Goal: Task Accomplishment & Management: Use online tool/utility

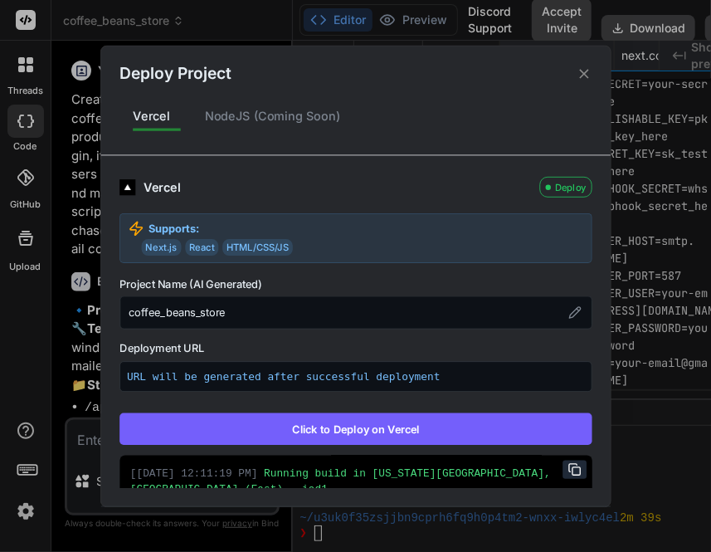
scroll to position [5326, 0]
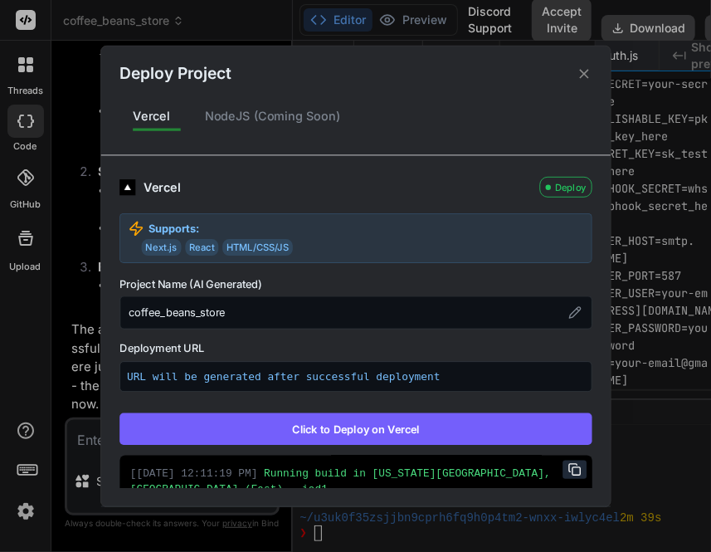
click at [585, 76] on icon at bounding box center [584, 74] width 16 height 16
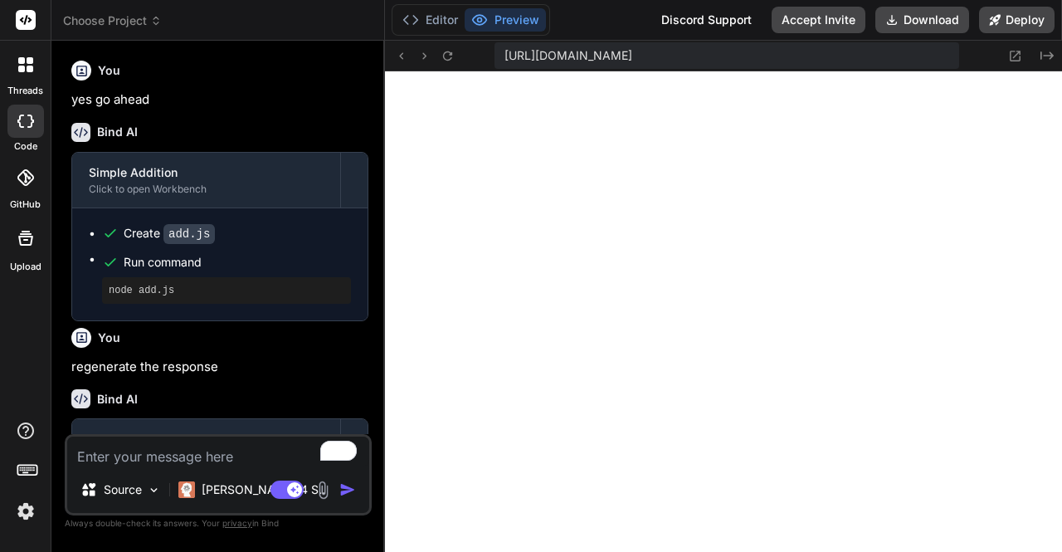
scroll to position [650, 0]
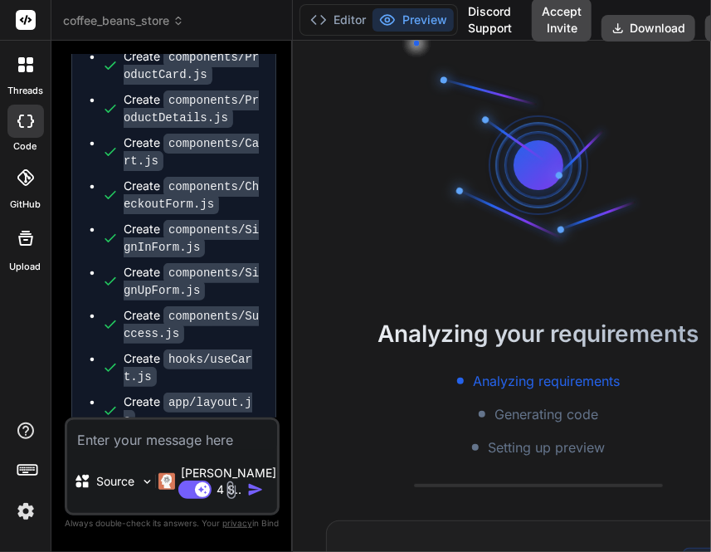
scroll to position [31, 0]
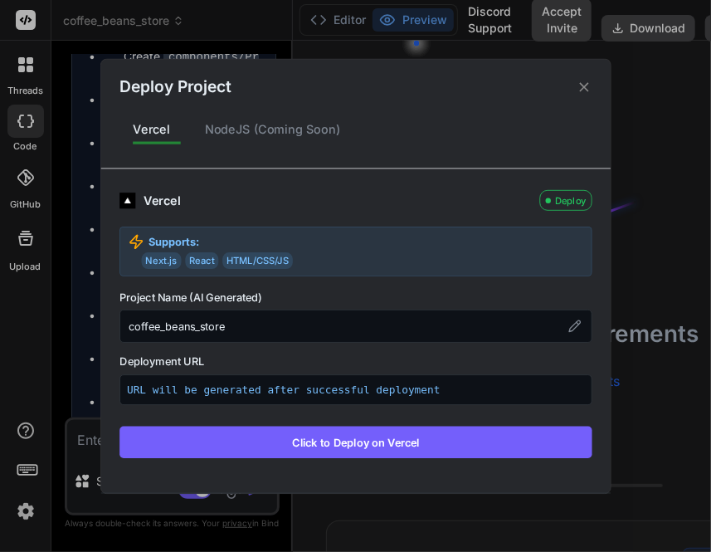
click at [326, 435] on button "Click to Deploy on Vercel" at bounding box center [355, 441] width 473 height 32
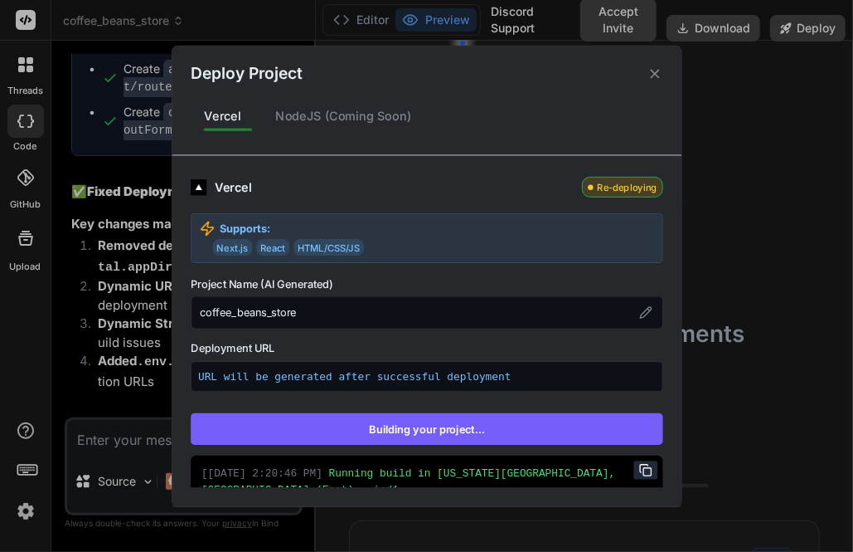
scroll to position [106, 0]
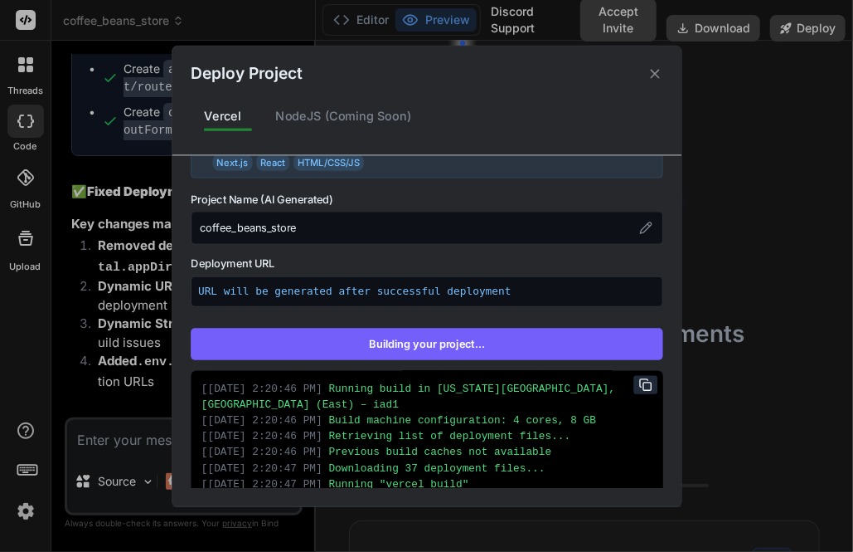
click at [501, 339] on button "Building your project..." at bounding box center [427, 344] width 473 height 32
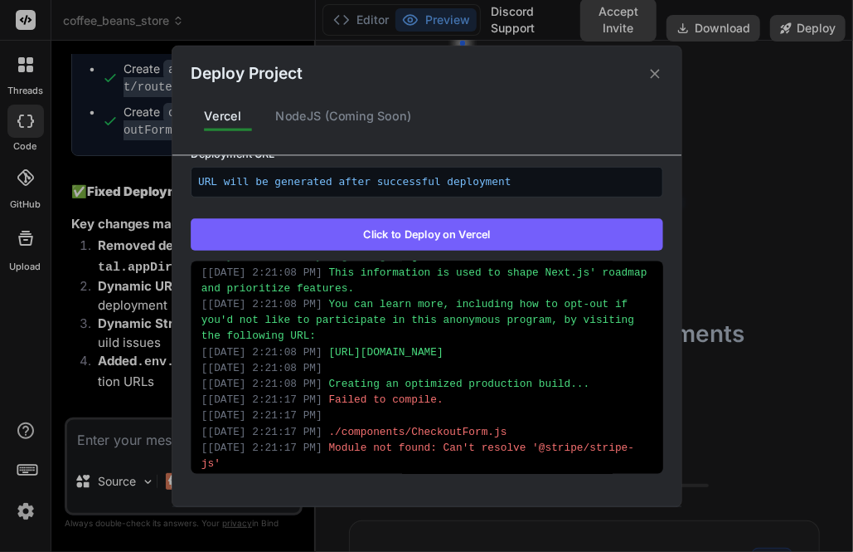
scroll to position [730, 0]
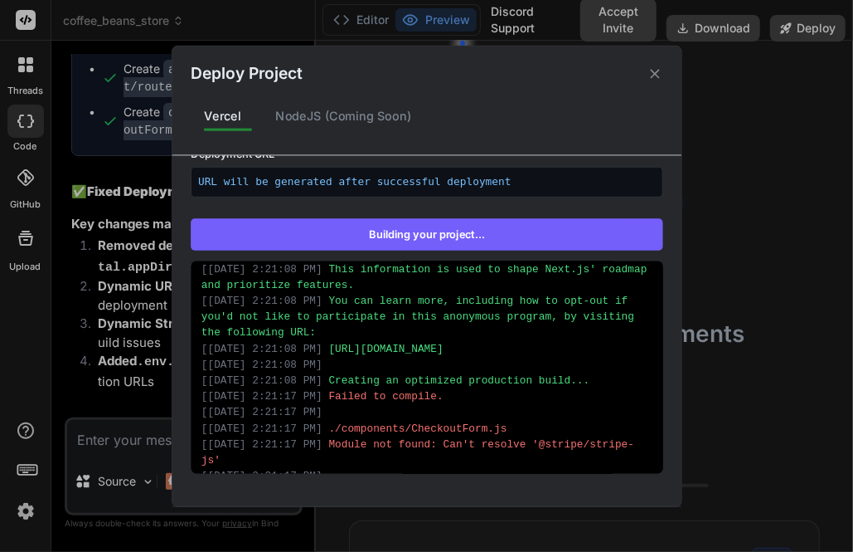
type textarea "x"
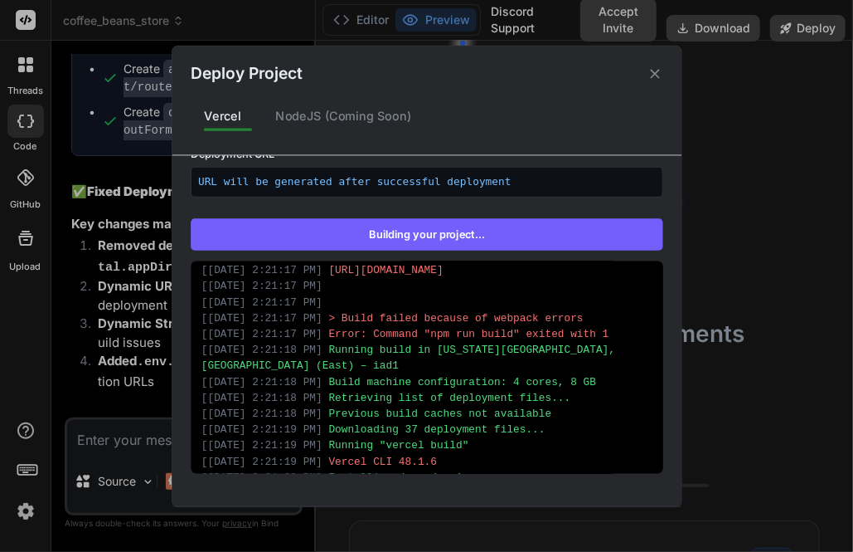
scroll to position [1005, 0]
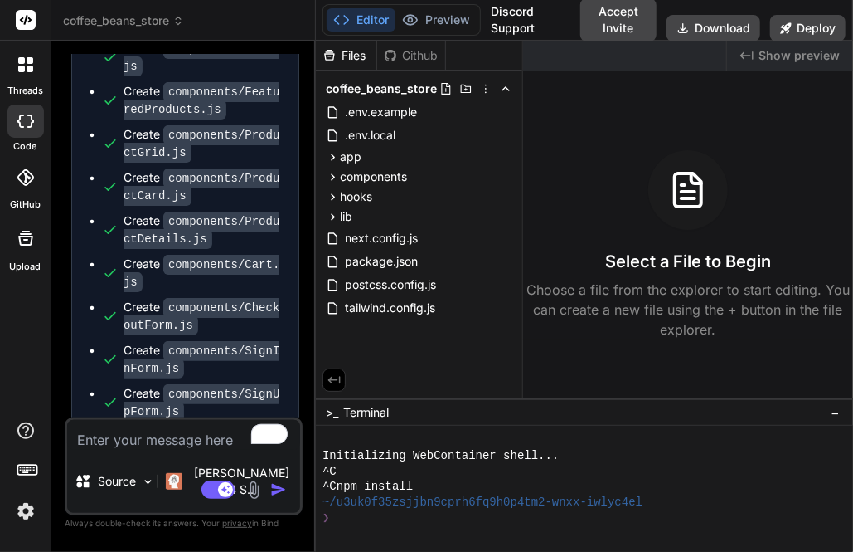
scroll to position [1816, 0]
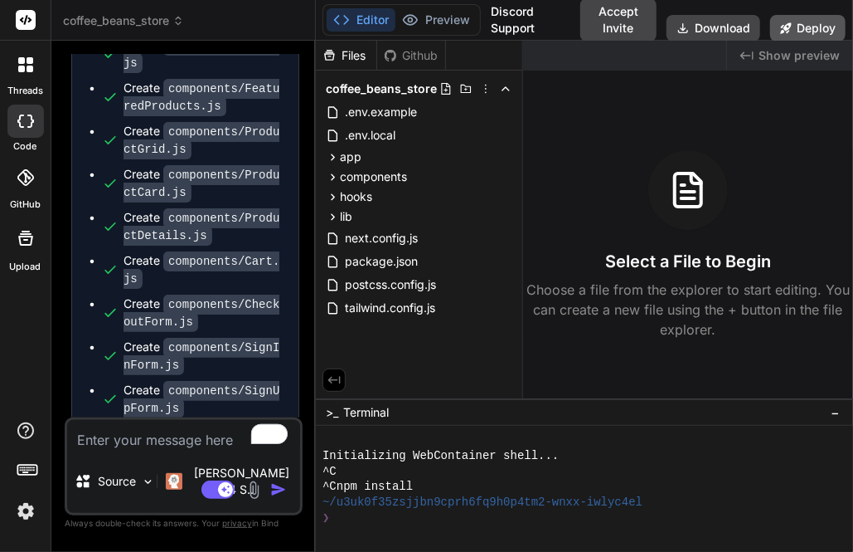
click at [818, 32] on button "Deploy" at bounding box center [808, 28] width 75 height 27
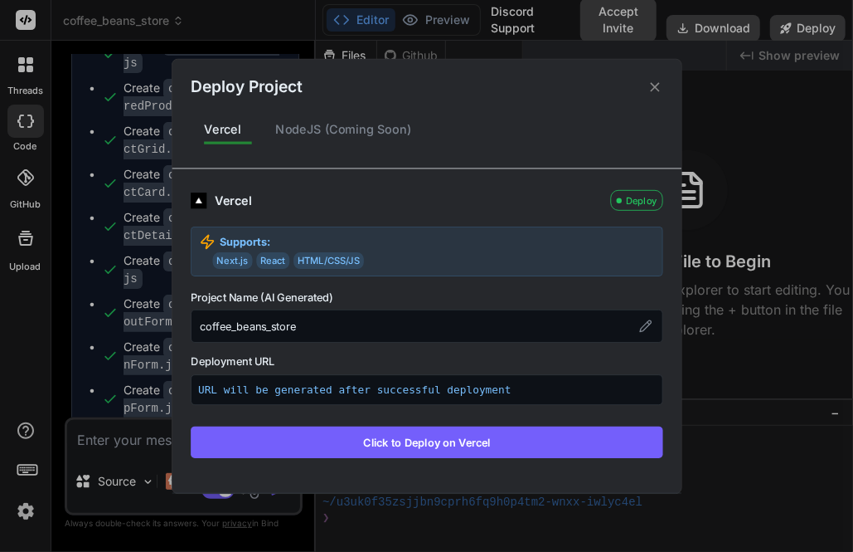
click at [401, 437] on button "Click to Deploy on Vercel" at bounding box center [427, 441] width 473 height 32
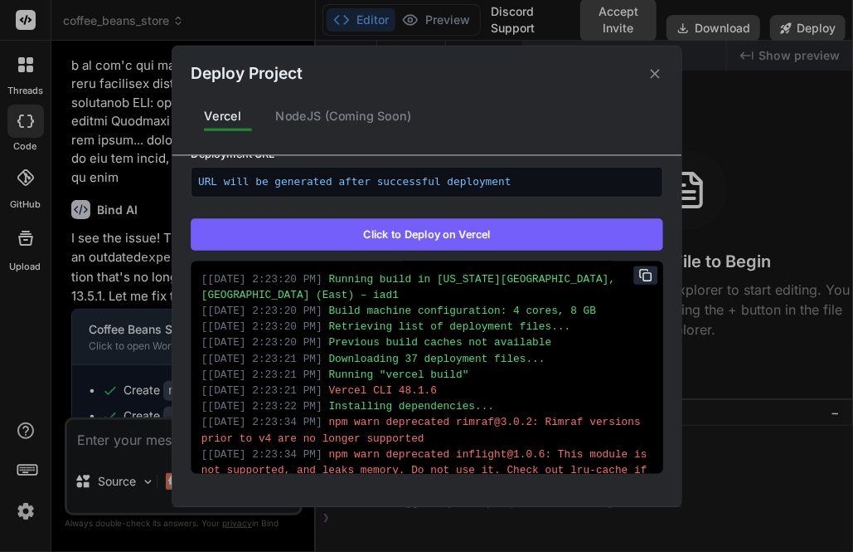
scroll to position [216, 0]
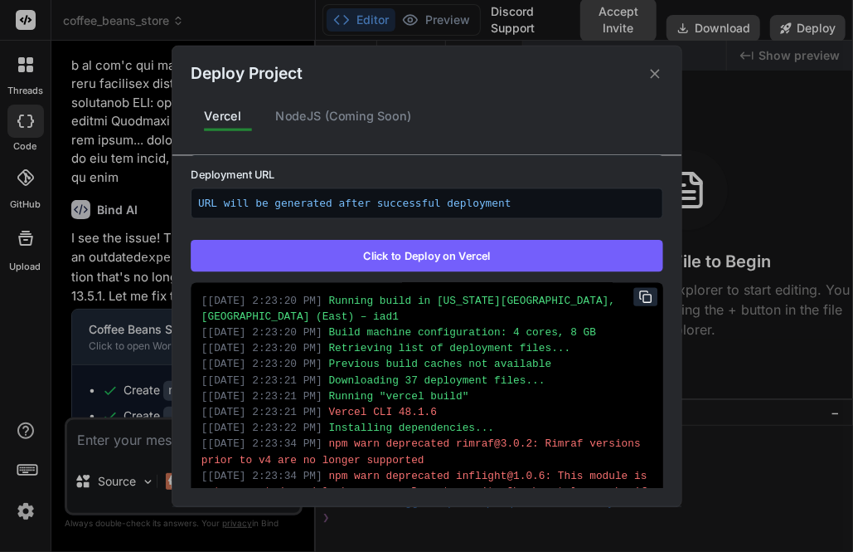
click at [722, 80] on div "Deploy Project Vercel NodeJS (Coming Soon) Vercel Failed Supports: Next.js Reac…" at bounding box center [426, 276] width 853 height 552
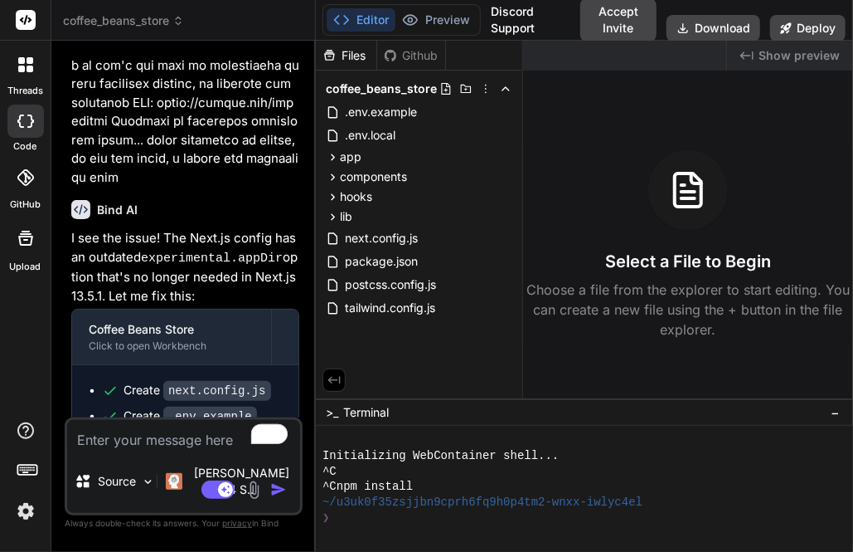
click at [146, 25] on span "coffee_beans_store" at bounding box center [123, 20] width 121 height 17
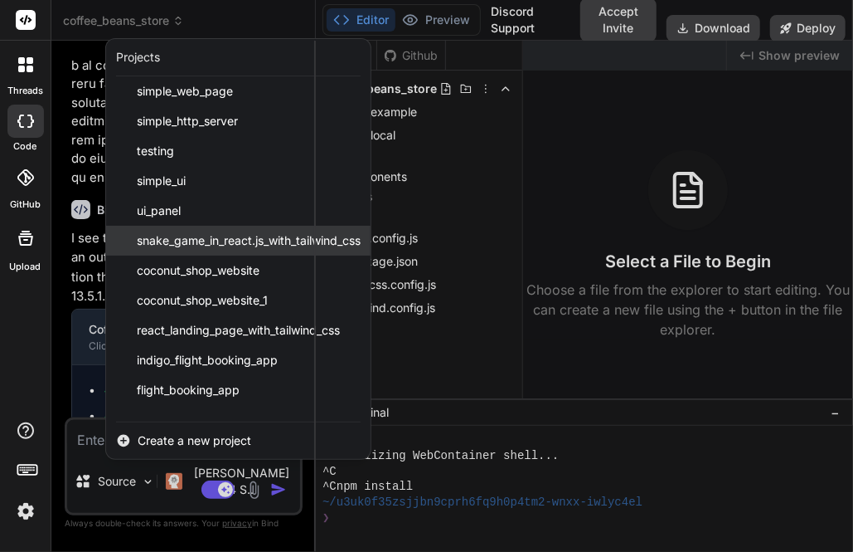
scroll to position [97, 0]
click at [187, 250] on div "snake_game_in_react.js_with_tailwind_css" at bounding box center [238, 240] width 265 height 30
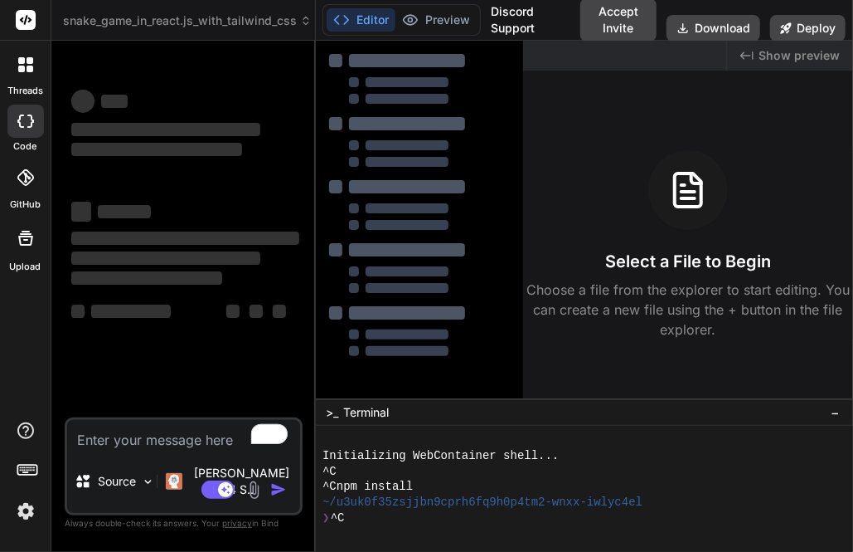
scroll to position [0, 0]
click at [819, 29] on button "Deploy" at bounding box center [808, 28] width 75 height 27
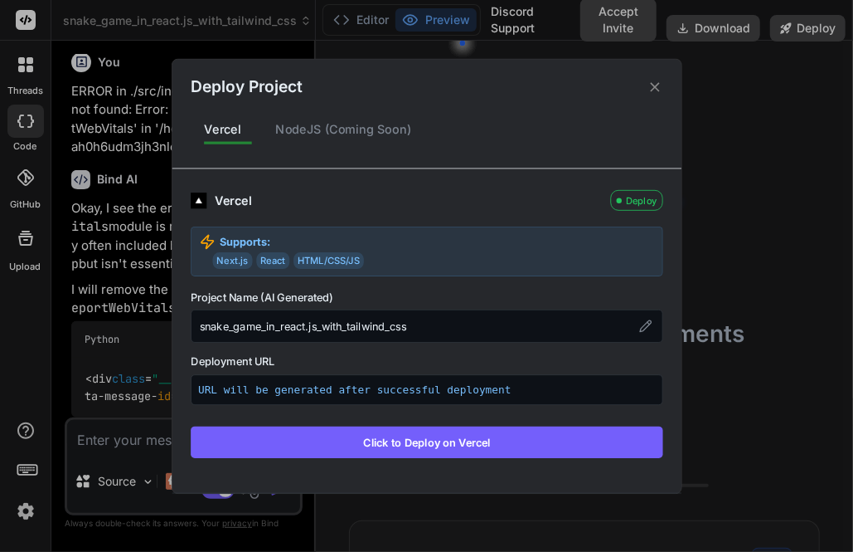
scroll to position [3175, 0]
click at [131, 238] on div "Deploy Project Vercel NodeJS (Coming Soon) Vercel Deploy Supports: Next.js Reac…" at bounding box center [426, 276] width 853 height 552
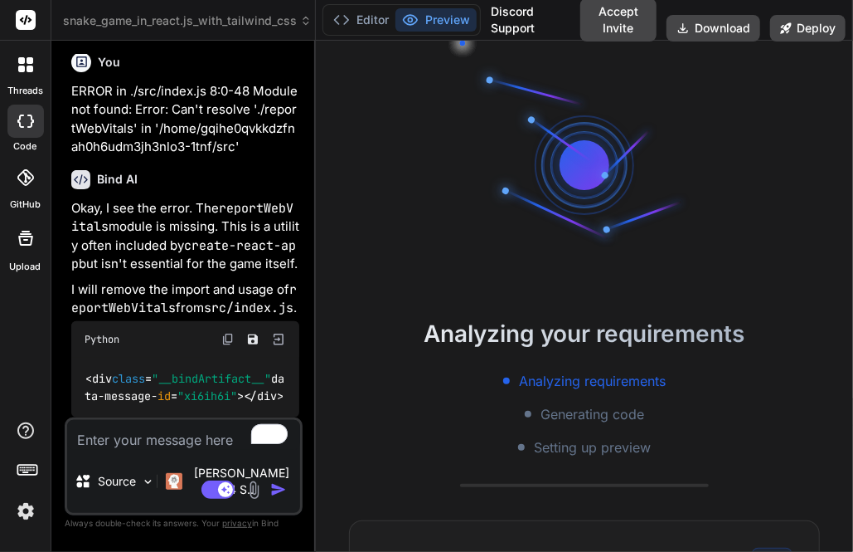
click at [123, 22] on span "snake_game_in_react.js_with_tailwind_css" at bounding box center [187, 20] width 249 height 17
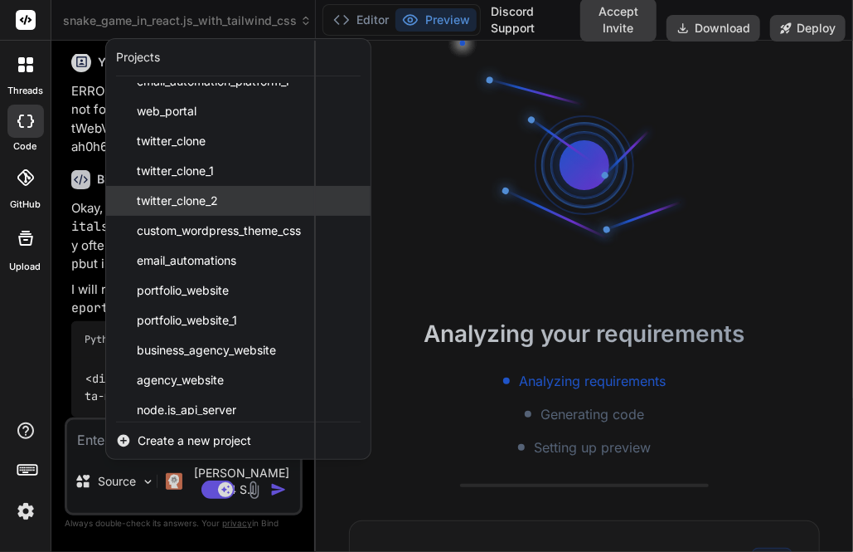
scroll to position [646, 0]
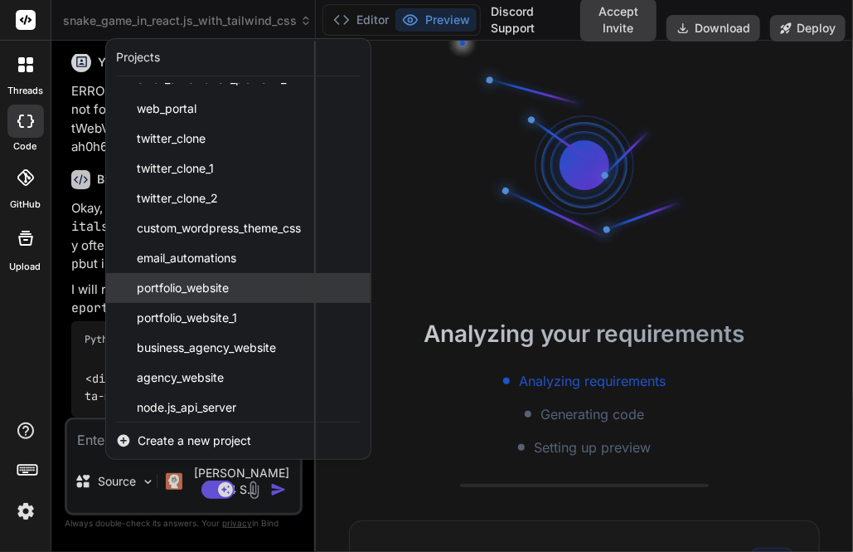
click at [169, 284] on span "portfolio_website" at bounding box center [183, 288] width 92 height 17
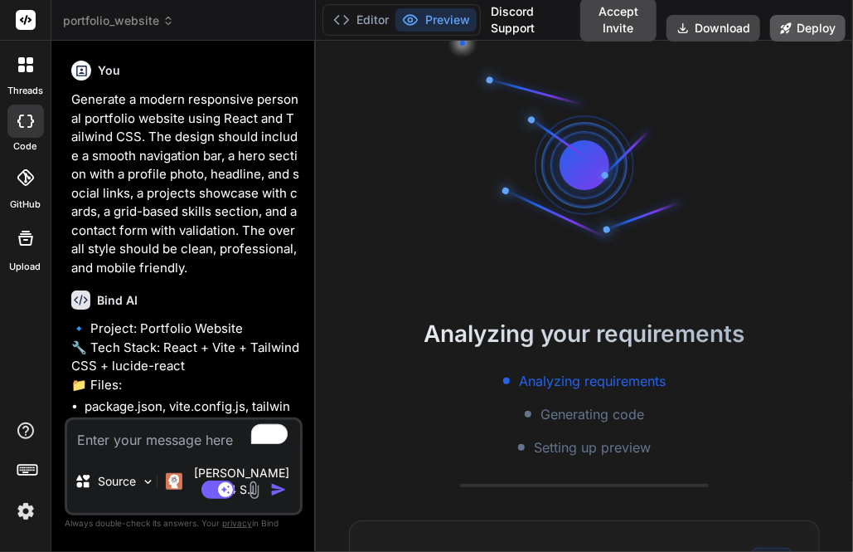
scroll to position [61, 0]
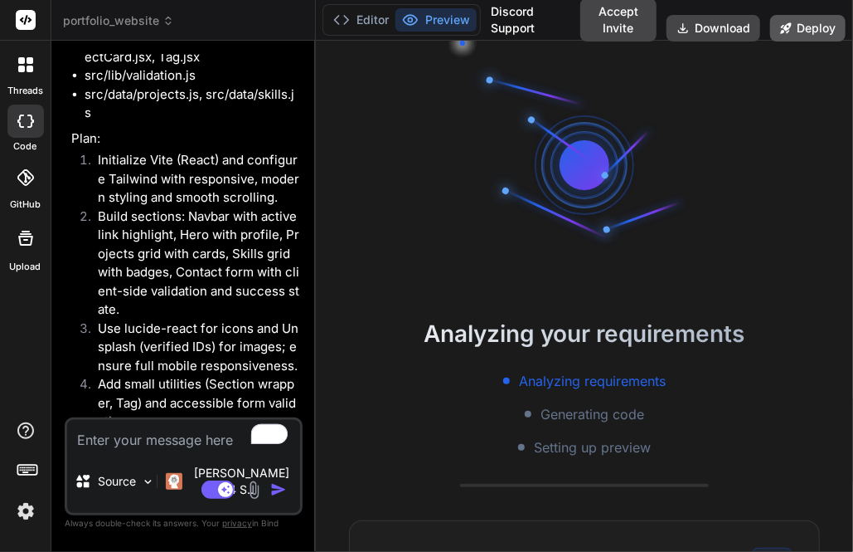
click at [806, 36] on button "Deploy" at bounding box center [808, 28] width 75 height 27
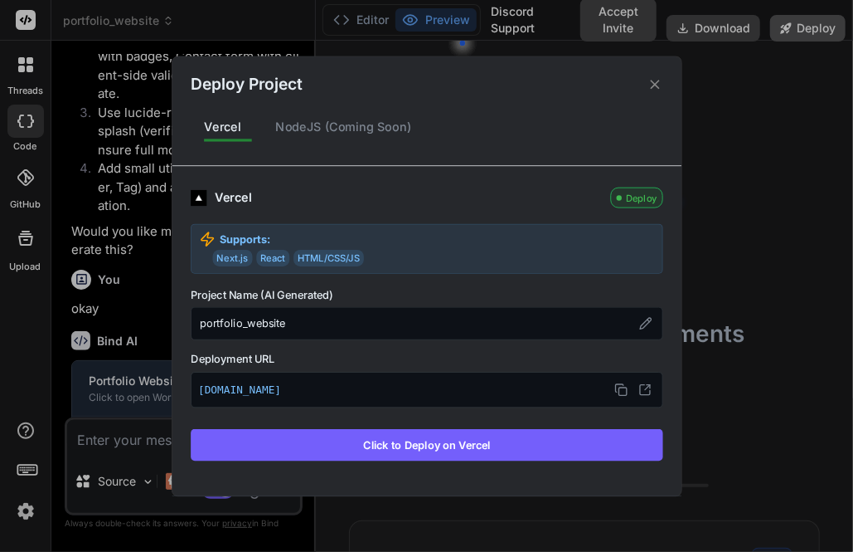
scroll to position [751, 0]
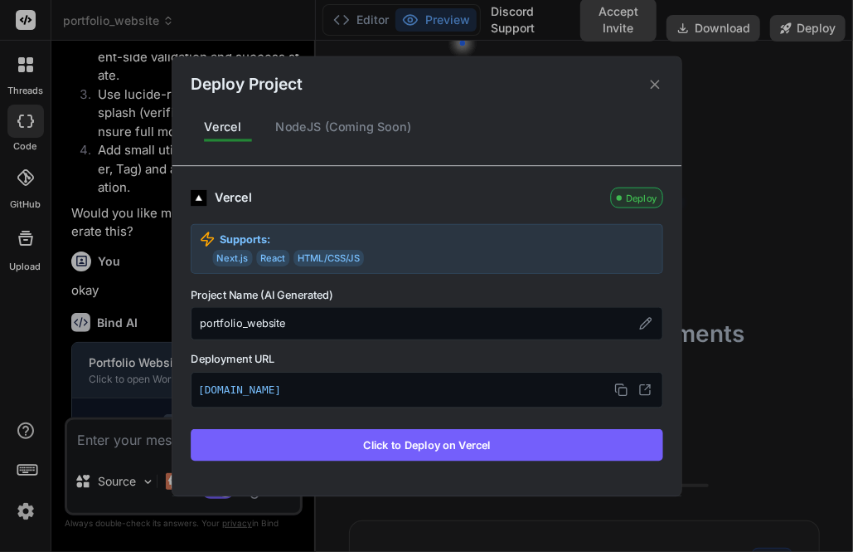
click at [655, 82] on icon at bounding box center [655, 84] width 16 height 16
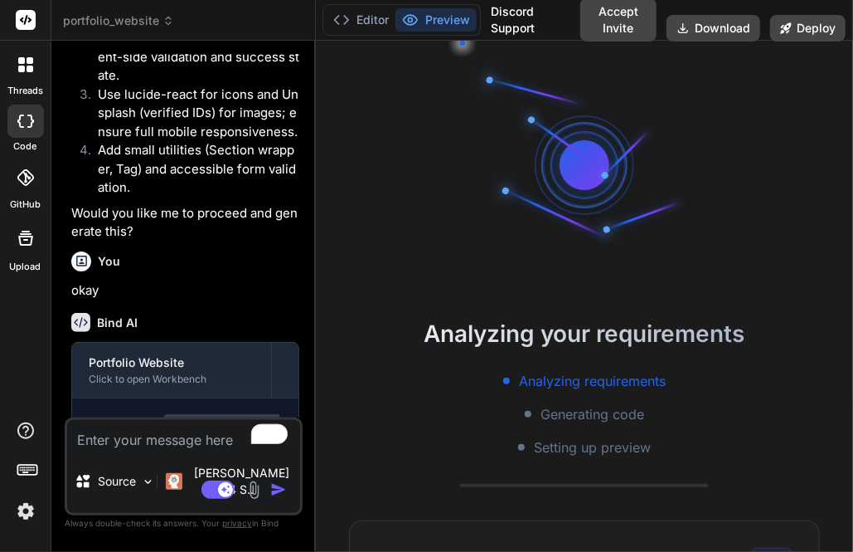
click at [80, 17] on span "portfolio_website" at bounding box center [118, 20] width 111 height 17
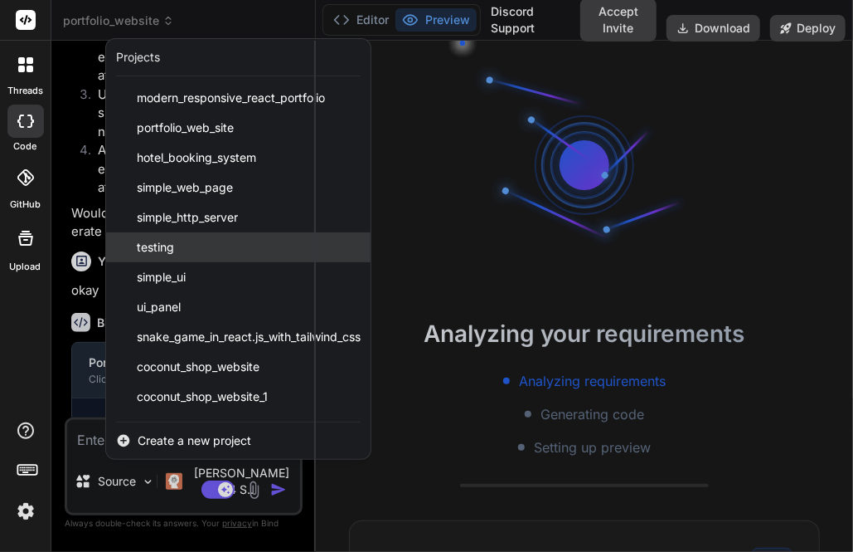
scroll to position [683, 0]
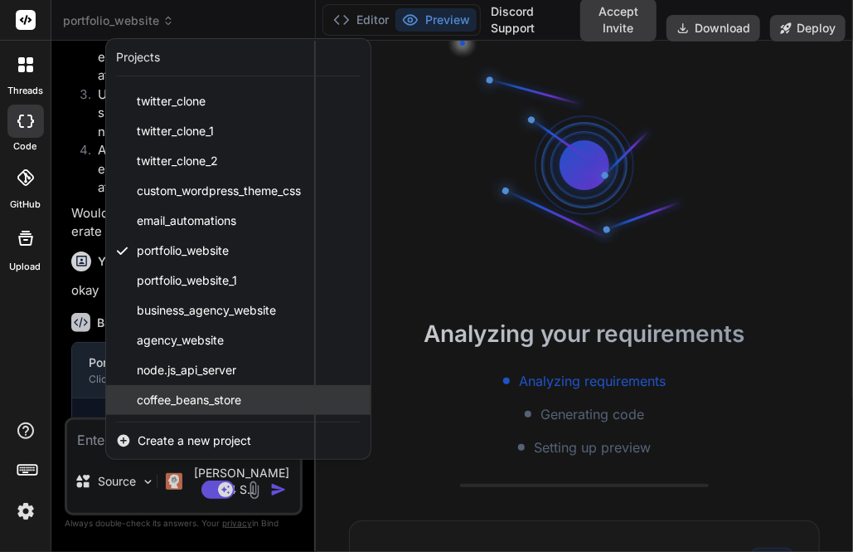
click at [216, 396] on span "coffee_beans_store" at bounding box center [189, 399] width 105 height 17
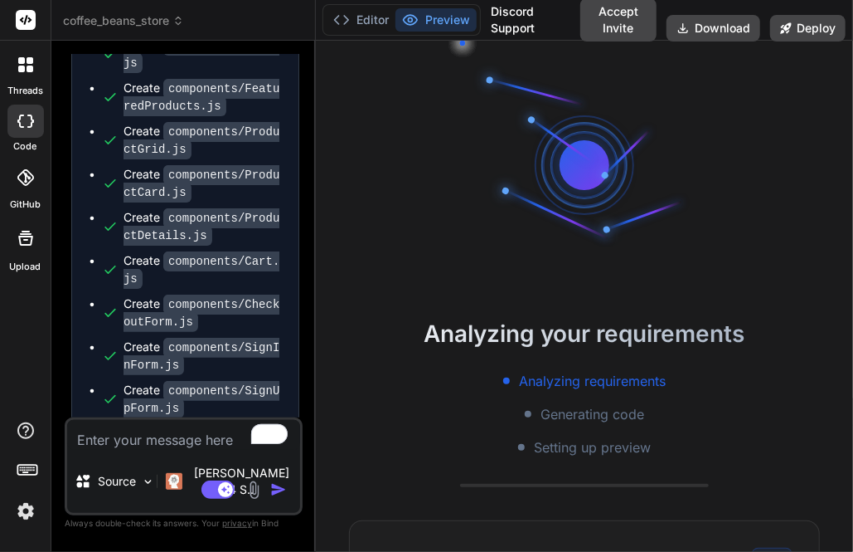
scroll to position [108, 0]
click at [109, 13] on span "coffee_beans_store" at bounding box center [123, 20] width 121 height 17
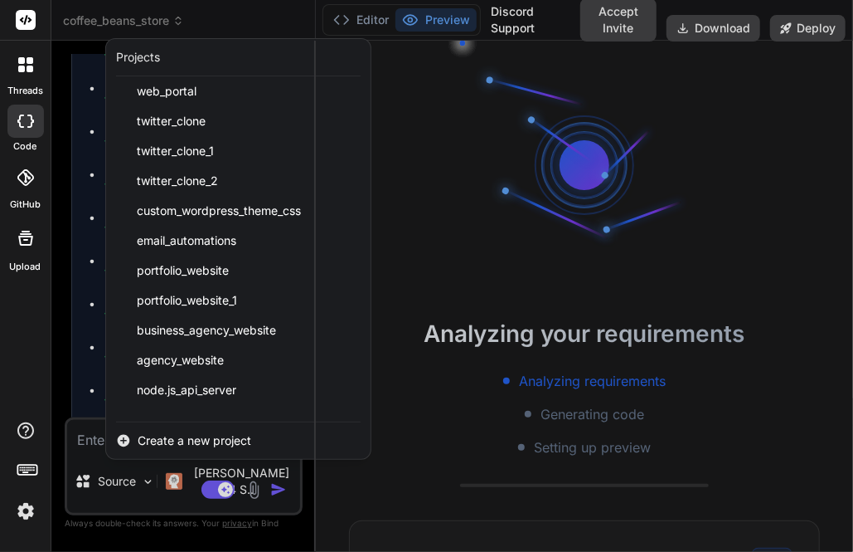
scroll to position [683, 0]
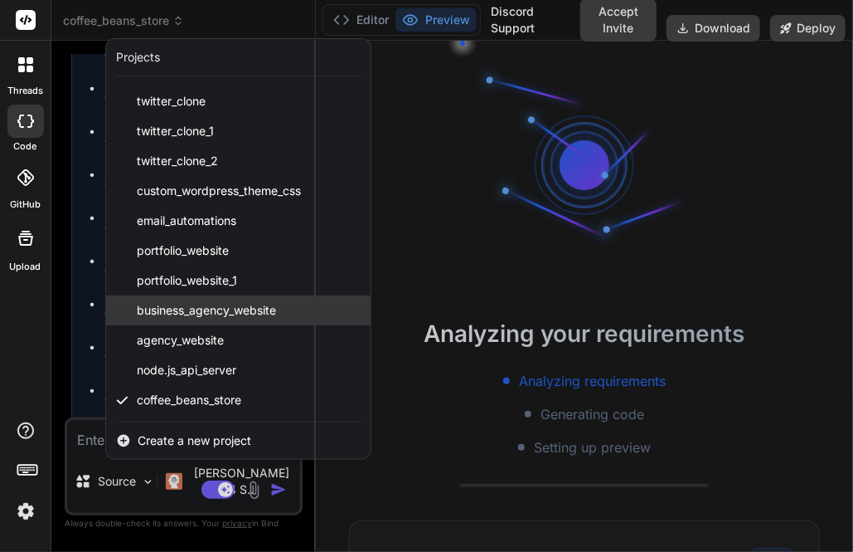
click at [172, 304] on span "business_agency_website" at bounding box center [206, 310] width 139 height 17
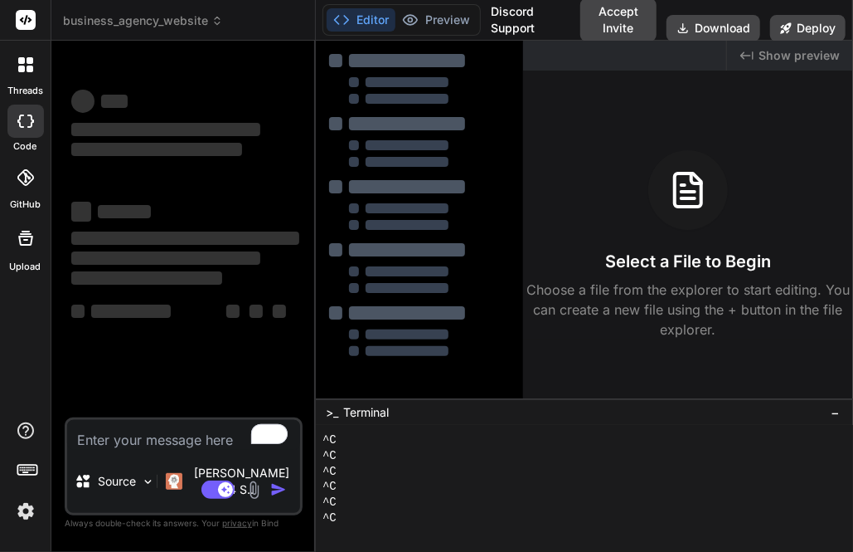
scroll to position [139, 0]
click at [119, 23] on span "business_agency_website" at bounding box center [143, 20] width 160 height 17
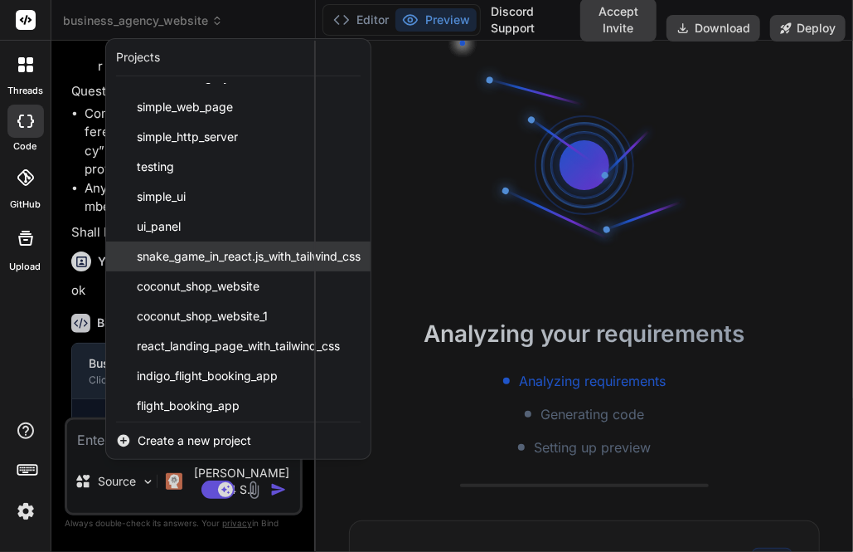
scroll to position [82, 0]
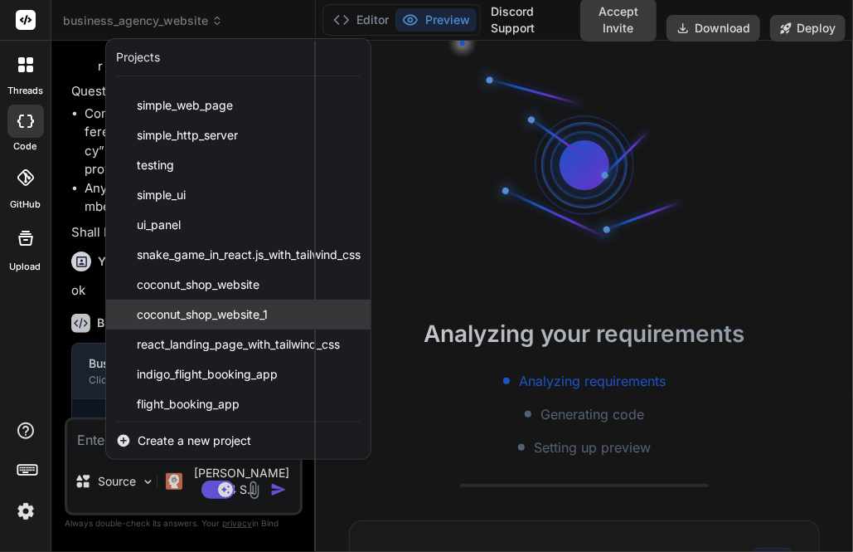
click at [169, 313] on span "coconut_shop_website_1" at bounding box center [202, 314] width 131 height 17
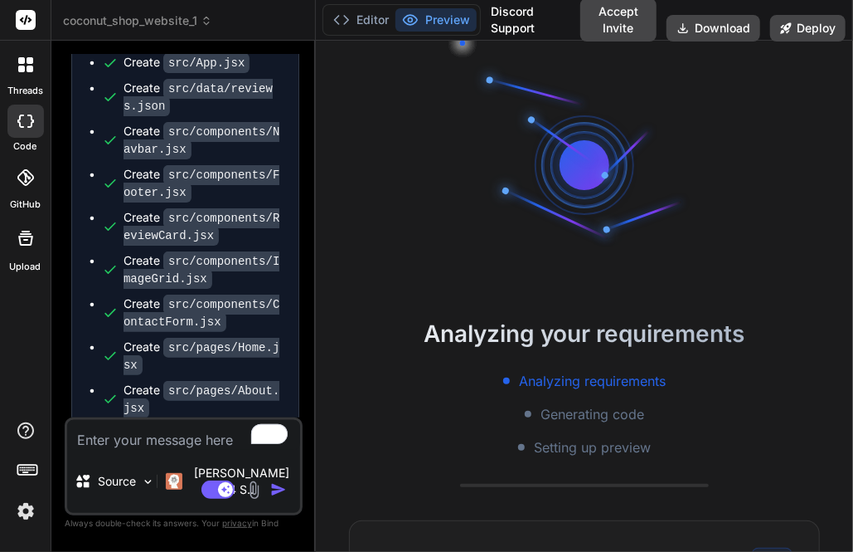
scroll to position [2061, 0]
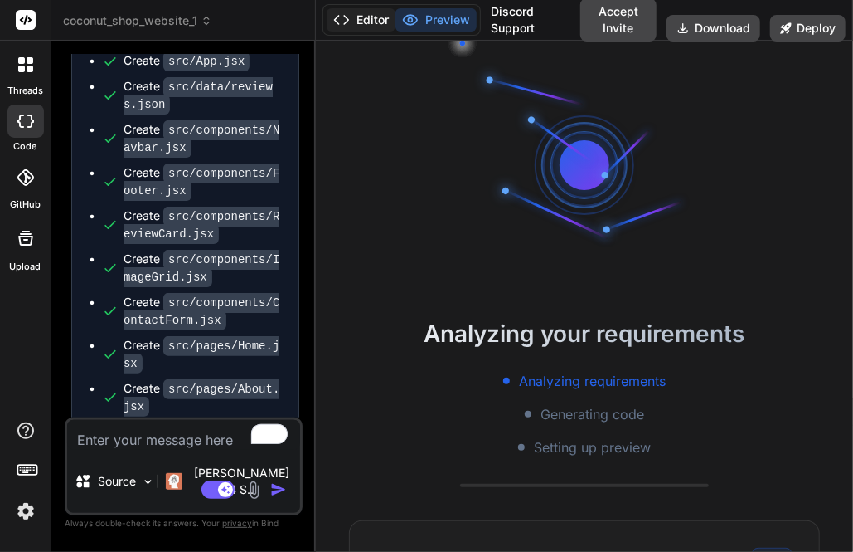
click at [362, 22] on button "Editor" at bounding box center [361, 19] width 69 height 23
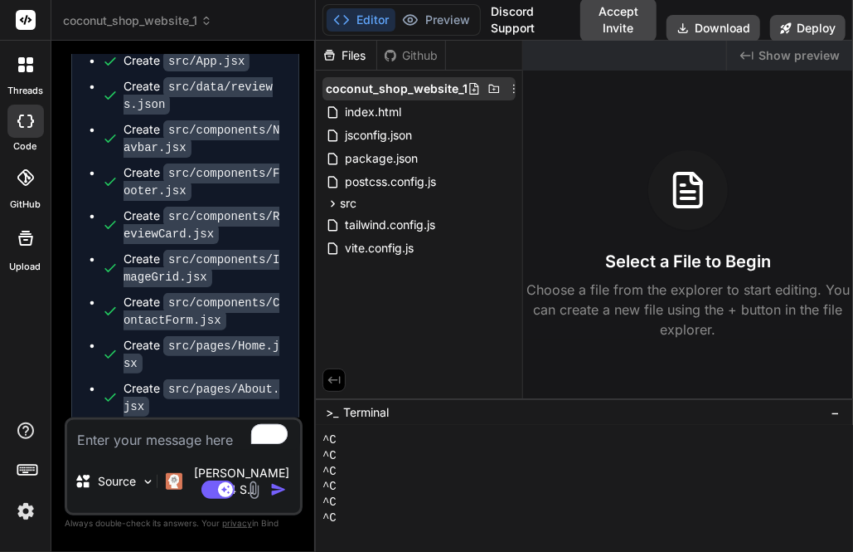
click at [511, 90] on icon at bounding box center [514, 88] width 13 height 13
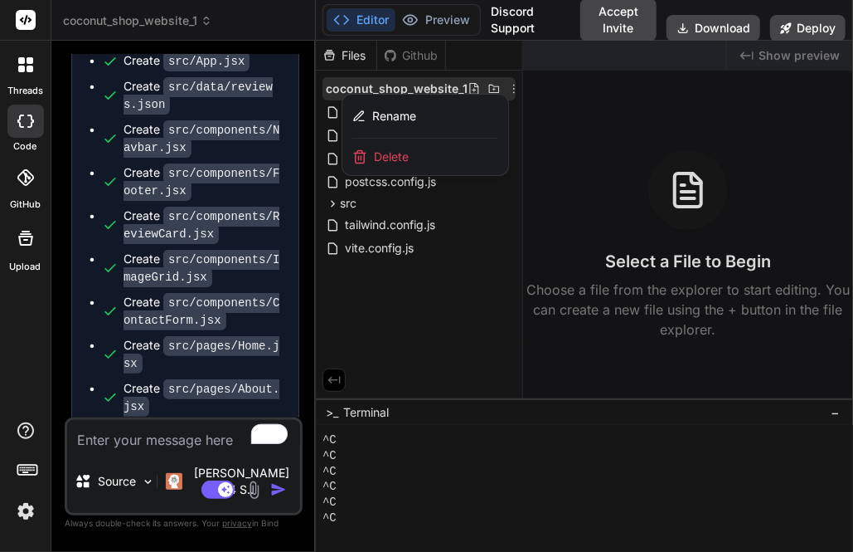
click at [416, 151] on div "Delete" at bounding box center [426, 157] width 166 height 36
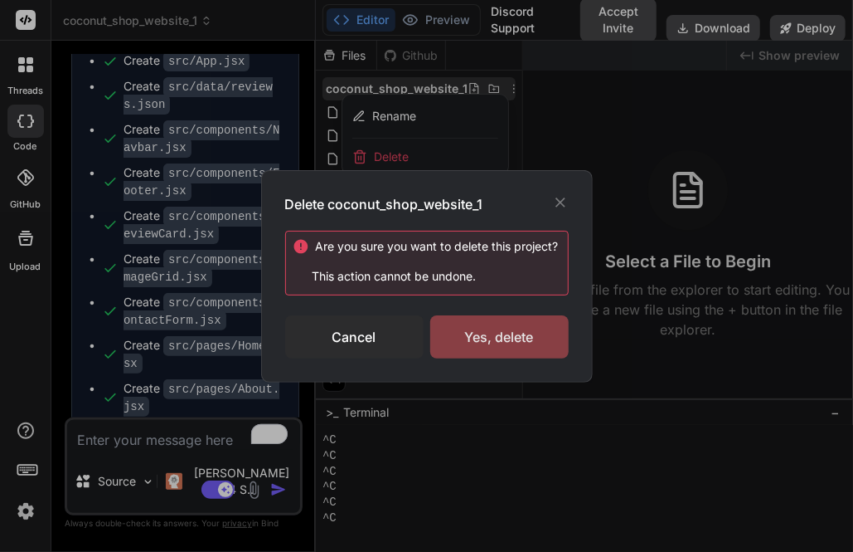
click at [491, 323] on div "Yes, delete" at bounding box center [499, 336] width 139 height 43
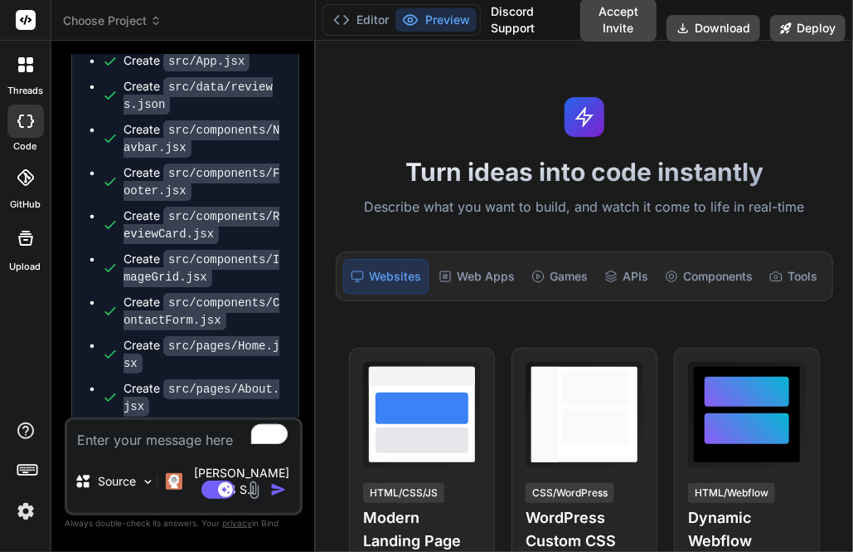
click at [113, 17] on span "Choose Project" at bounding box center [112, 20] width 99 height 17
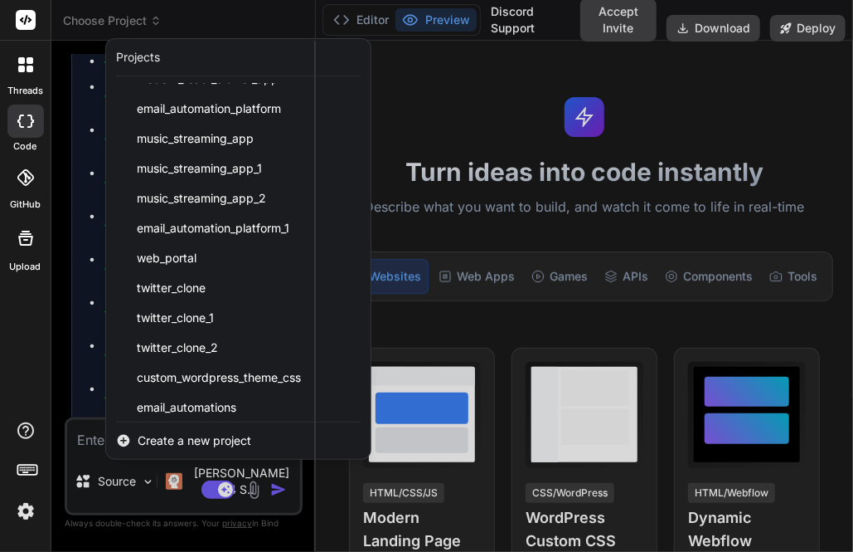
scroll to position [654, 0]
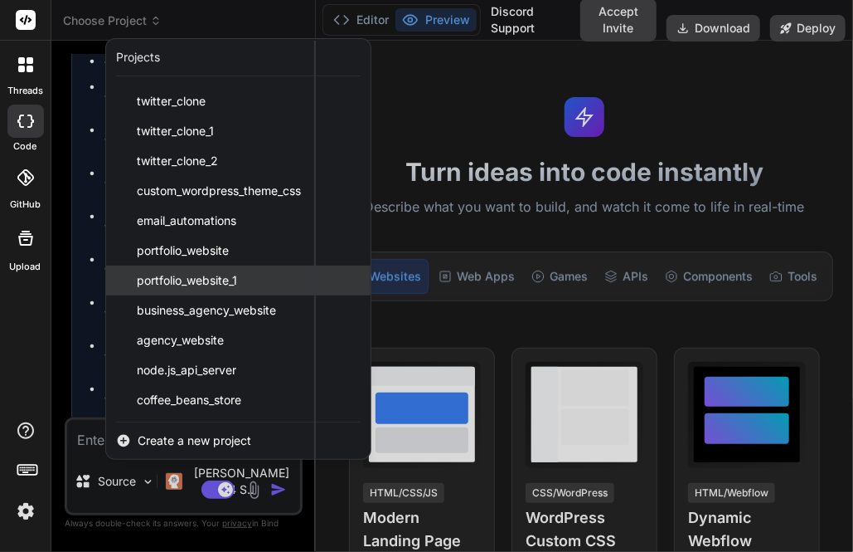
click at [208, 282] on span "portfolio_website_1" at bounding box center [187, 280] width 100 height 17
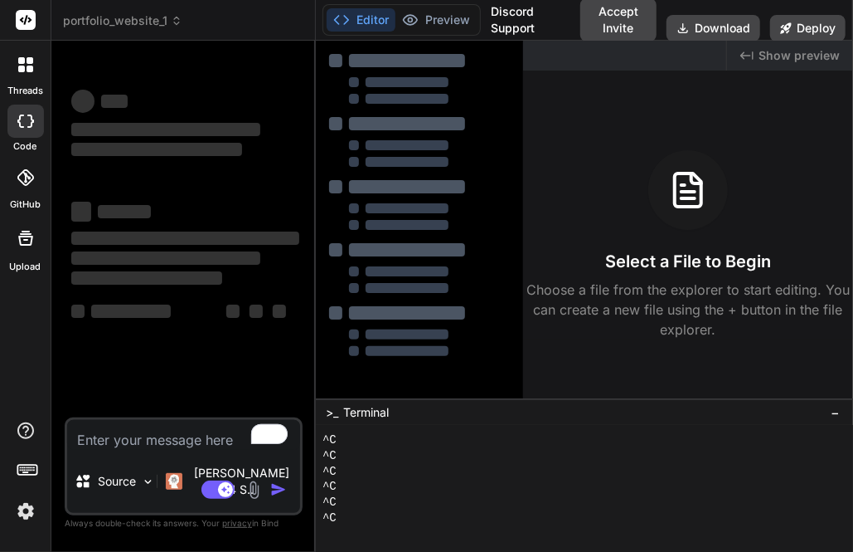
scroll to position [216, 0]
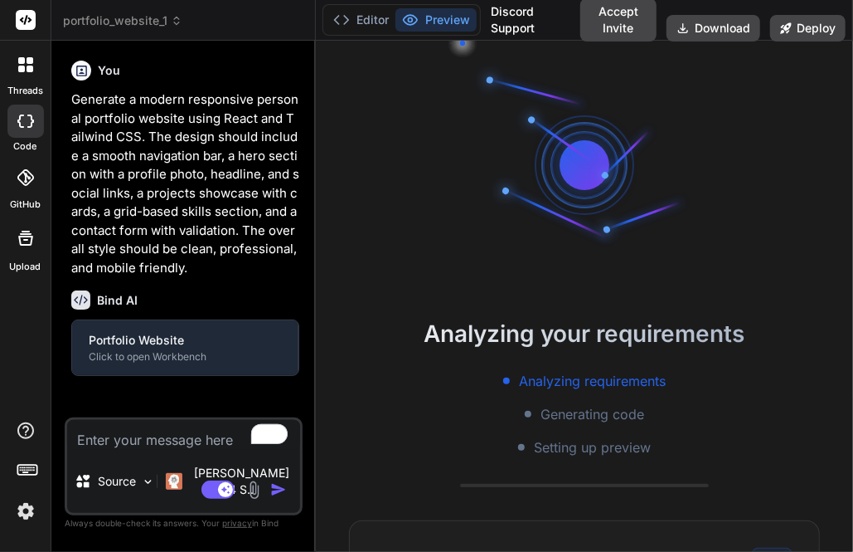
type textarea "x"
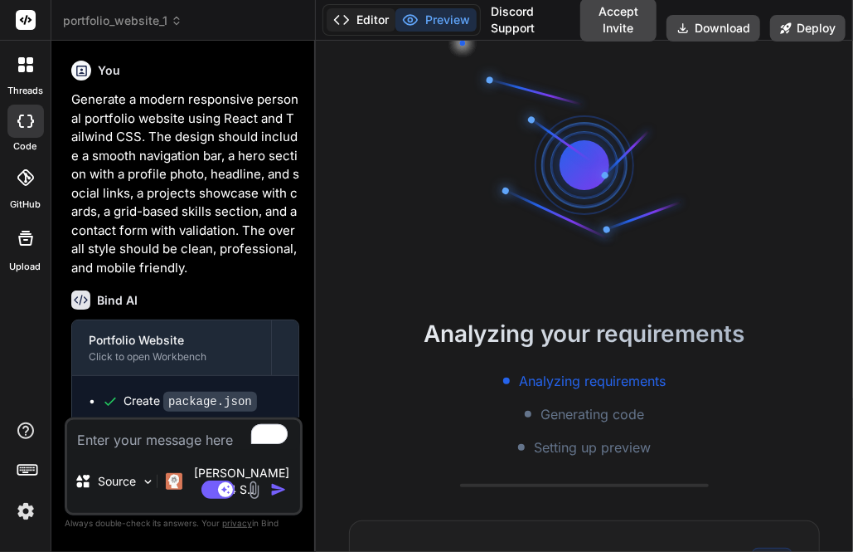
click at [366, 19] on button "Editor" at bounding box center [361, 19] width 69 height 23
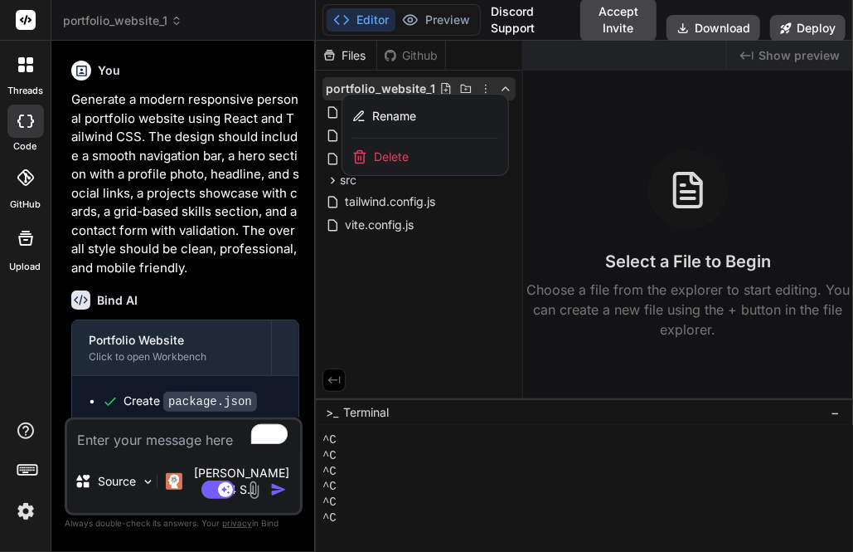
click at [486, 87] on div at bounding box center [584, 296] width 537 height 511
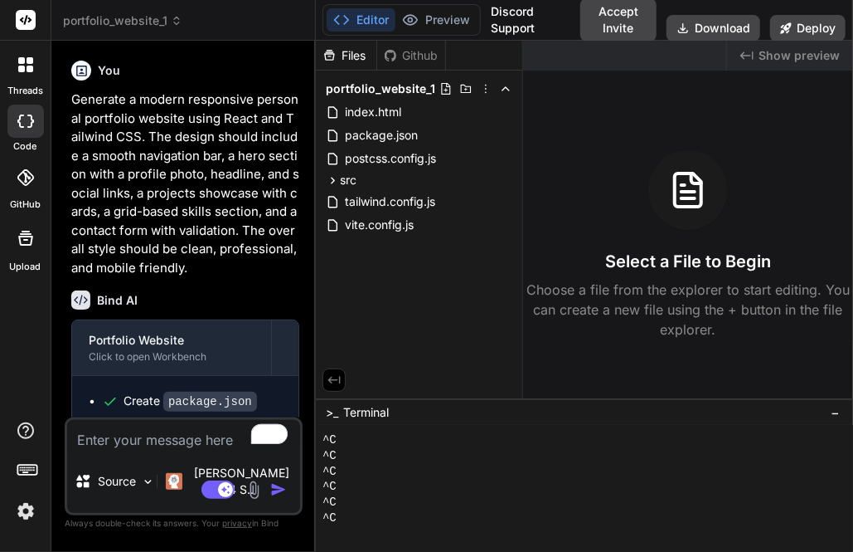
click at [486, 87] on icon at bounding box center [485, 88] width 13 height 13
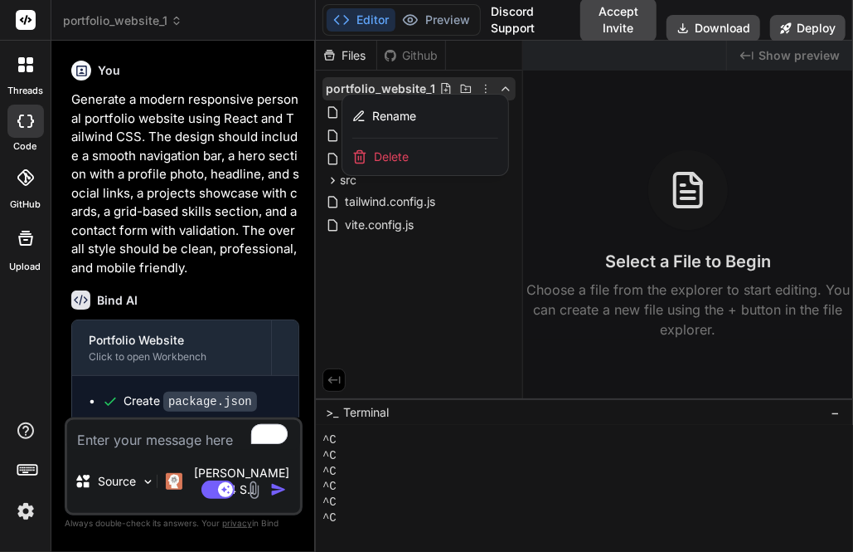
click at [395, 153] on span "Delete" at bounding box center [391, 156] width 35 height 17
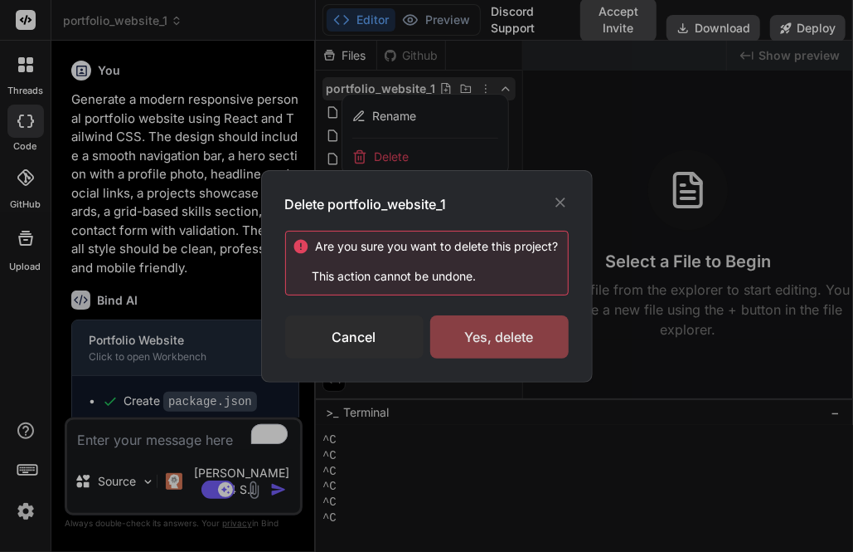
click at [513, 331] on div "Yes, delete" at bounding box center [499, 336] width 139 height 43
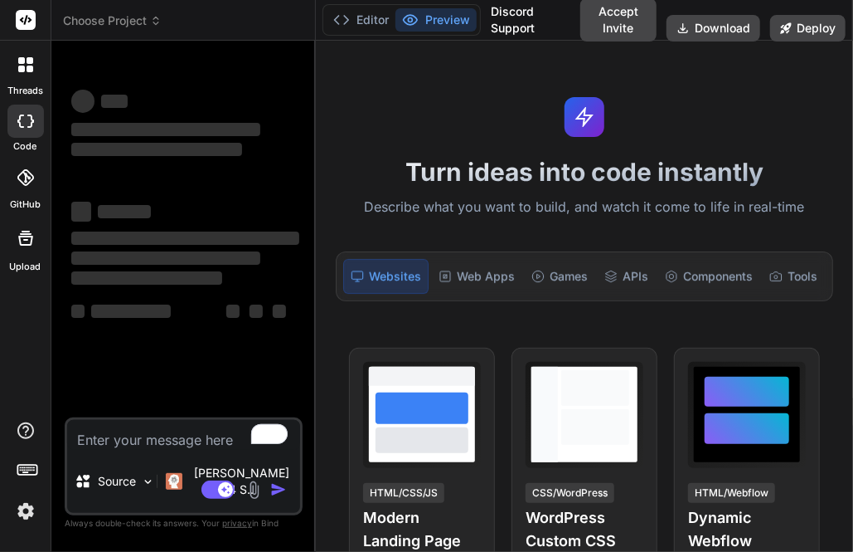
type textarea "x"
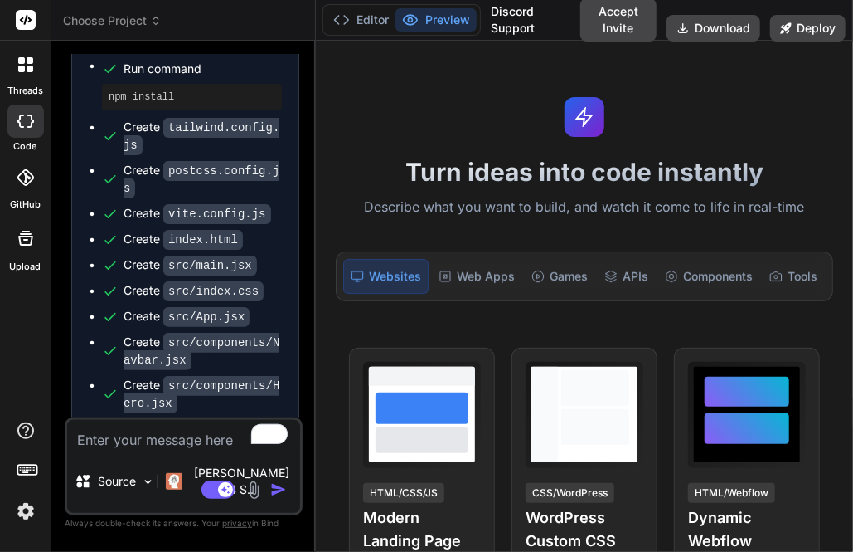
scroll to position [357, 0]
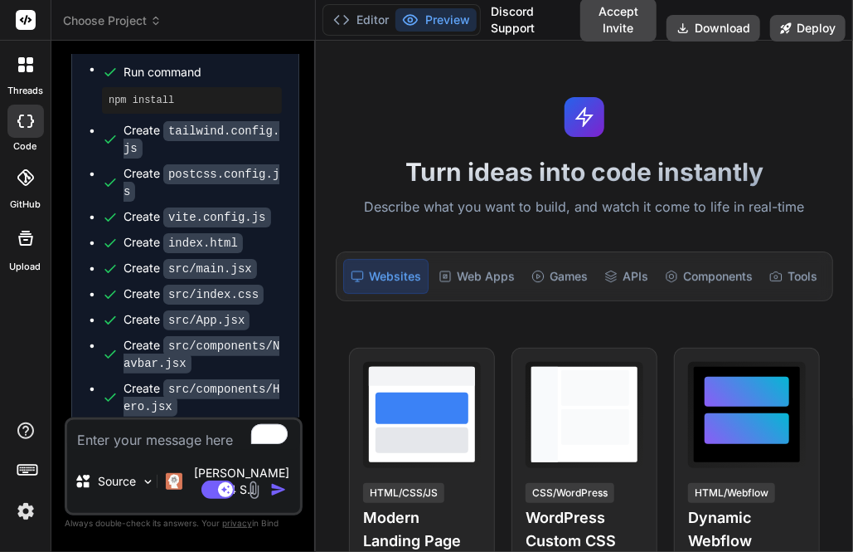
click at [93, 23] on span "Choose Project" at bounding box center [112, 20] width 99 height 17
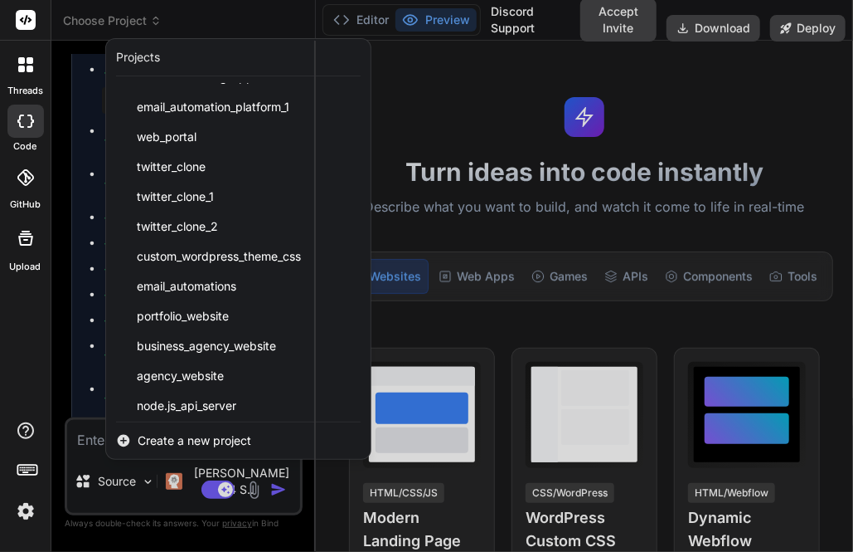
scroll to position [624, 0]
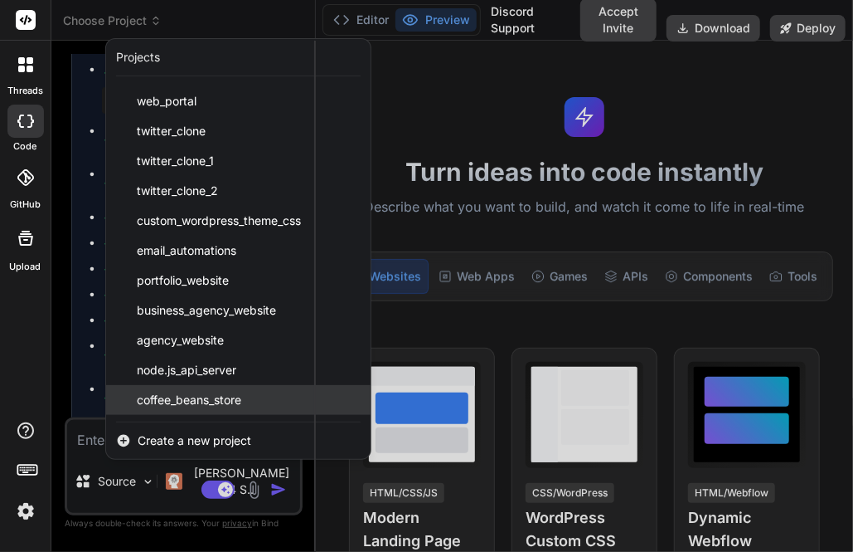
click at [174, 395] on span "coffee_beans_store" at bounding box center [189, 399] width 105 height 17
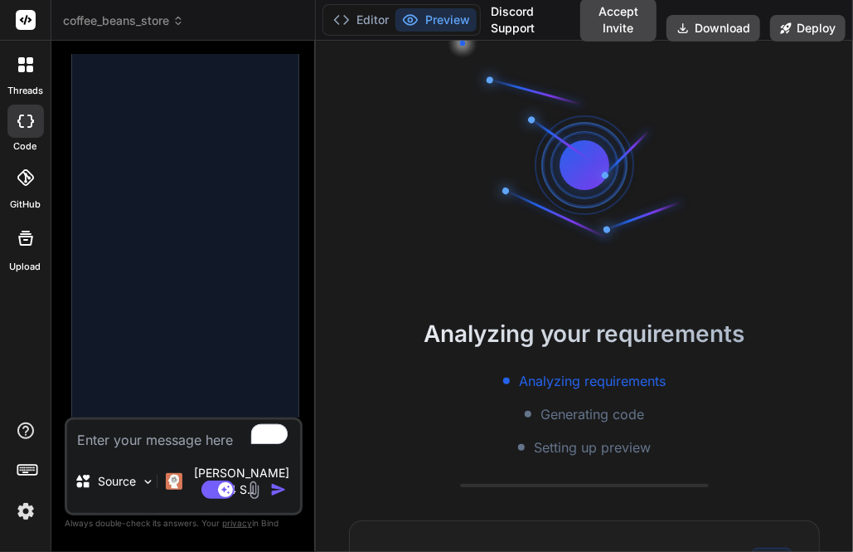
scroll to position [1816, 0]
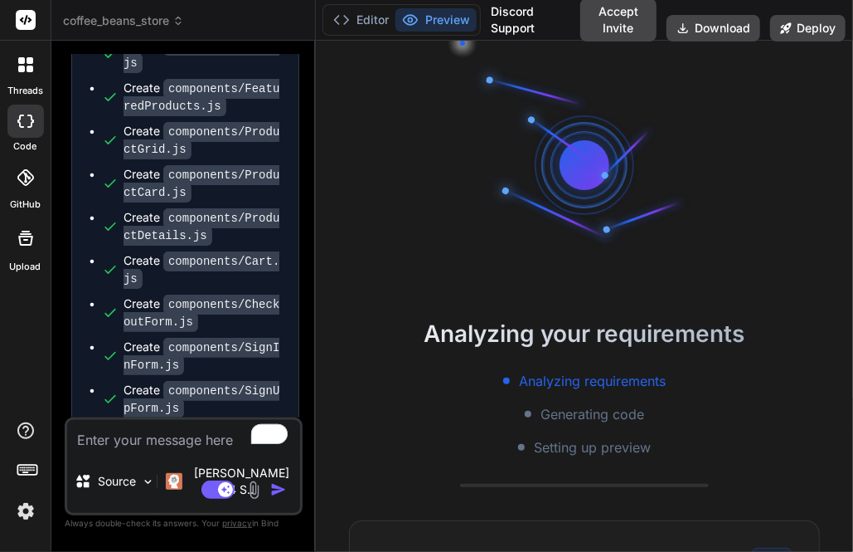
click at [119, 25] on span "coffee_beans_store" at bounding box center [123, 20] width 121 height 17
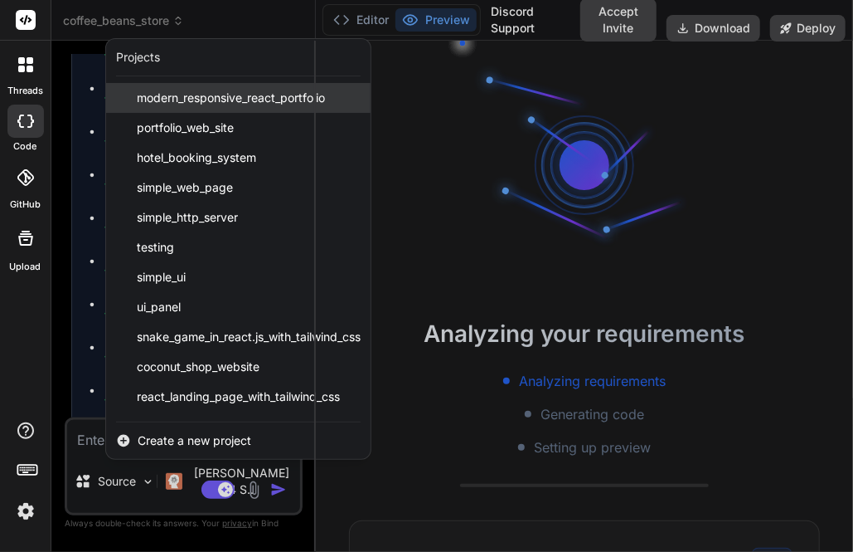
click at [168, 100] on span "modern_responsive_react_portfolio" at bounding box center [231, 98] width 188 height 17
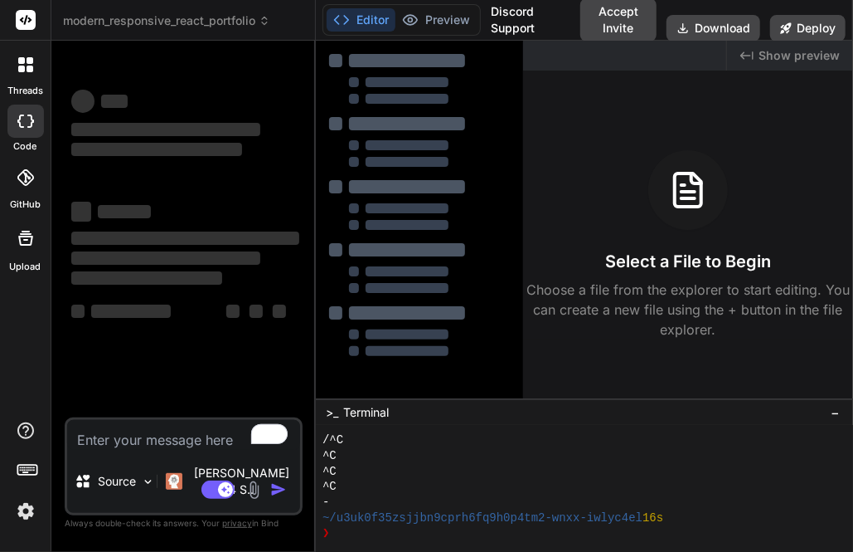
scroll to position [186, 0]
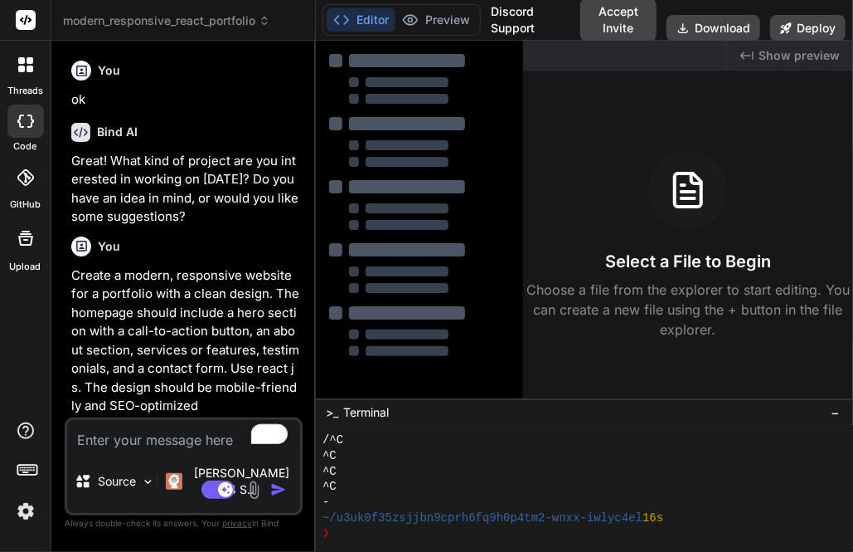
type textarea "x"
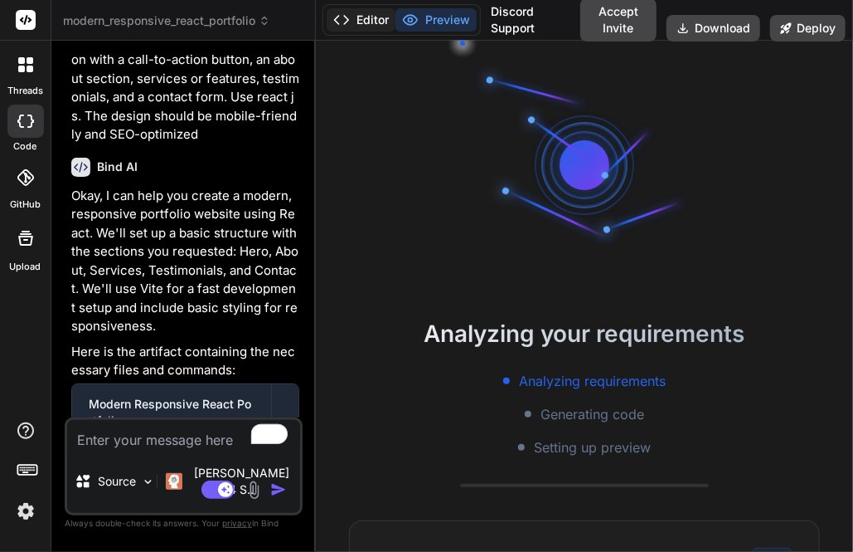
scroll to position [1787, 0]
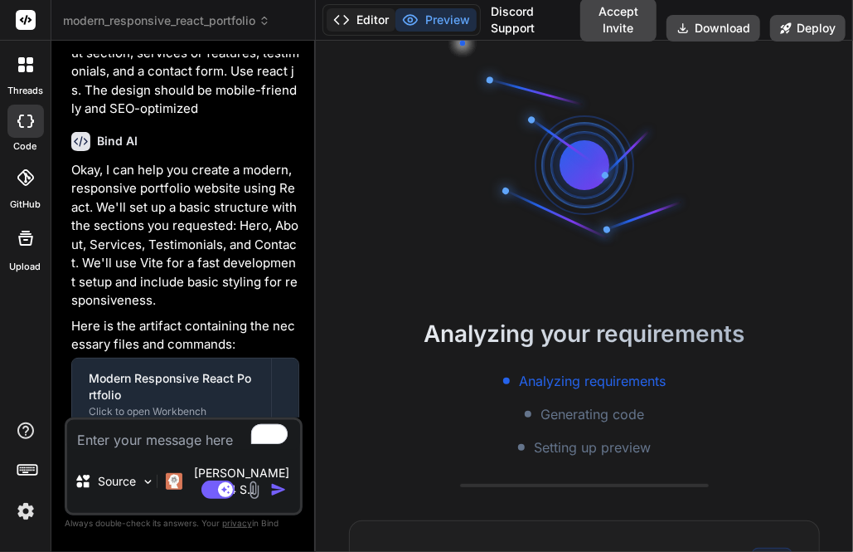
click at [341, 21] on icon at bounding box center [341, 20] width 17 height 17
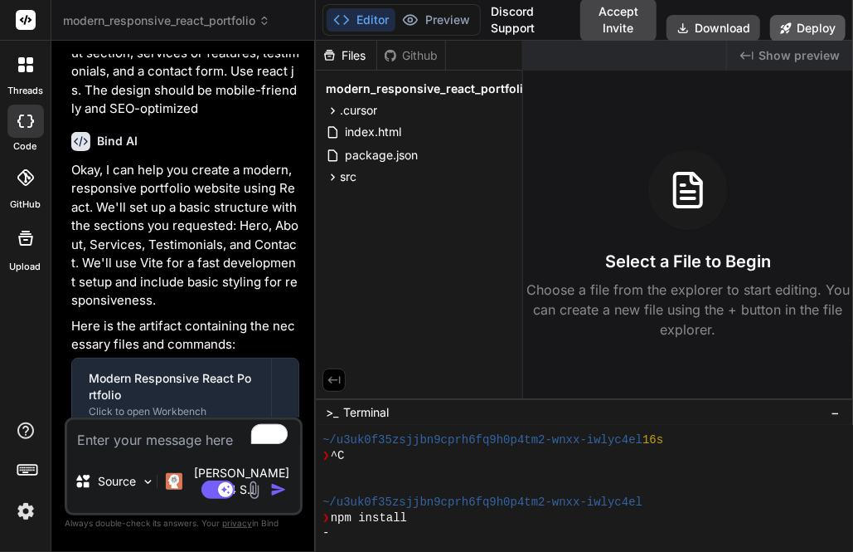
click at [821, 24] on button "Deploy" at bounding box center [808, 28] width 75 height 27
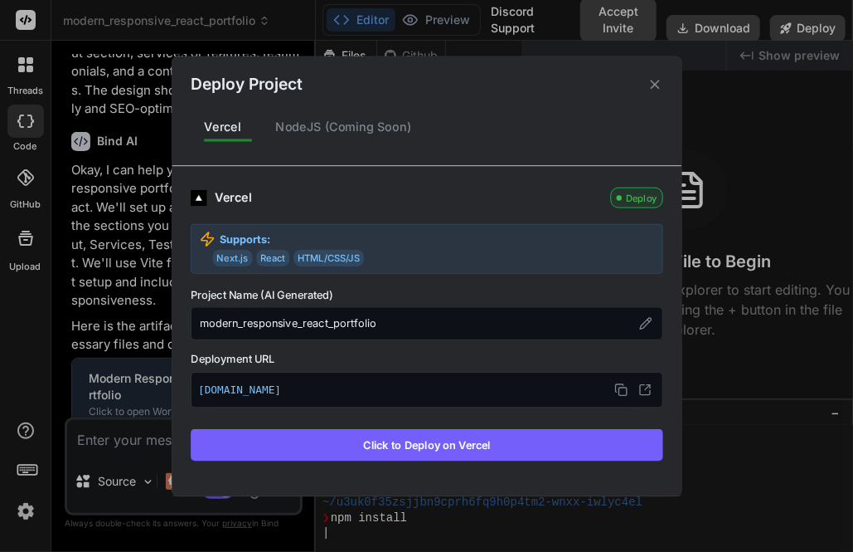
click at [766, 143] on div "Deploy Project Vercel NodeJS (Coming Soon) Vercel Deploy Supports: Next.js Reac…" at bounding box center [426, 276] width 853 height 552
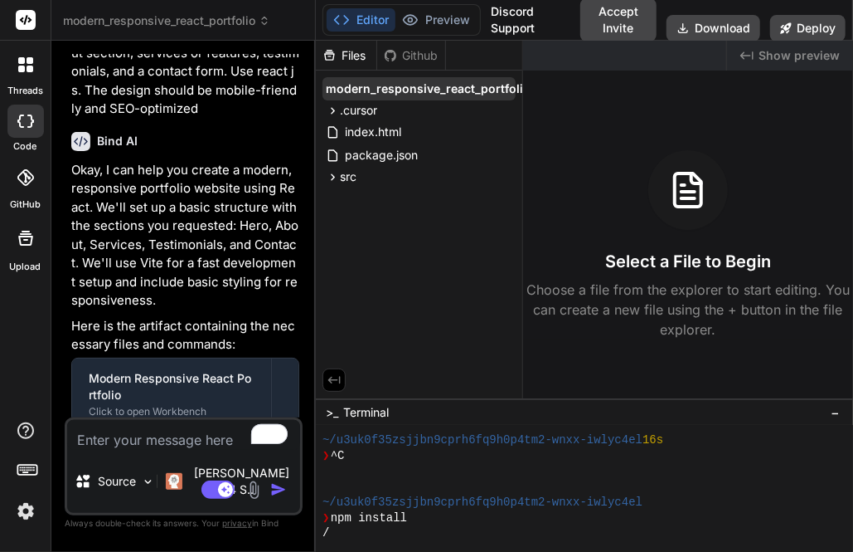
scroll to position [0, 76]
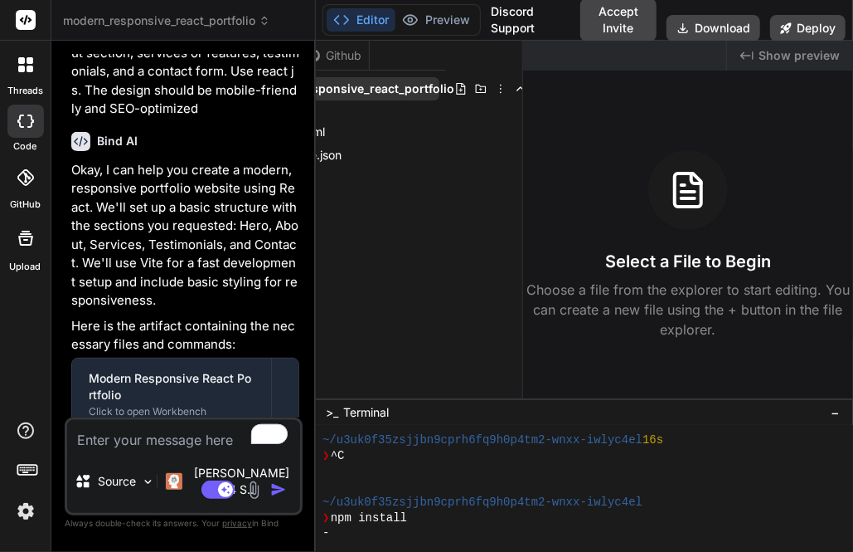
click at [500, 89] on icon at bounding box center [501, 89] width 2 height 9
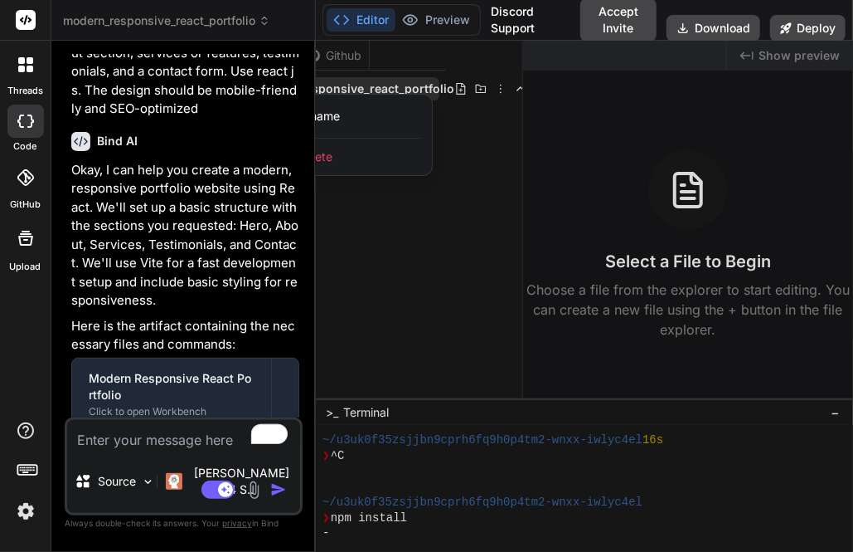
click at [332, 148] on span "Delete" at bounding box center [315, 156] width 35 height 17
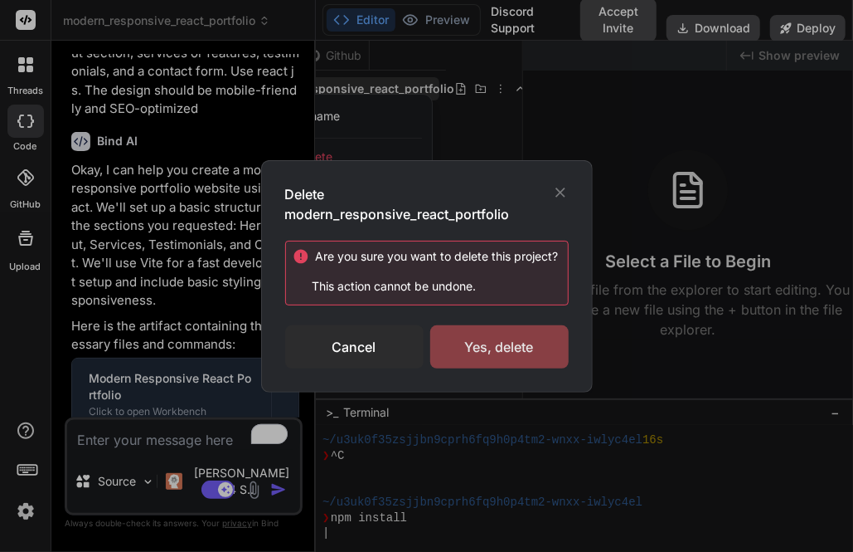
click at [491, 343] on div "Yes, delete" at bounding box center [499, 346] width 139 height 43
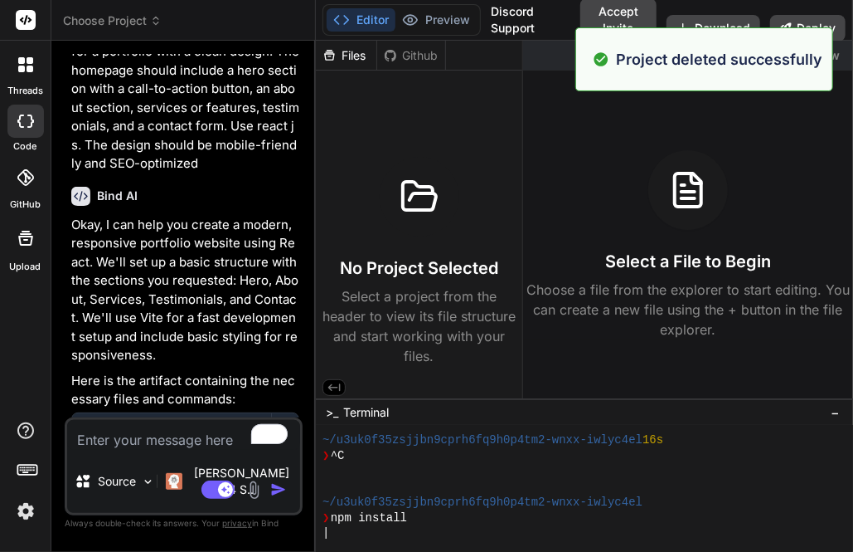
scroll to position [1743, 0]
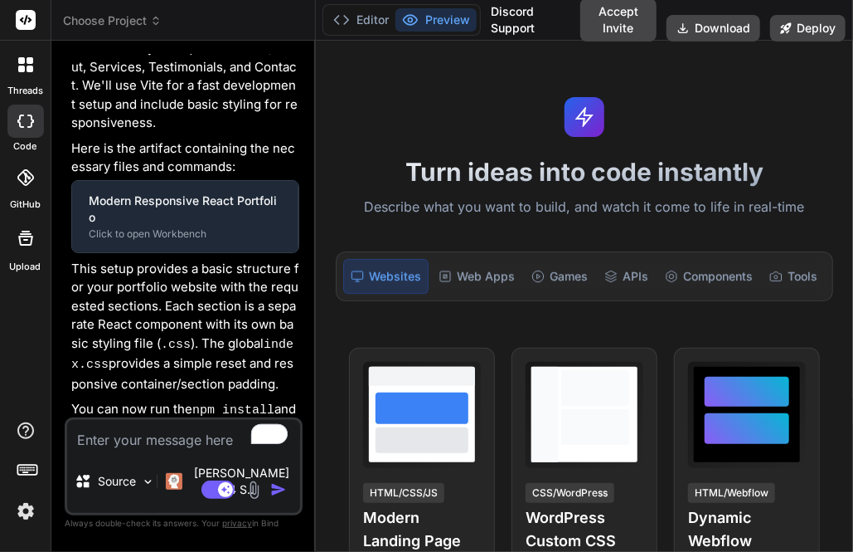
type textarea "x"
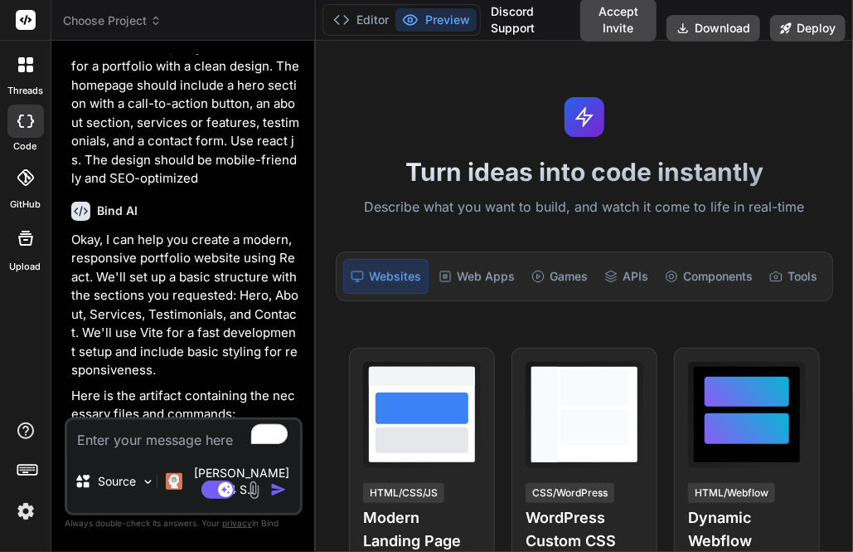
scroll to position [1731, 0]
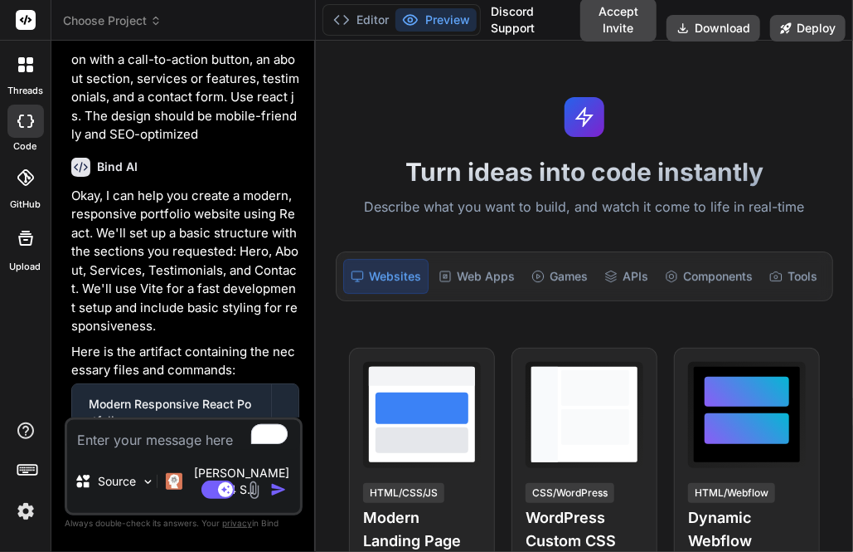
scroll to position [1787, 0]
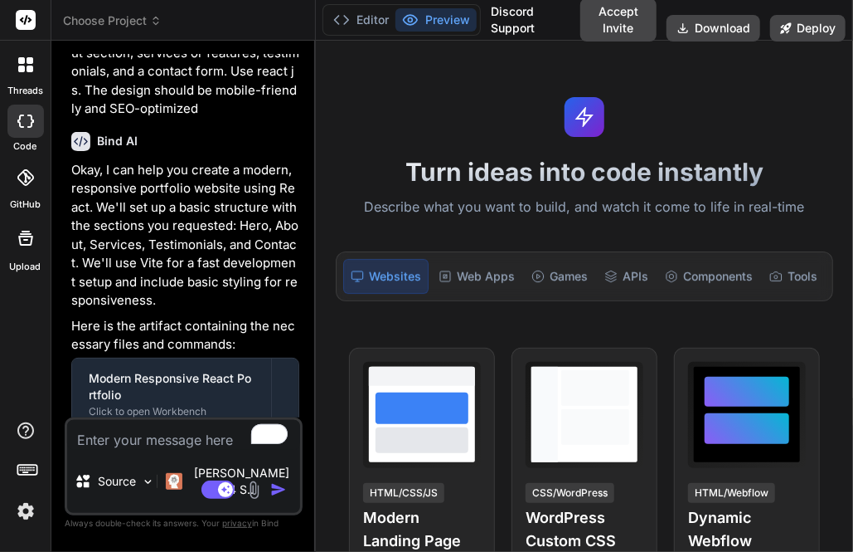
click at [91, 17] on span "Choose Project" at bounding box center [112, 20] width 99 height 17
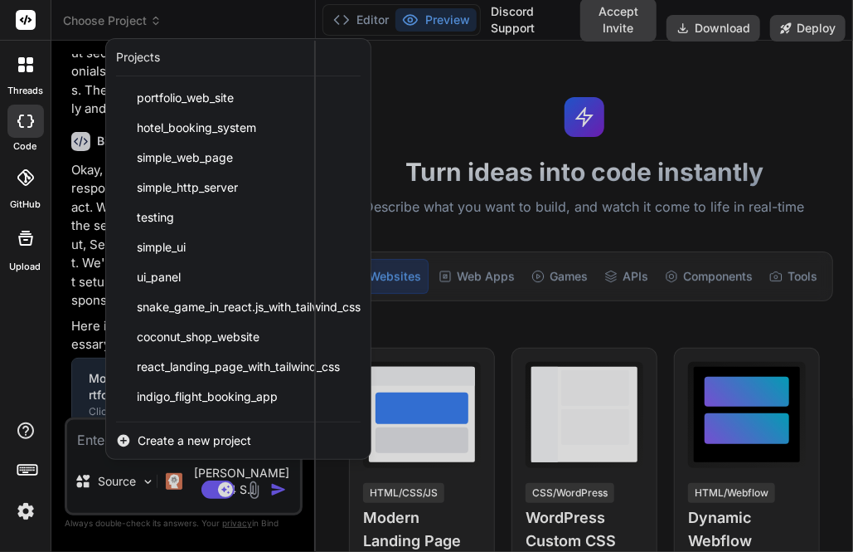
click at [27, 66] on icon at bounding box center [30, 69] width 7 height 7
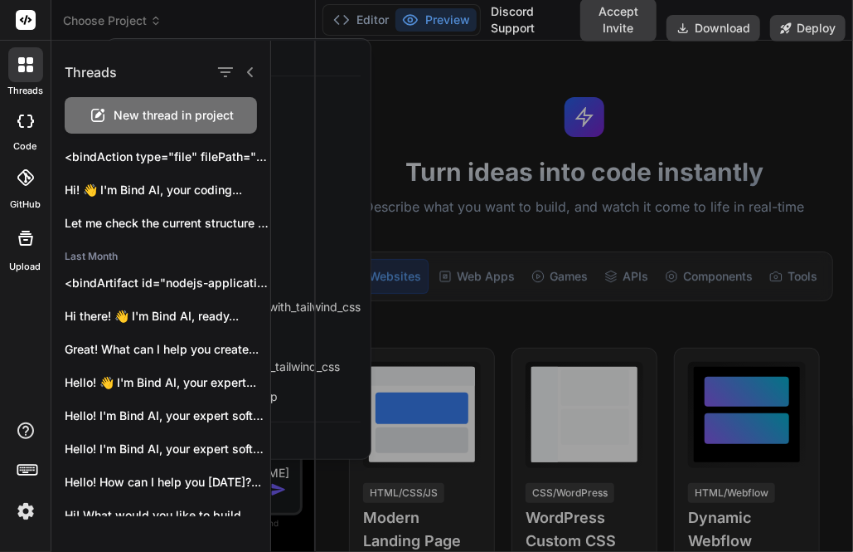
scroll to position [0, 0]
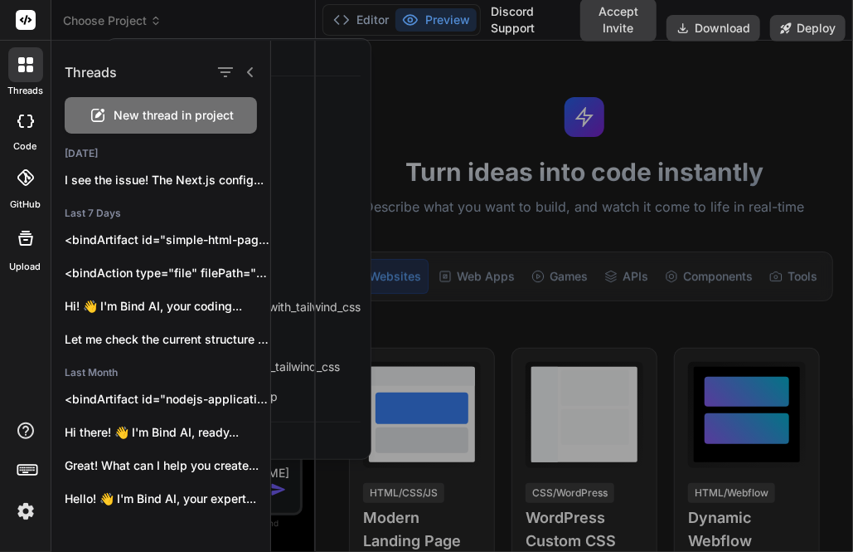
click at [32, 75] on div at bounding box center [25, 64] width 35 height 35
click at [354, 114] on div at bounding box center [562, 296] width 582 height 511
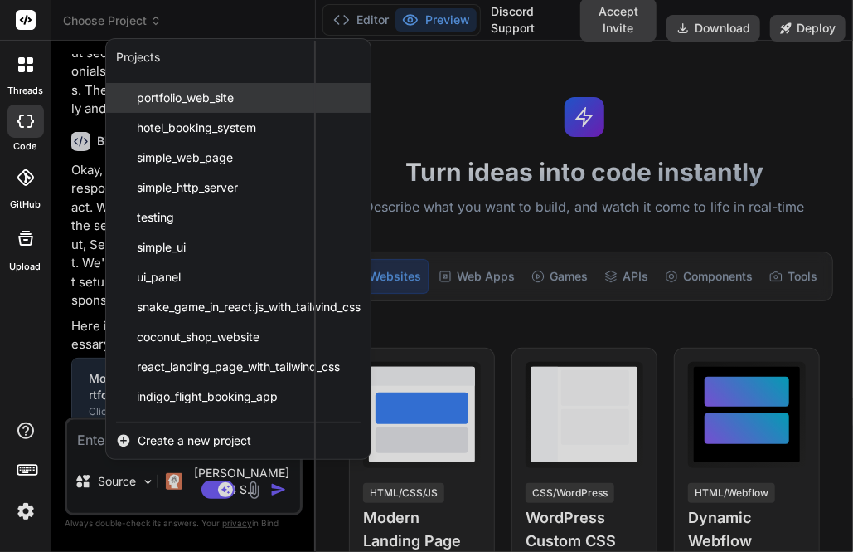
click at [171, 111] on div "portfolio_web_site" at bounding box center [238, 98] width 265 height 30
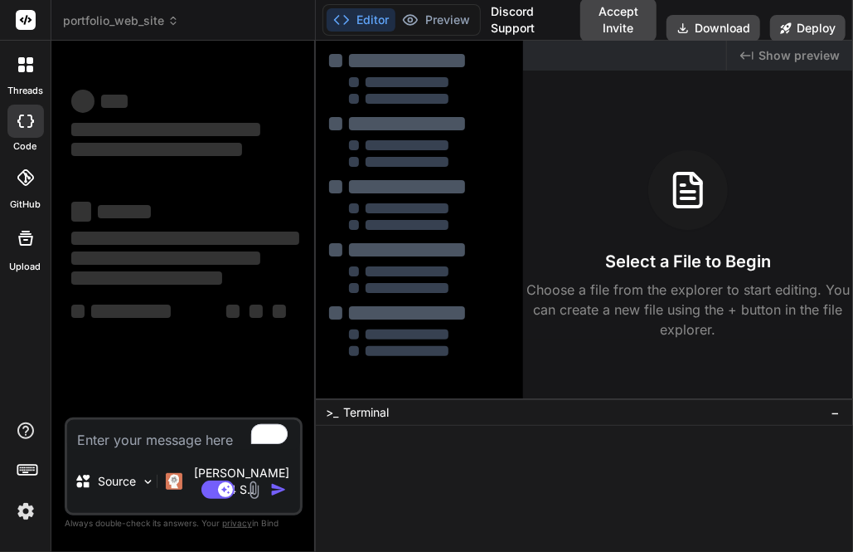
scroll to position [15, 0]
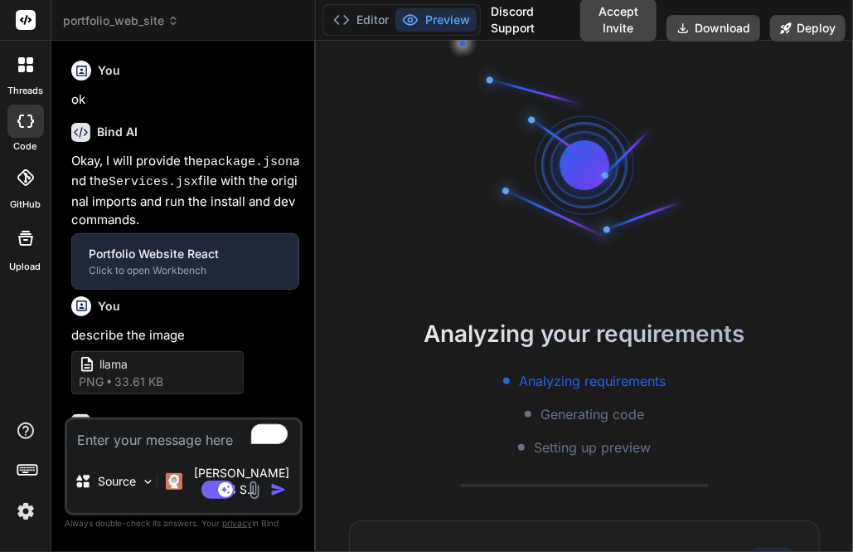
type textarea "x"
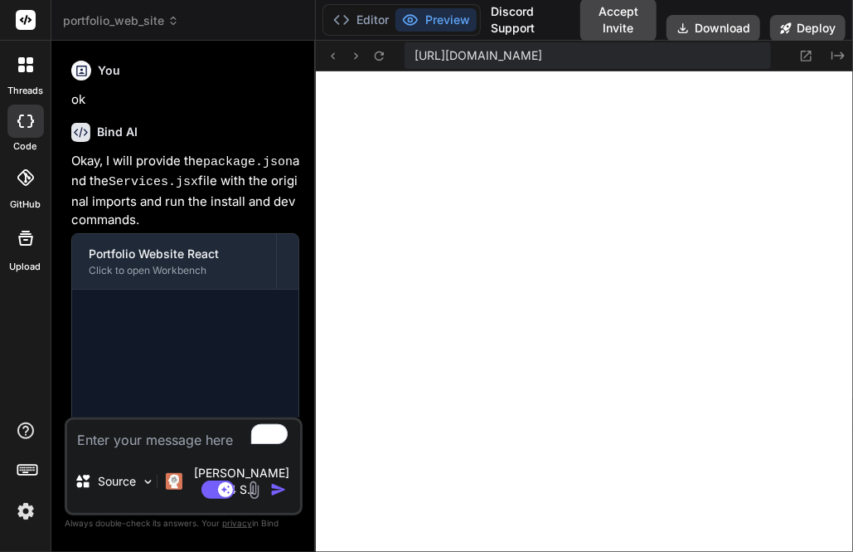
scroll to position [588, 0]
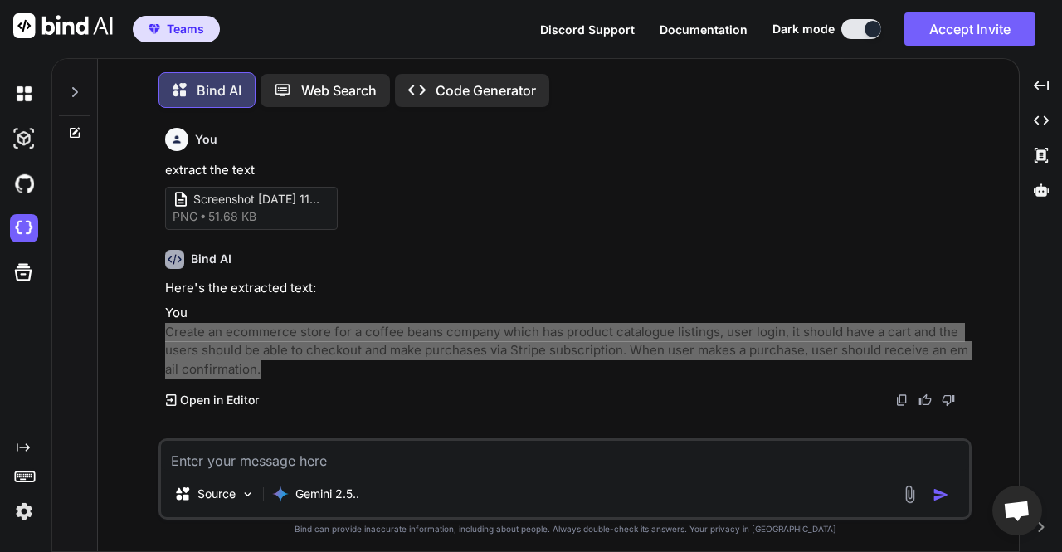
scroll to position [7, 0]
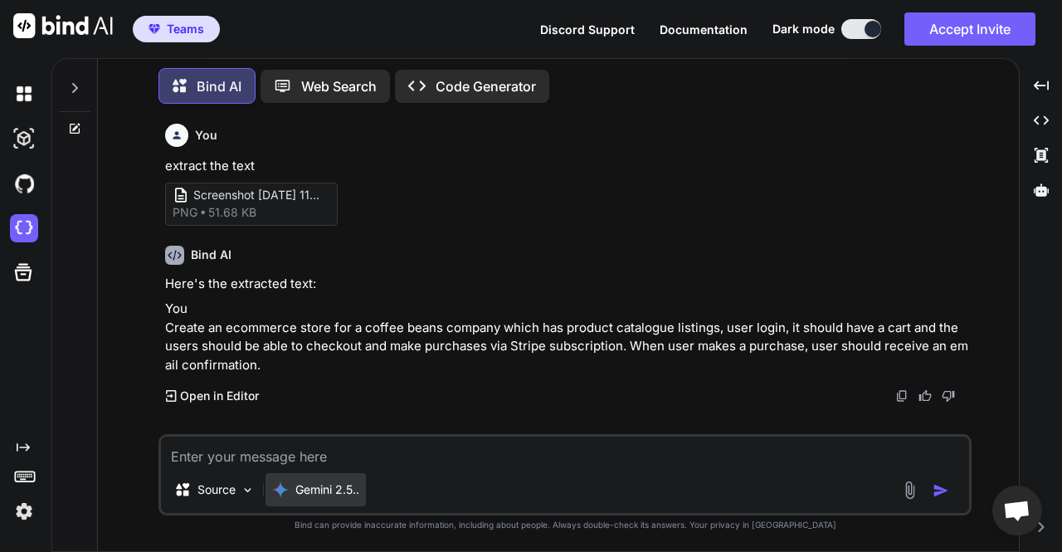
click at [336, 486] on p "Gemini 2.5.." at bounding box center [327, 489] width 64 height 17
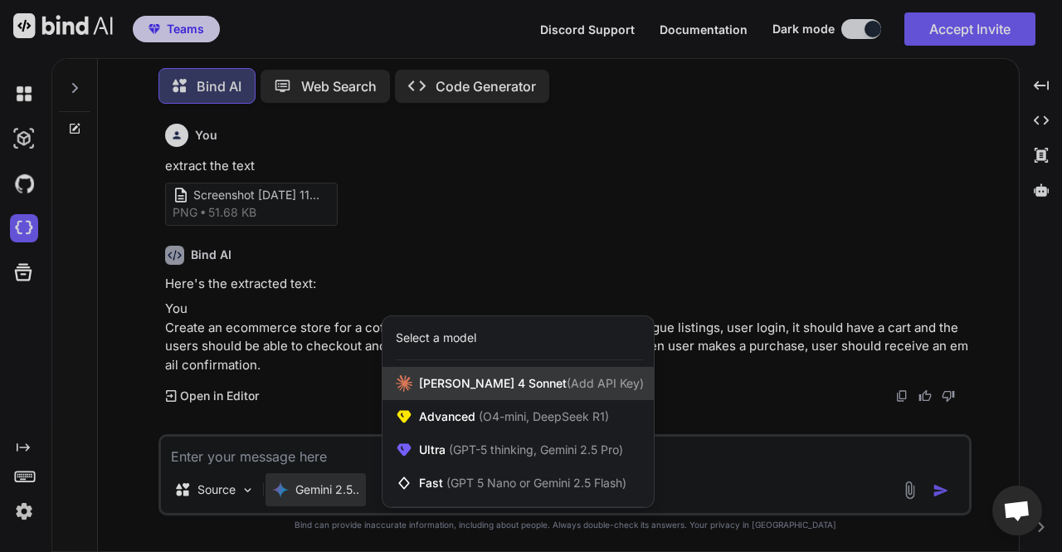
click at [446, 382] on span "[PERSON_NAME] 4 Sonnet (Add API Key)" at bounding box center [531, 383] width 225 height 17
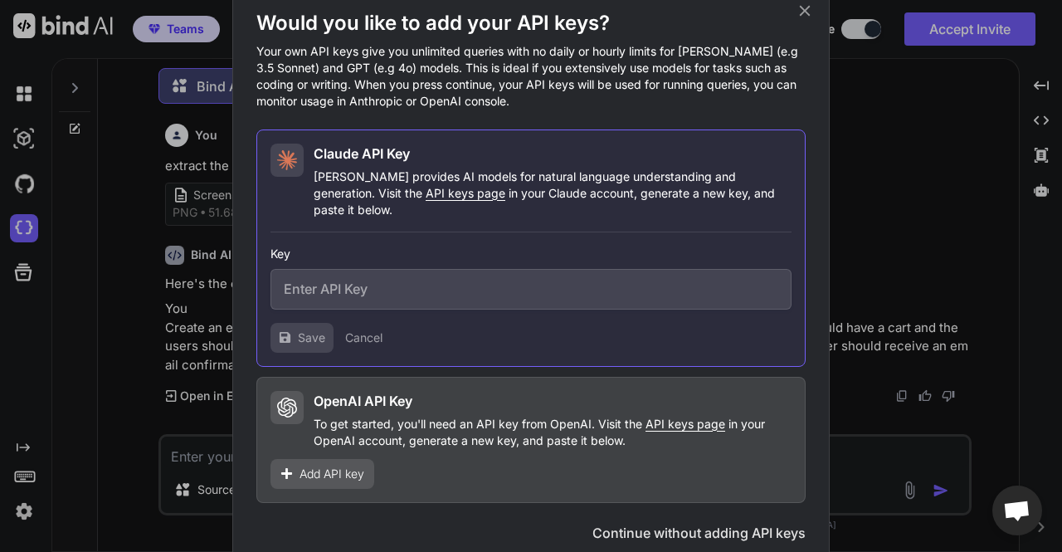
click at [913, 273] on div "Would you like to add your API keys? Your own API keys give you unlimited queri…" at bounding box center [531, 276] width 1062 height 552
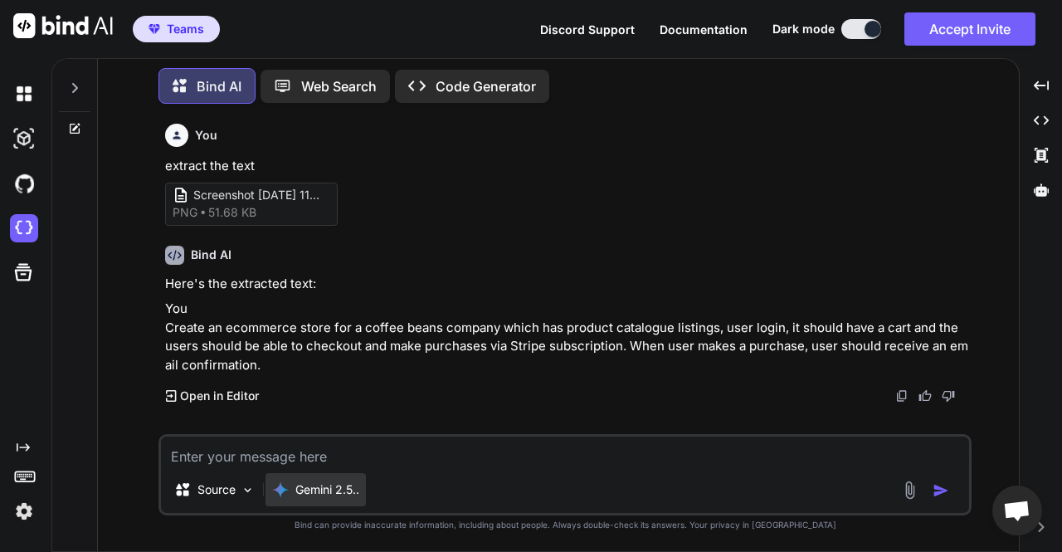
click at [331, 490] on p "Gemini 2.5.." at bounding box center [327, 489] width 64 height 17
type textarea "x"
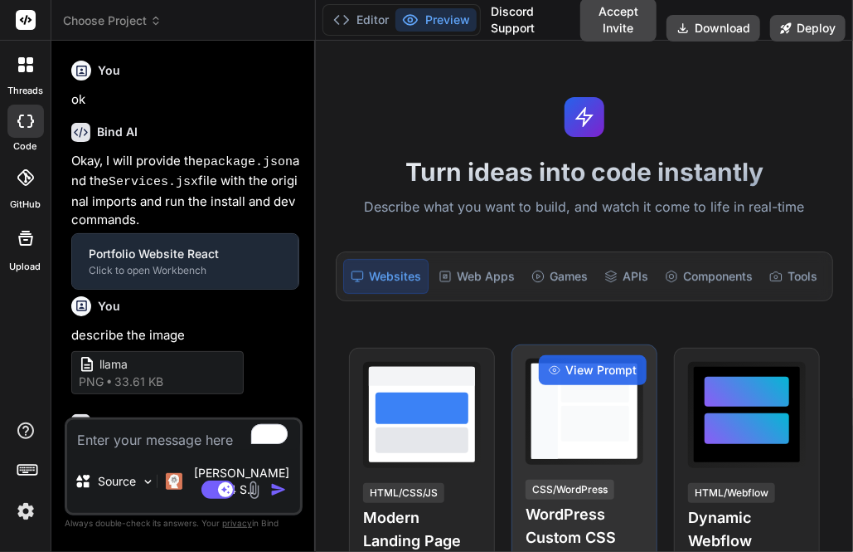
type textarea "x"
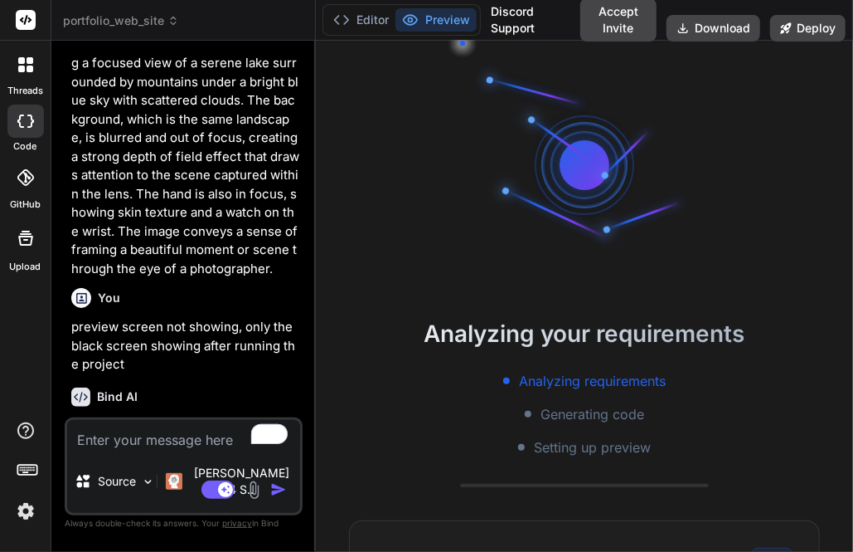
scroll to position [1843, 0]
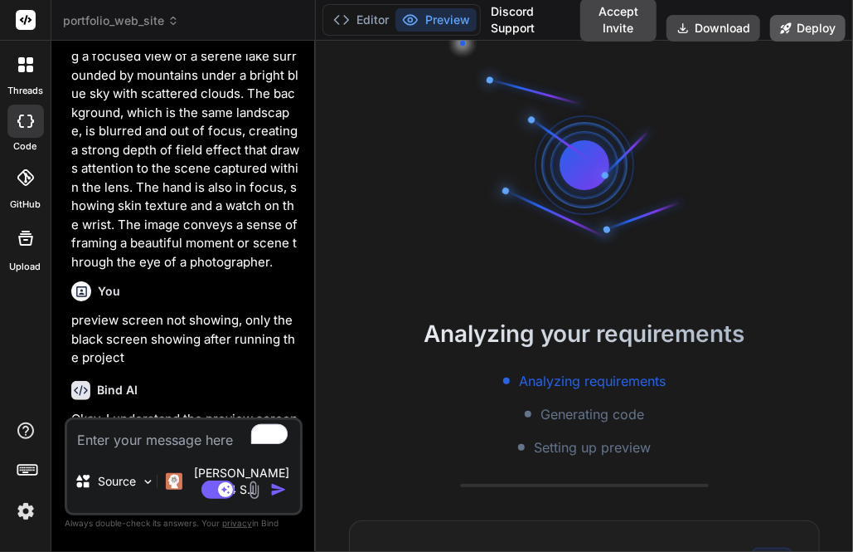
click at [814, 26] on button "Deploy" at bounding box center [808, 28] width 75 height 27
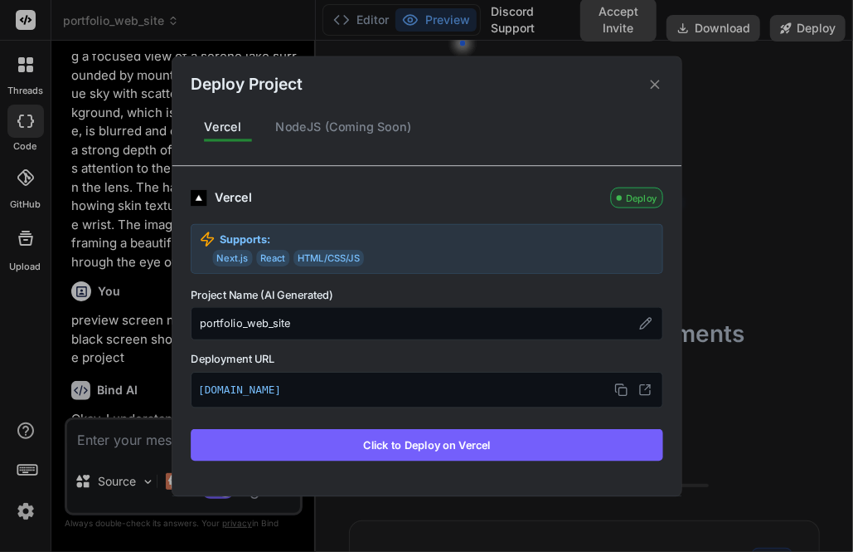
click at [770, 173] on div "Deploy Project Vercel NodeJS (Coming Soon) Vercel Deploy Supports: Next.js Reac…" at bounding box center [426, 276] width 853 height 552
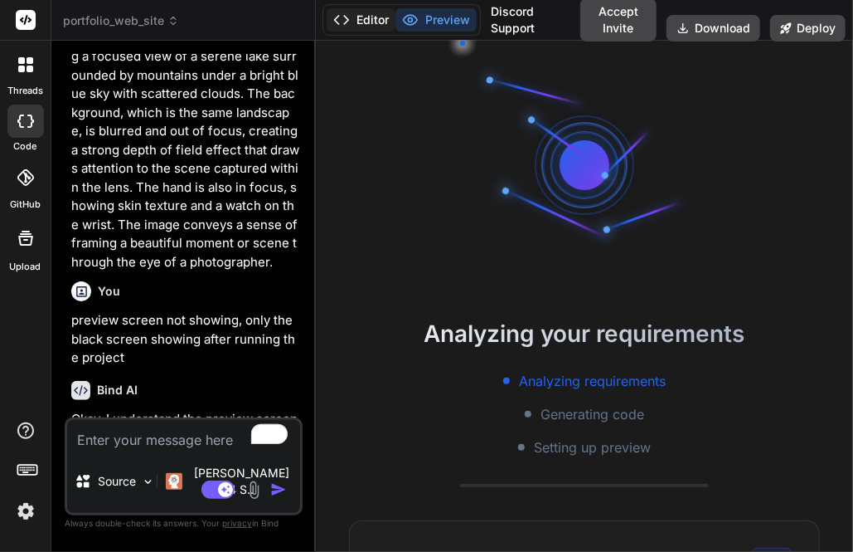
click at [367, 12] on button "Editor" at bounding box center [361, 19] width 69 height 23
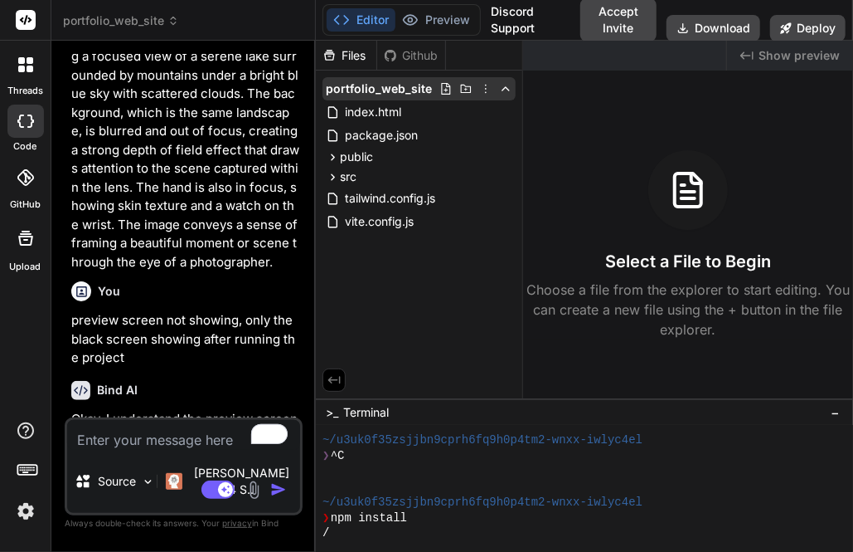
click at [488, 93] on icon at bounding box center [485, 88] width 13 height 13
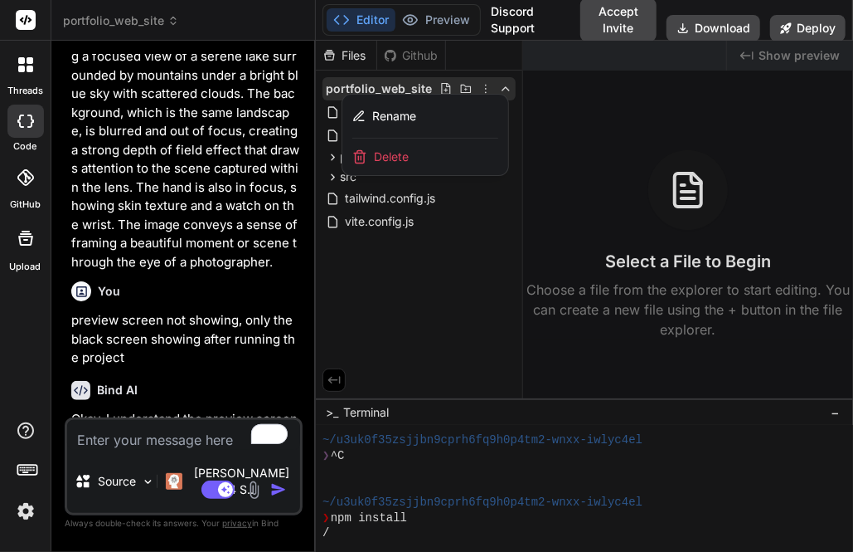
click at [405, 158] on span "Delete" at bounding box center [391, 156] width 35 height 17
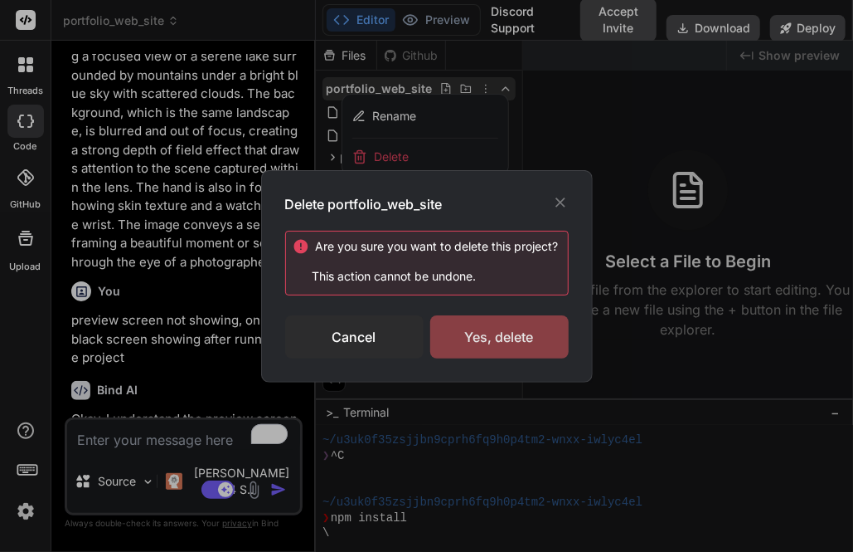
click at [491, 333] on div "Yes, delete" at bounding box center [499, 336] width 139 height 43
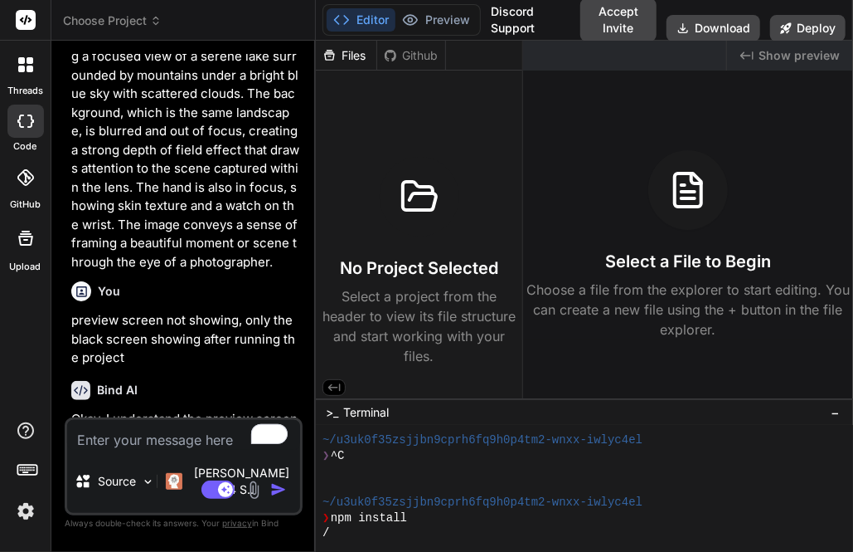
click at [26, 66] on icon at bounding box center [25, 64] width 15 height 15
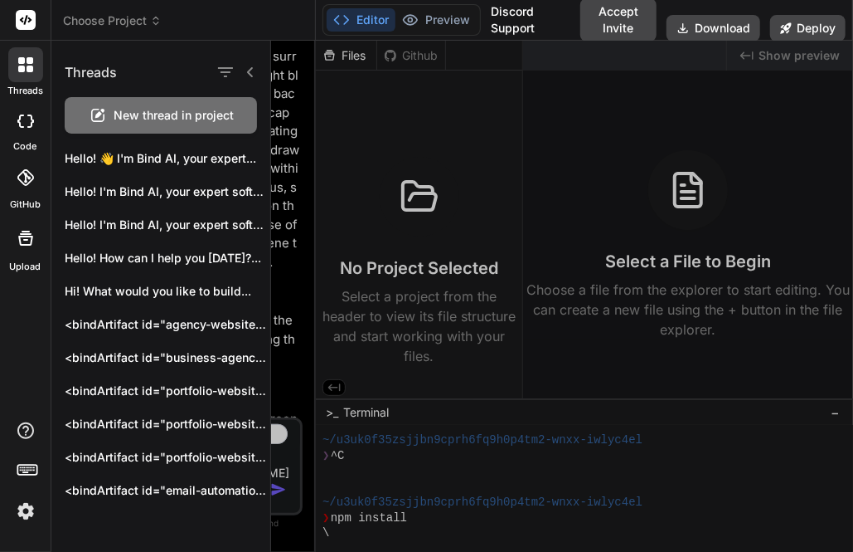
scroll to position [0, 0]
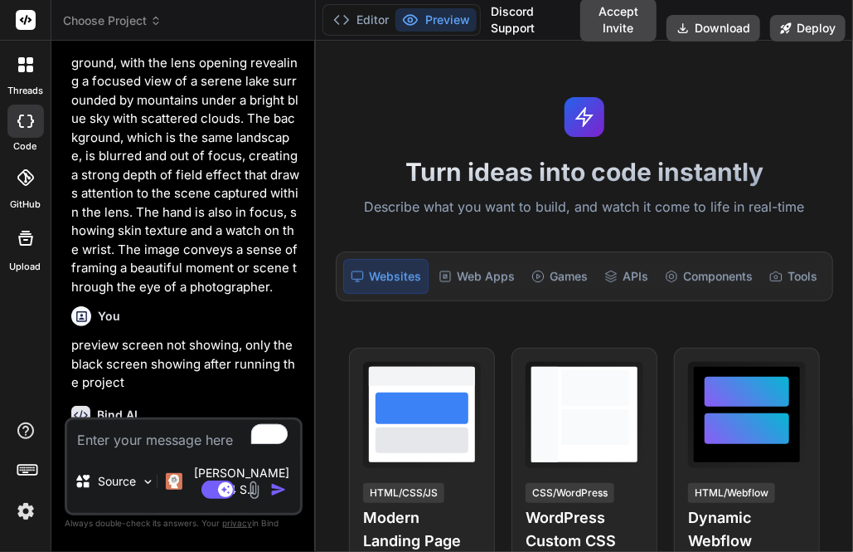
scroll to position [1843, 0]
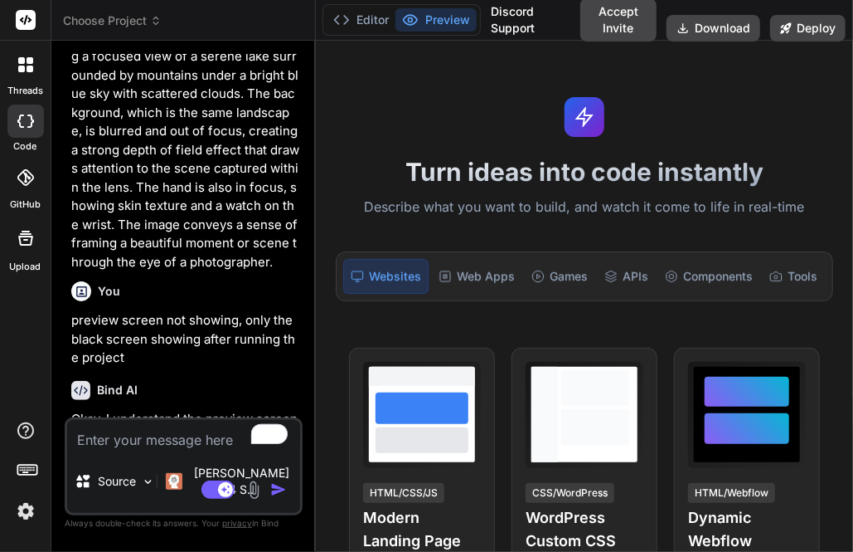
click at [105, 17] on span "Choose Project" at bounding box center [112, 20] width 99 height 17
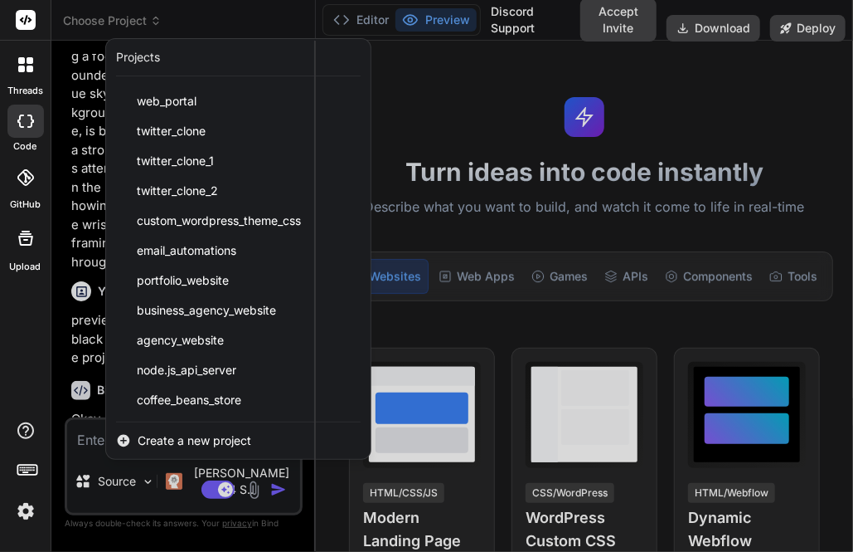
scroll to position [0, 0]
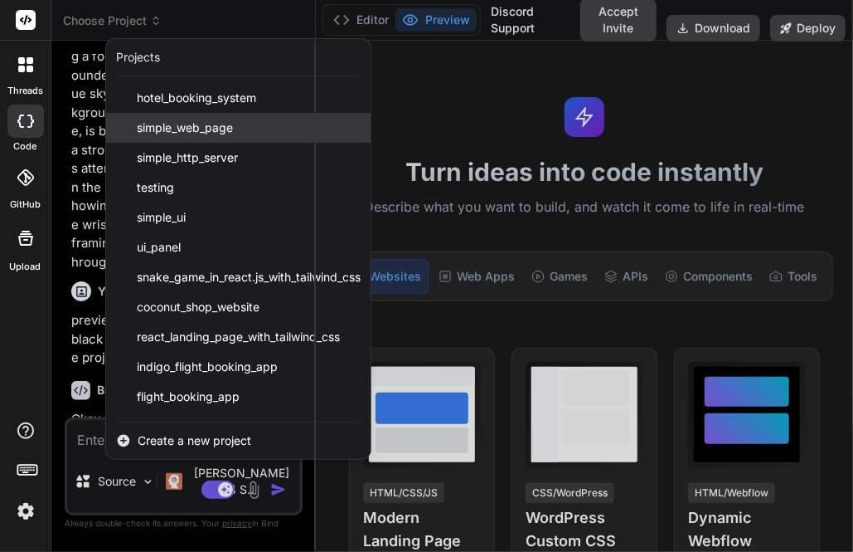
click at [201, 125] on span "simple_web_page" at bounding box center [185, 127] width 96 height 17
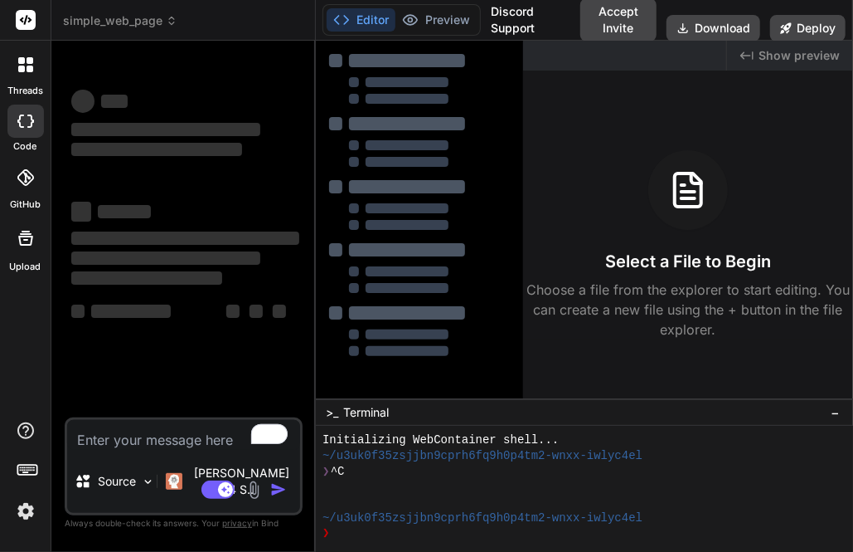
scroll to position [15, 0]
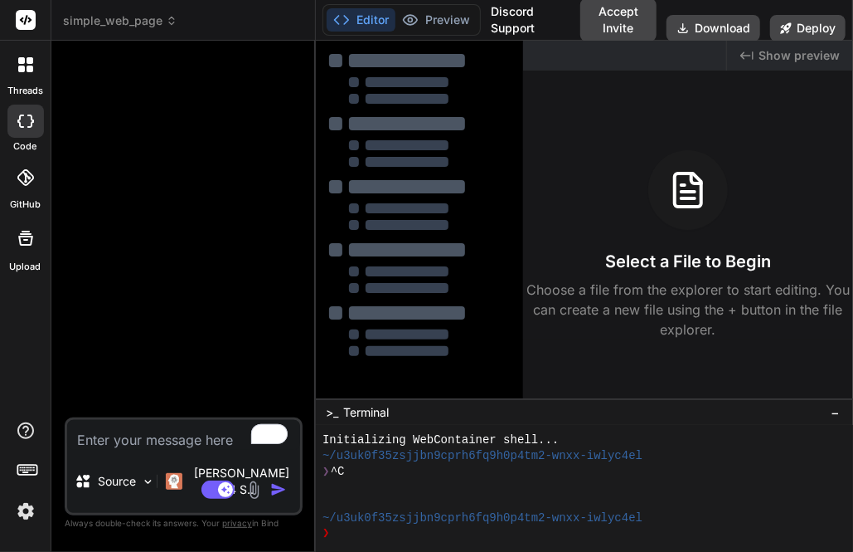
type textarea "x"
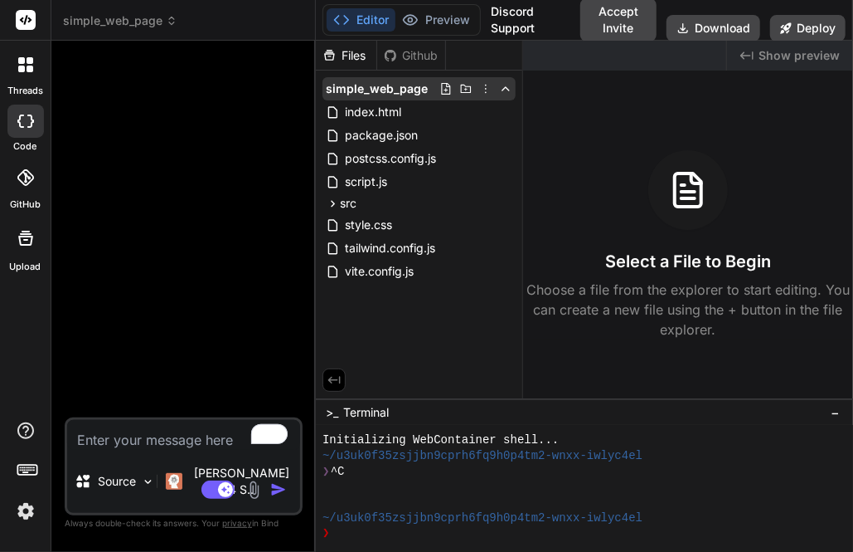
click at [491, 89] on icon at bounding box center [485, 88] width 13 height 13
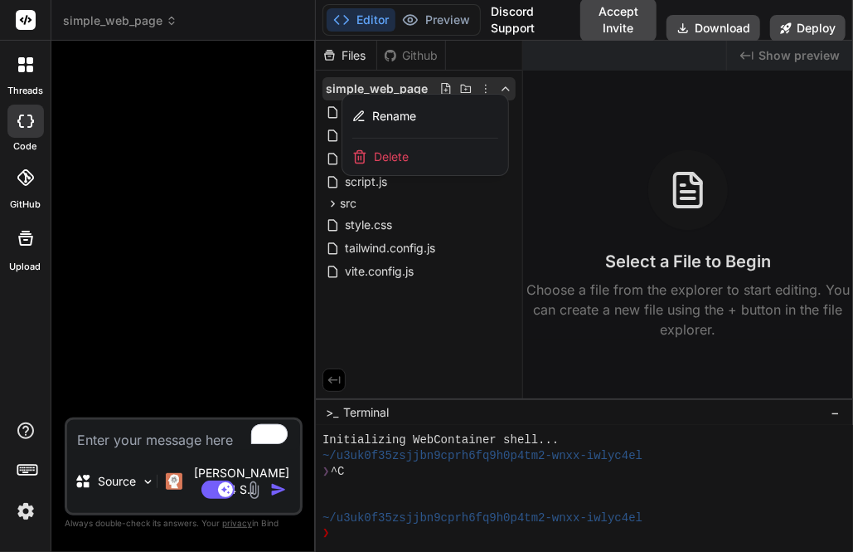
click at [401, 142] on div "Delete" at bounding box center [426, 157] width 166 height 36
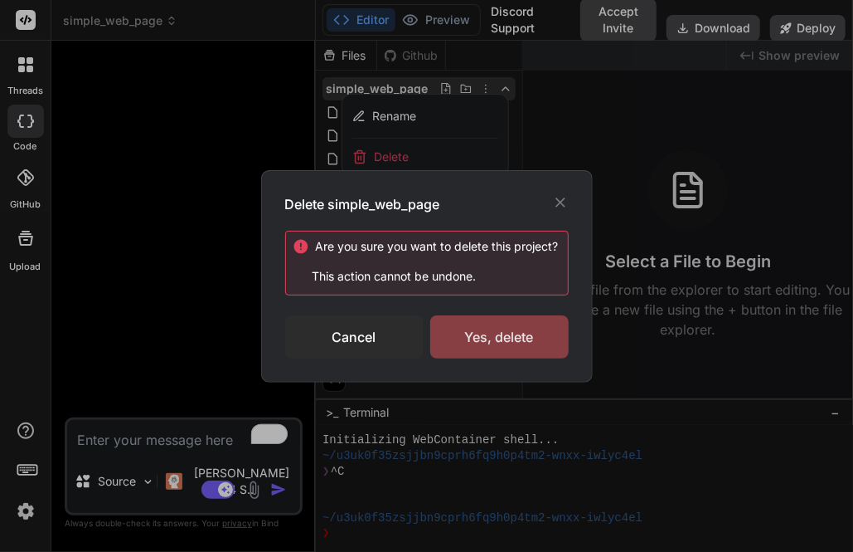
click at [531, 353] on div "Yes, delete" at bounding box center [499, 336] width 139 height 43
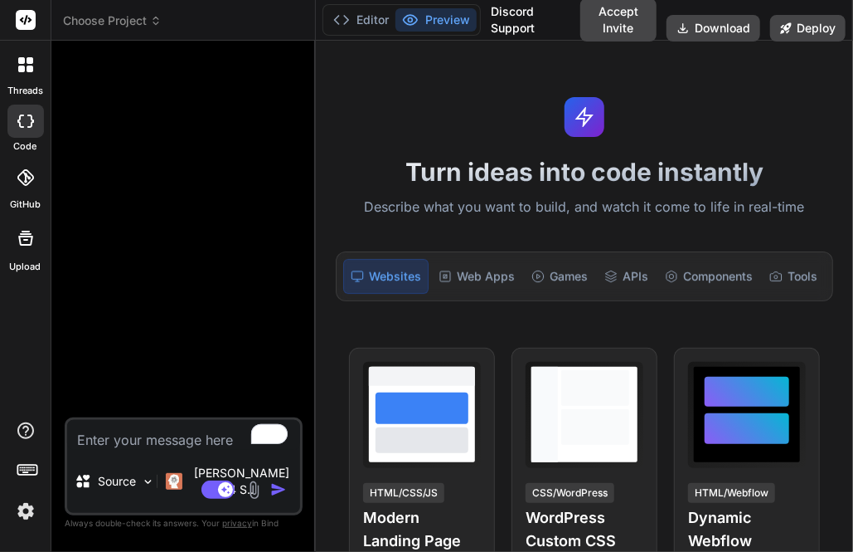
click at [33, 59] on div at bounding box center [25, 64] width 35 height 35
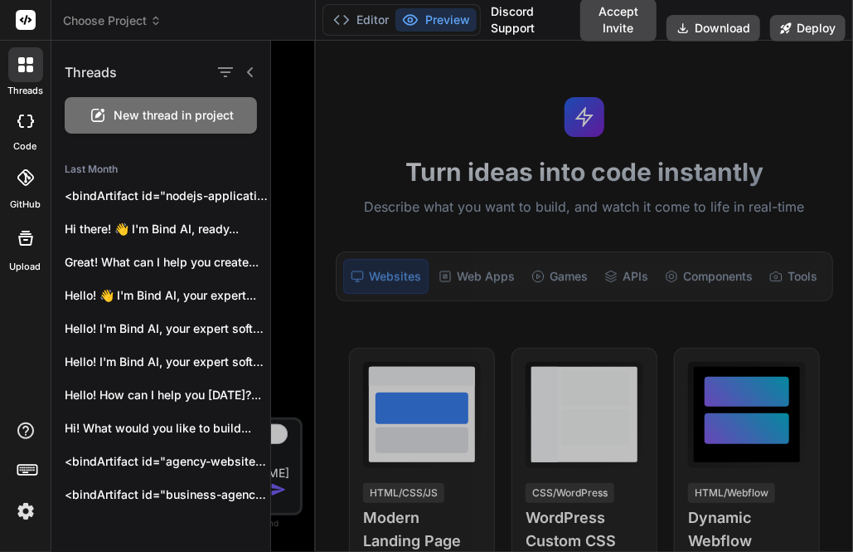
scroll to position [0, 0]
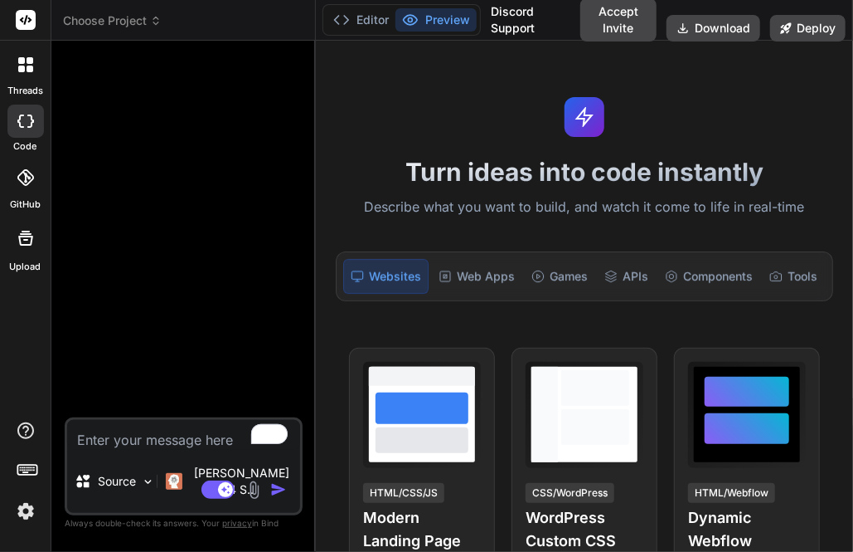
click at [25, 73] on div at bounding box center [25, 64] width 35 height 35
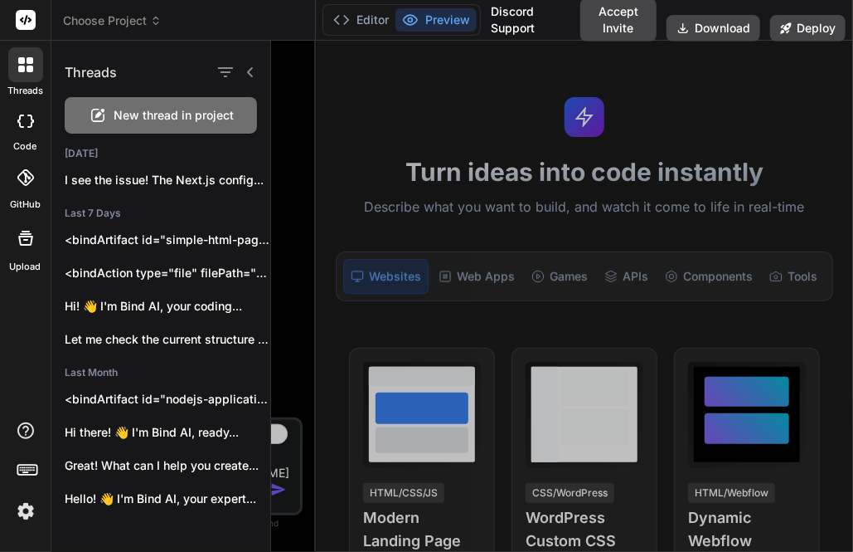
click at [118, 16] on span "Choose Project" at bounding box center [112, 20] width 99 height 17
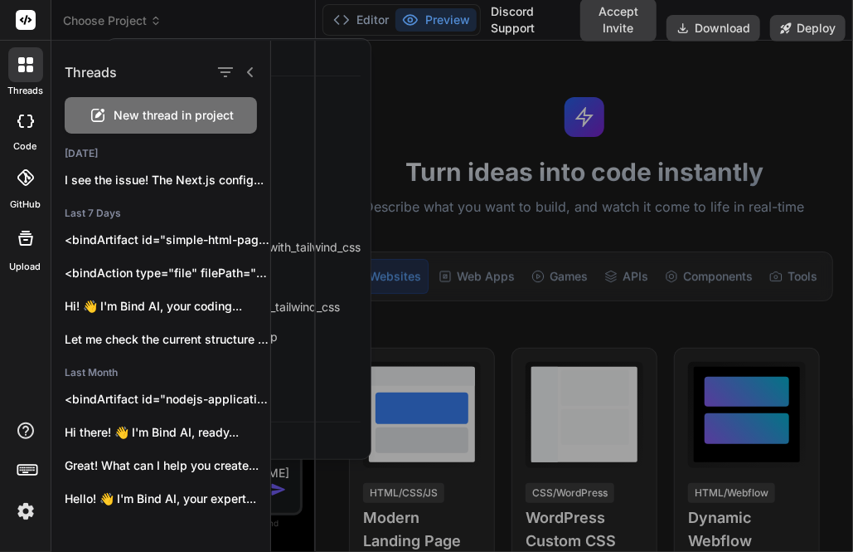
click at [504, 213] on div at bounding box center [562, 296] width 582 height 511
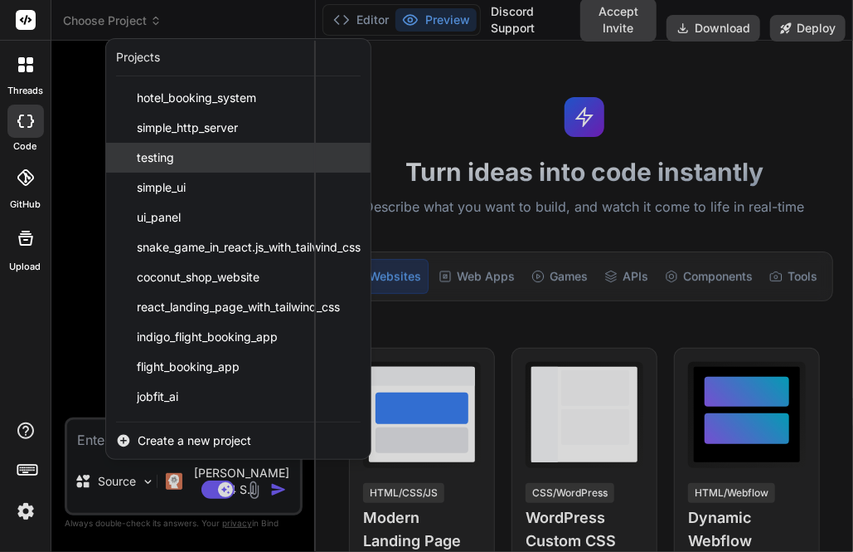
click at [172, 160] on span "testing" at bounding box center [155, 157] width 37 height 17
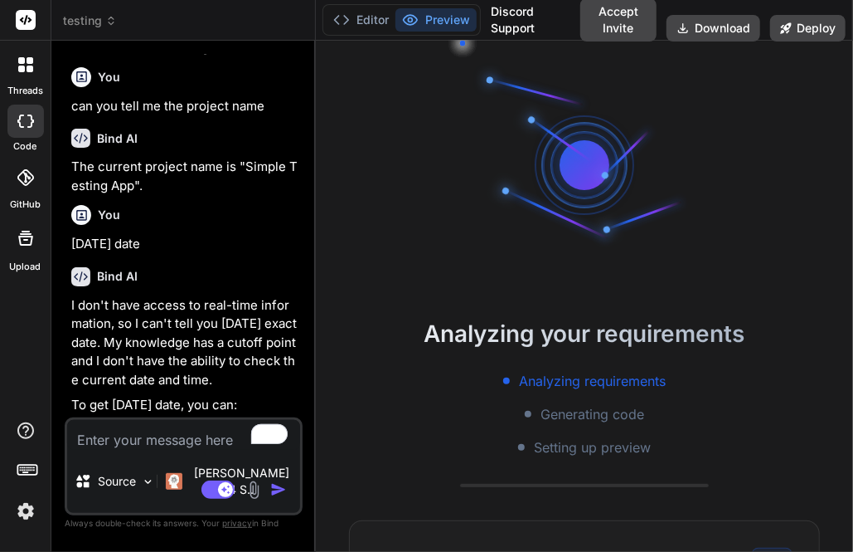
scroll to position [871, 0]
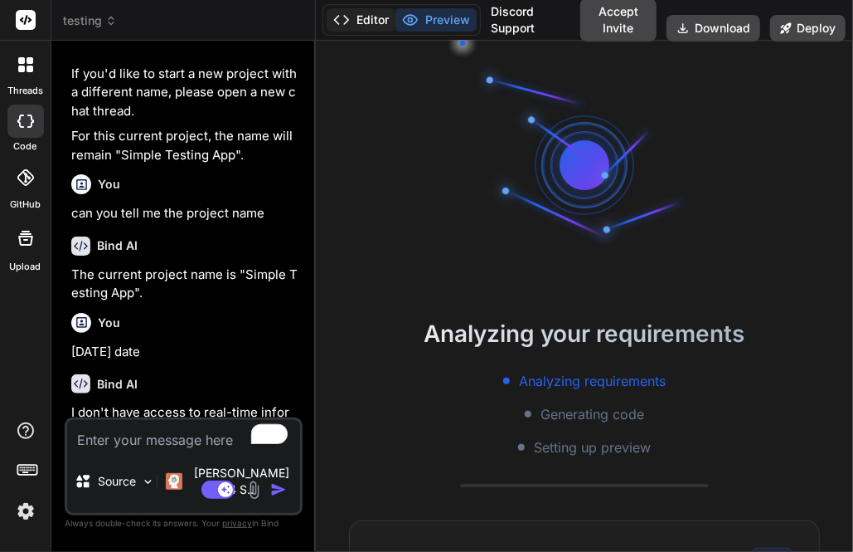
click at [363, 13] on button "Editor" at bounding box center [361, 19] width 69 height 23
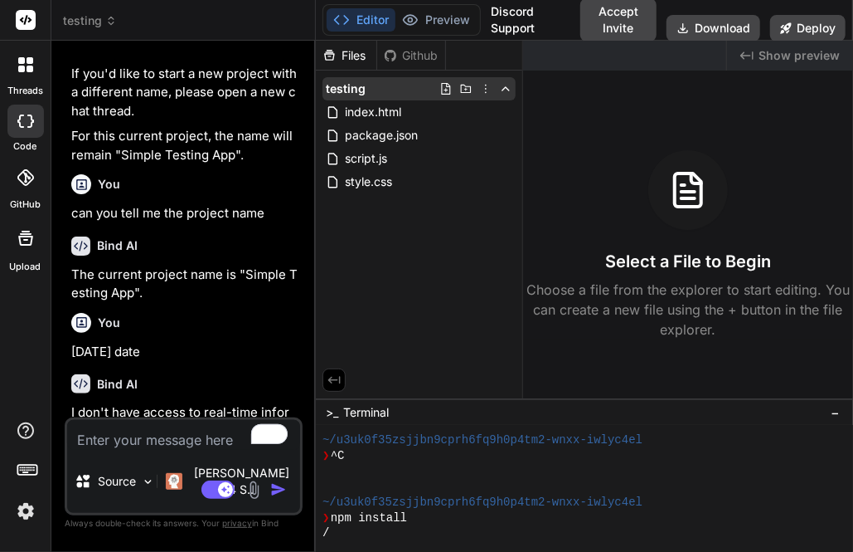
click at [487, 90] on icon at bounding box center [485, 88] width 13 height 13
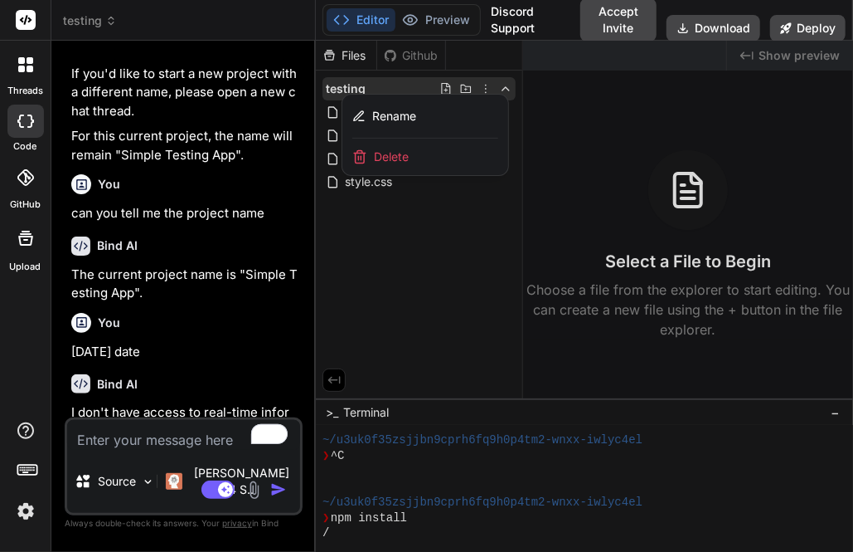
click at [409, 148] on span "Delete" at bounding box center [391, 156] width 35 height 17
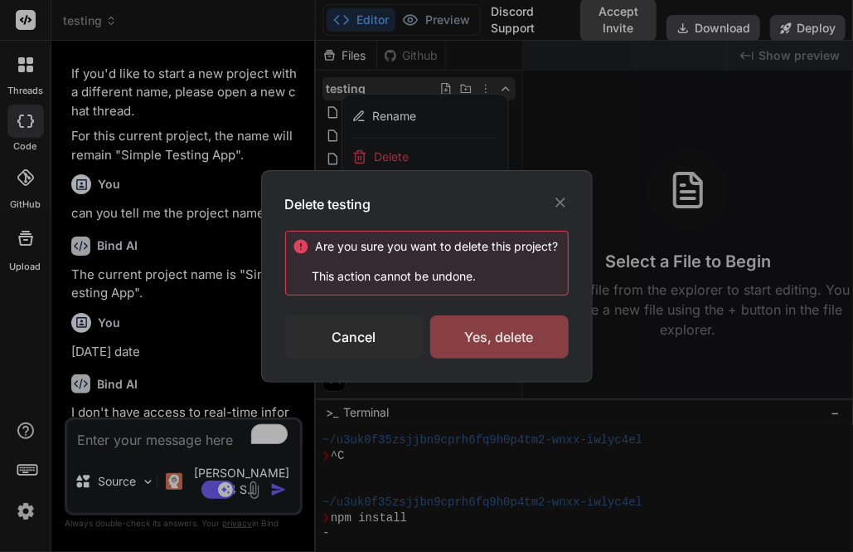
click at [525, 338] on div "Yes, delete" at bounding box center [499, 336] width 139 height 43
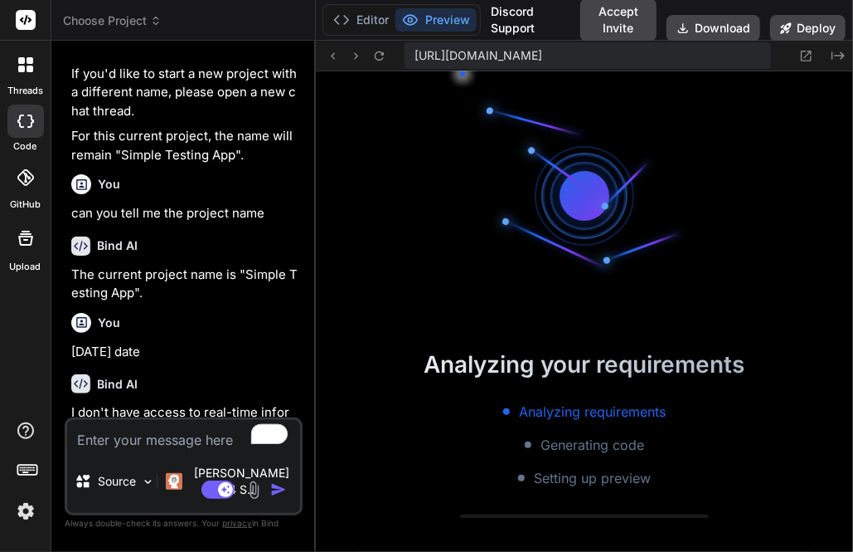
scroll to position [557, 0]
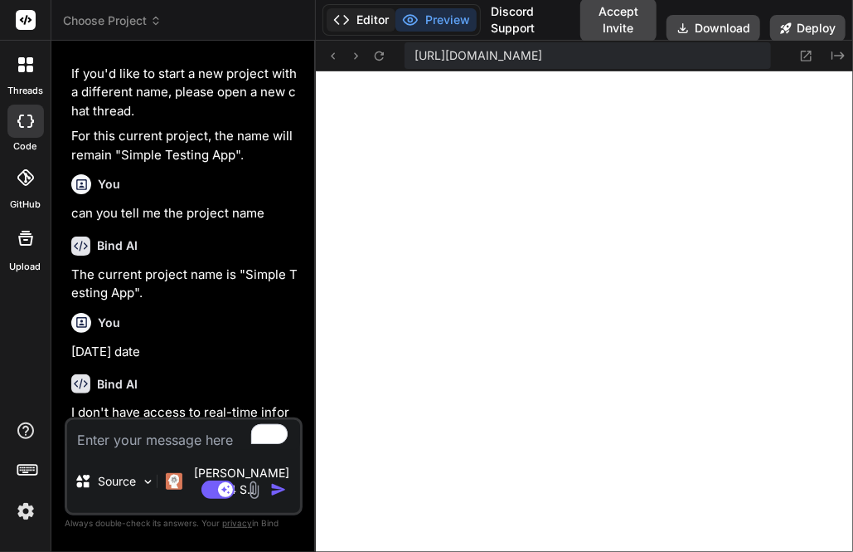
click at [365, 25] on button "Editor" at bounding box center [361, 19] width 69 height 23
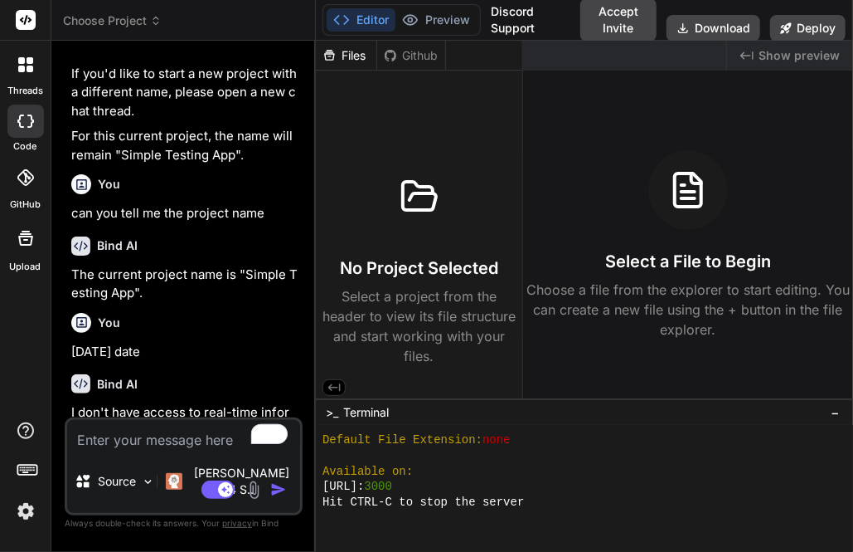
click at [80, 17] on span "Choose Project" at bounding box center [112, 20] width 99 height 17
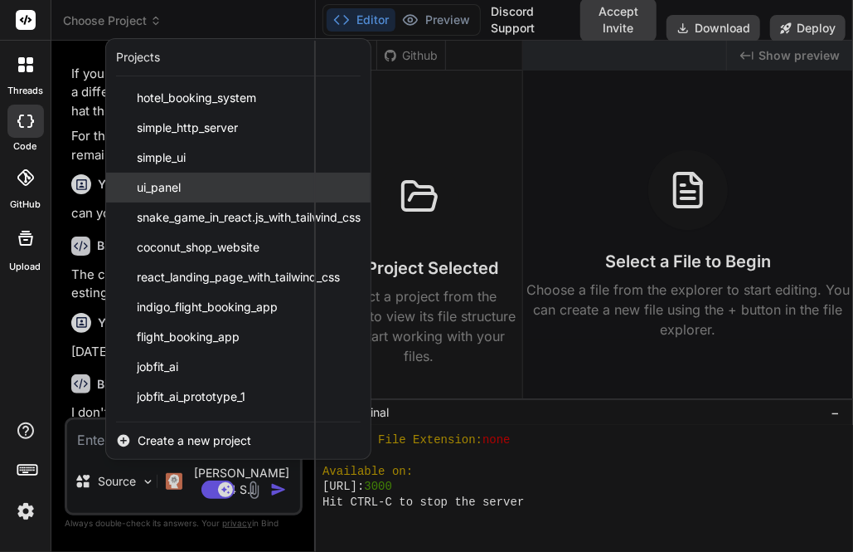
click at [169, 194] on span "ui_panel" at bounding box center [159, 187] width 44 height 17
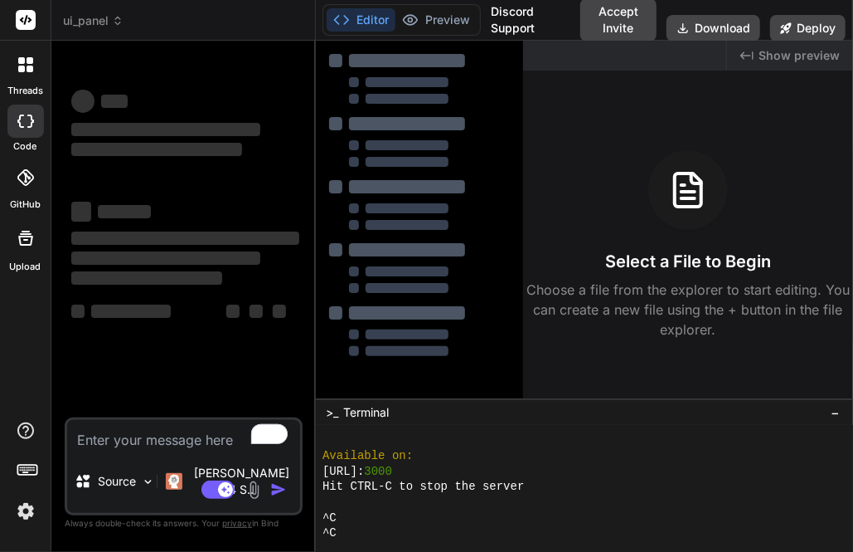
scroll to position [635, 0]
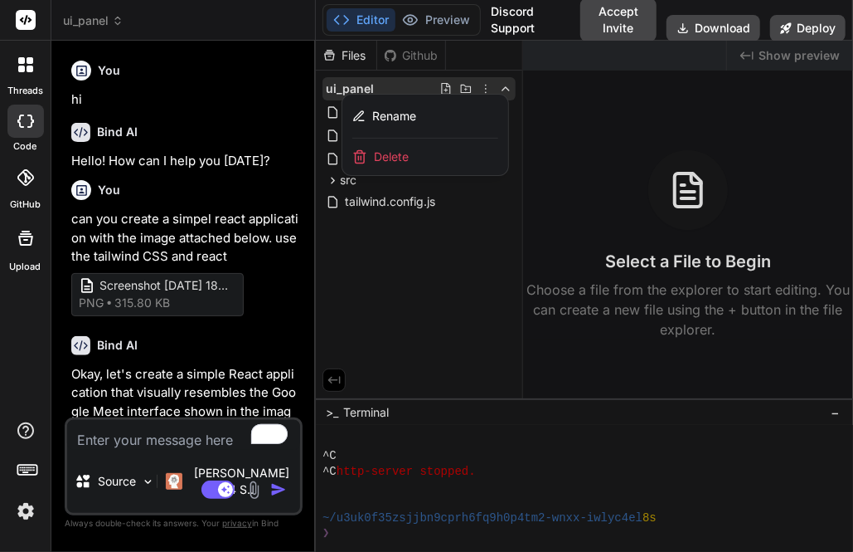
type textarea "x"
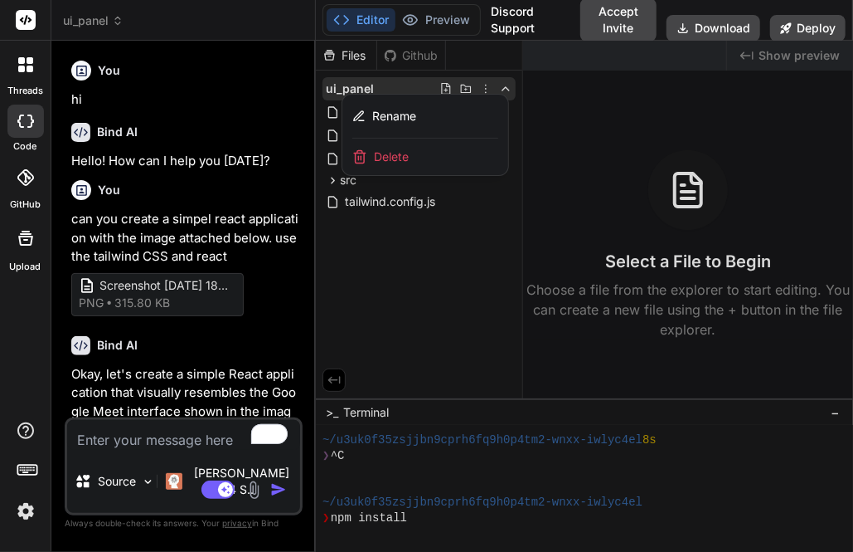
scroll to position [712, 0]
click at [394, 167] on div "Delete" at bounding box center [426, 157] width 166 height 36
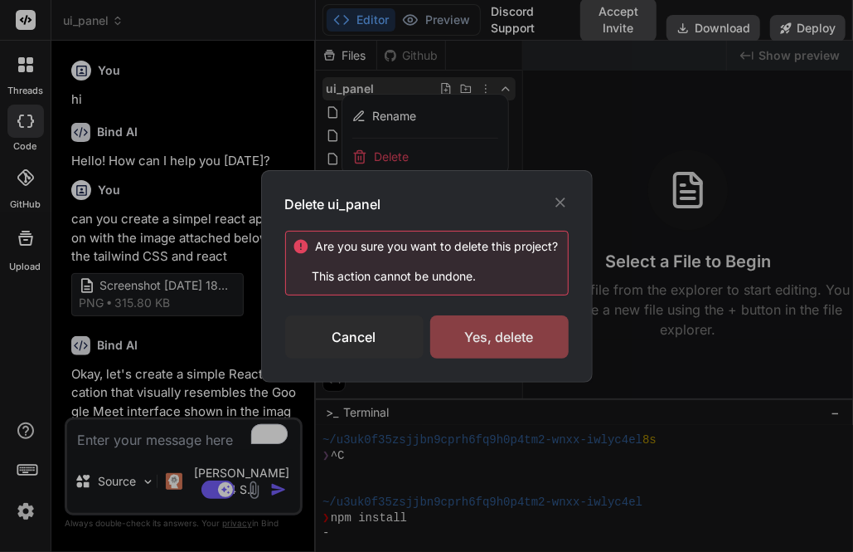
click at [511, 328] on div "Yes, delete" at bounding box center [499, 336] width 139 height 43
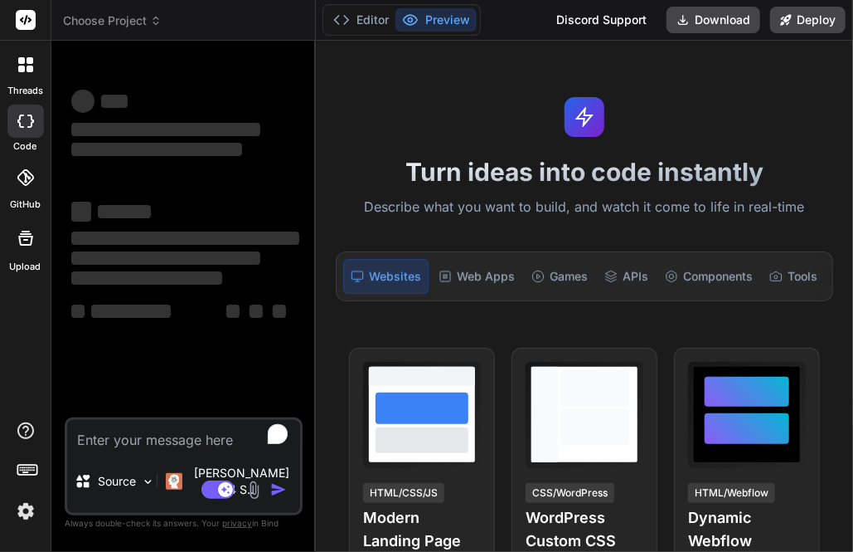
click at [119, 22] on span "Choose Project" at bounding box center [112, 20] width 99 height 17
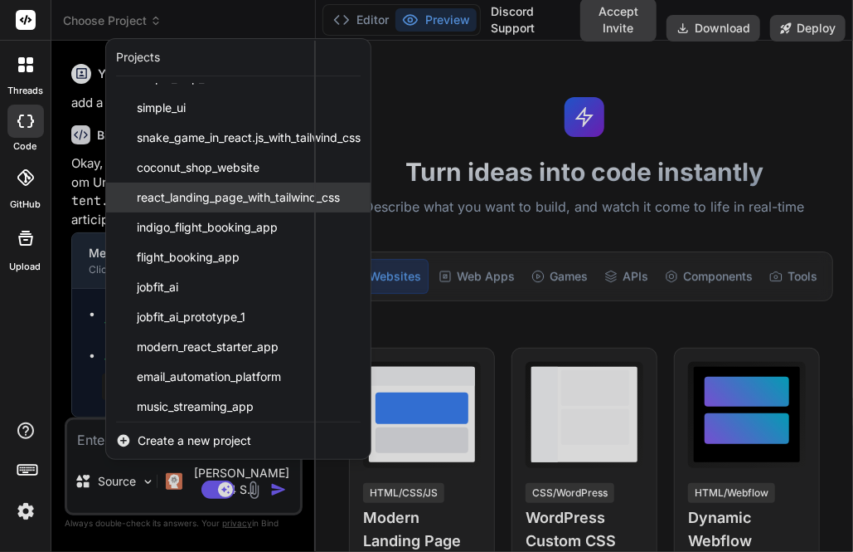
scroll to position [11041, 0]
click at [186, 193] on span "react_landing_page_with_tailwind_css" at bounding box center [238, 197] width 203 height 17
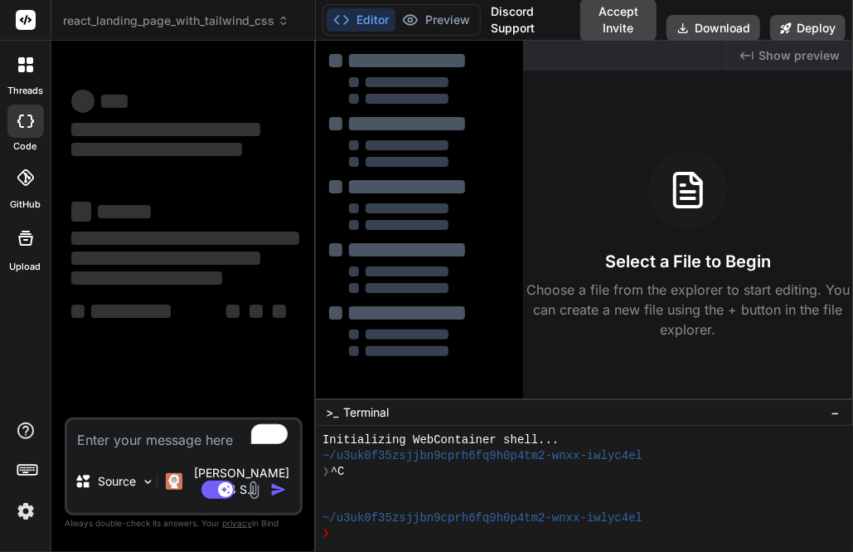
scroll to position [15, 0]
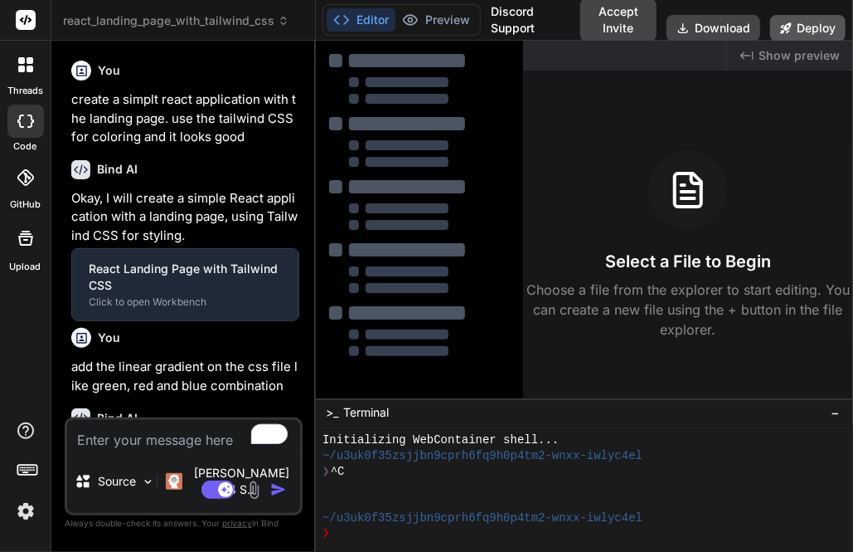
click at [790, 18] on button "Deploy" at bounding box center [808, 28] width 75 height 27
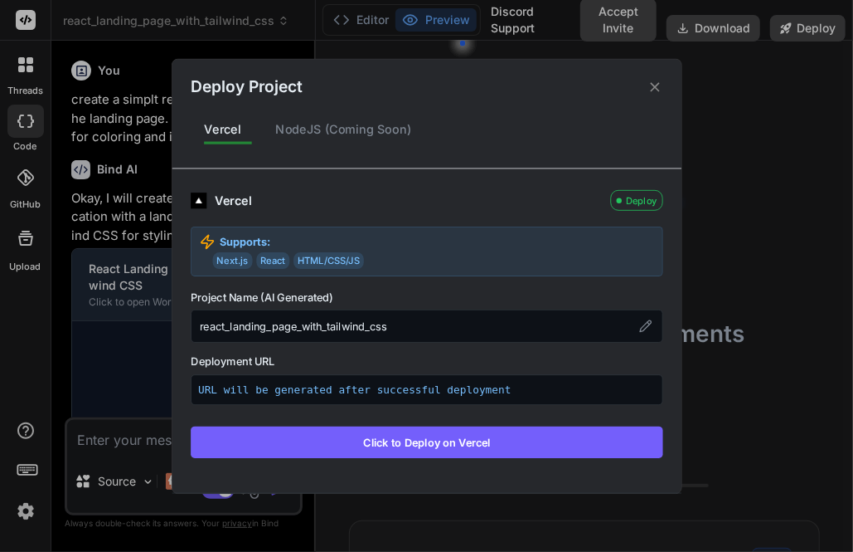
scroll to position [93, 0]
click at [720, 193] on div "Deploy Project Vercel NodeJS (Coming Soon) Vercel Deploy Supports: Next.js Reac…" at bounding box center [426, 276] width 853 height 552
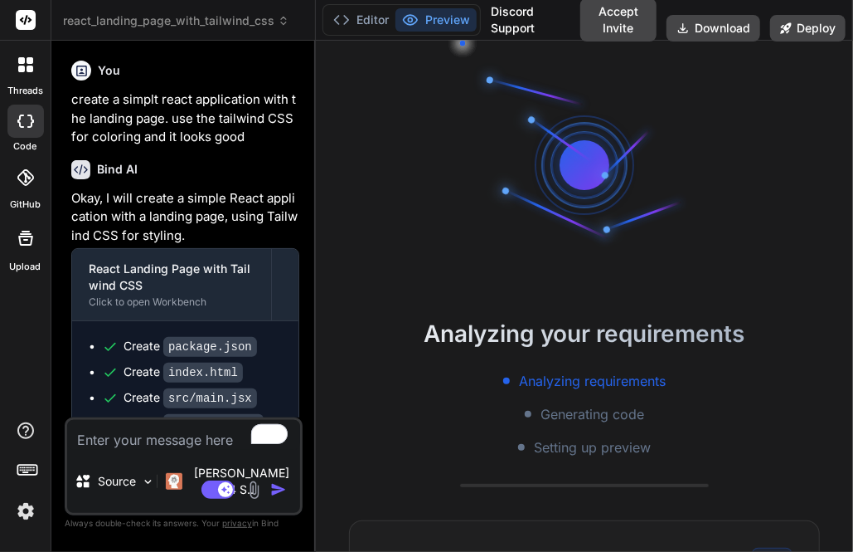
click at [170, 12] on span "react_landing_page_with_tailwind_css" at bounding box center [176, 20] width 226 height 17
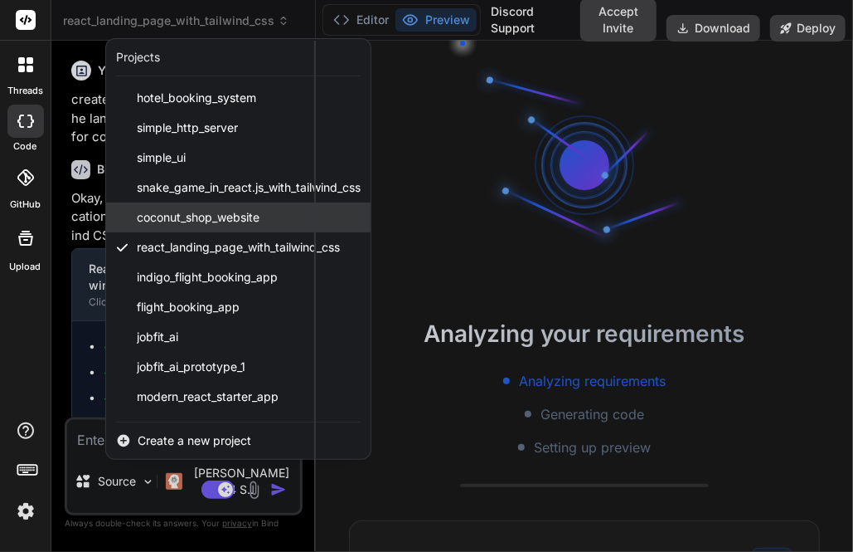
click at [184, 209] on span "coconut_shop_website" at bounding box center [198, 217] width 123 height 17
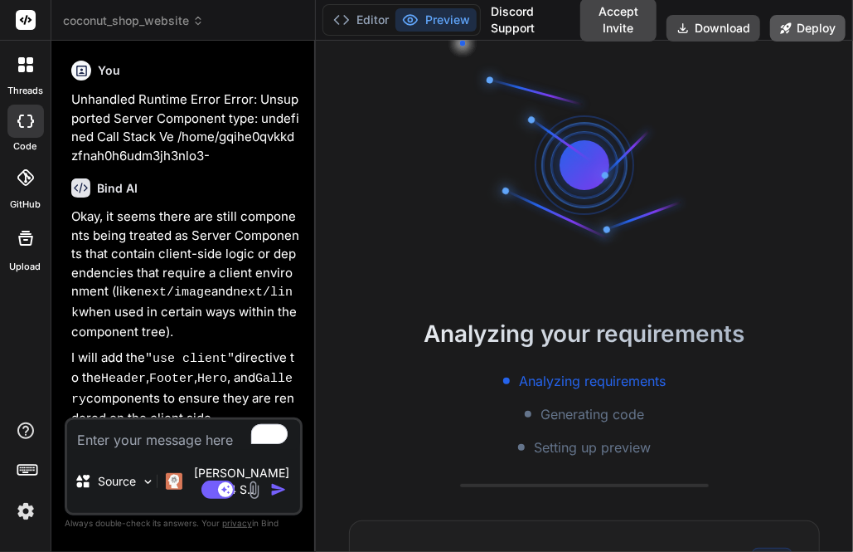
scroll to position [294, 0]
click at [805, 36] on button "Deploy" at bounding box center [808, 28] width 75 height 27
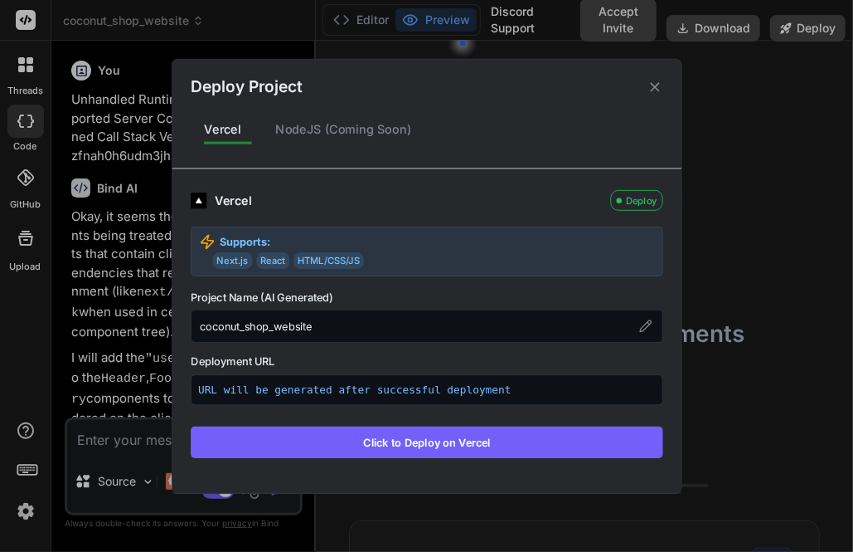
click at [751, 212] on div "Deploy Project Vercel NodeJS (Coming Soon) Vercel Deploy Supports: Next.js Reac…" at bounding box center [426, 276] width 853 height 552
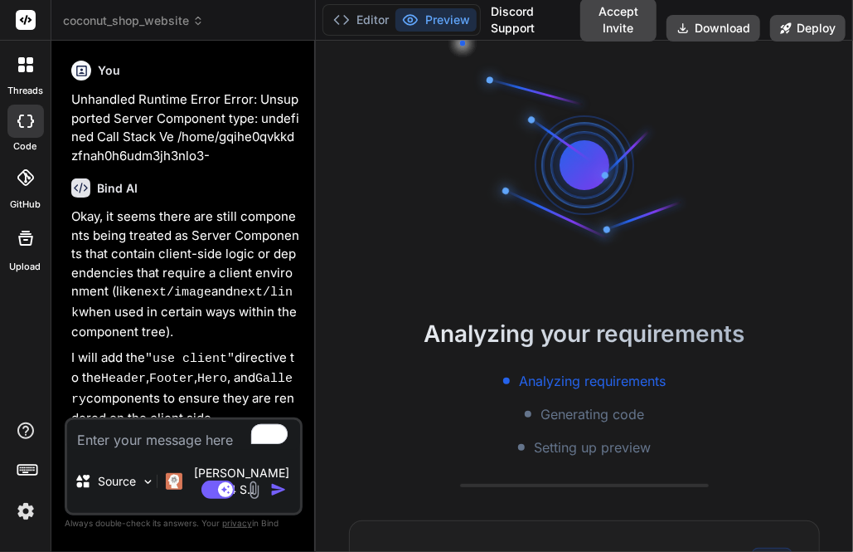
click at [124, 18] on span "coconut_shop_website" at bounding box center [133, 20] width 141 height 17
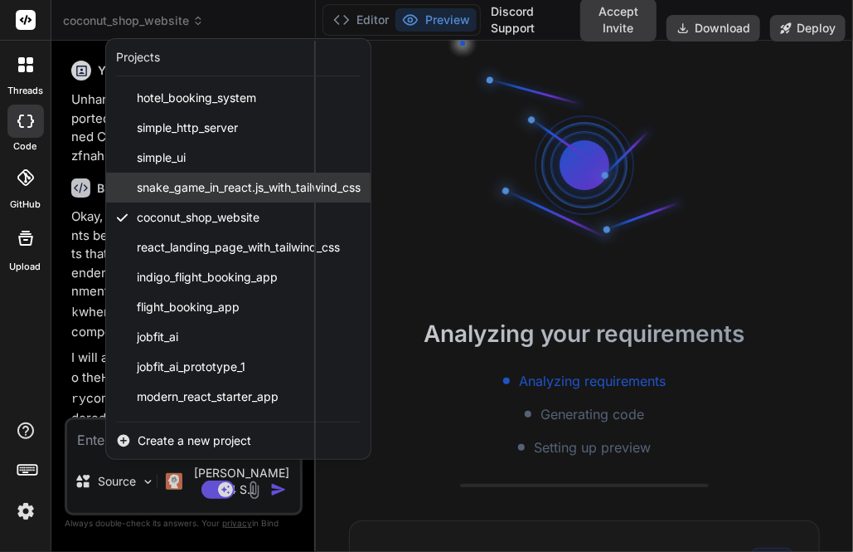
click at [179, 179] on span "snake_game_in_react.js_with_tailwind_css" at bounding box center [249, 187] width 224 height 17
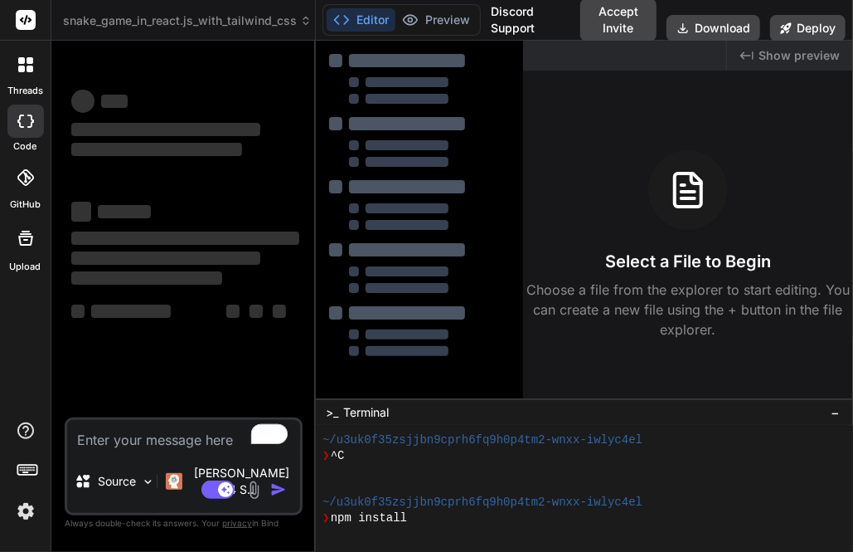
scroll to position [418, 0]
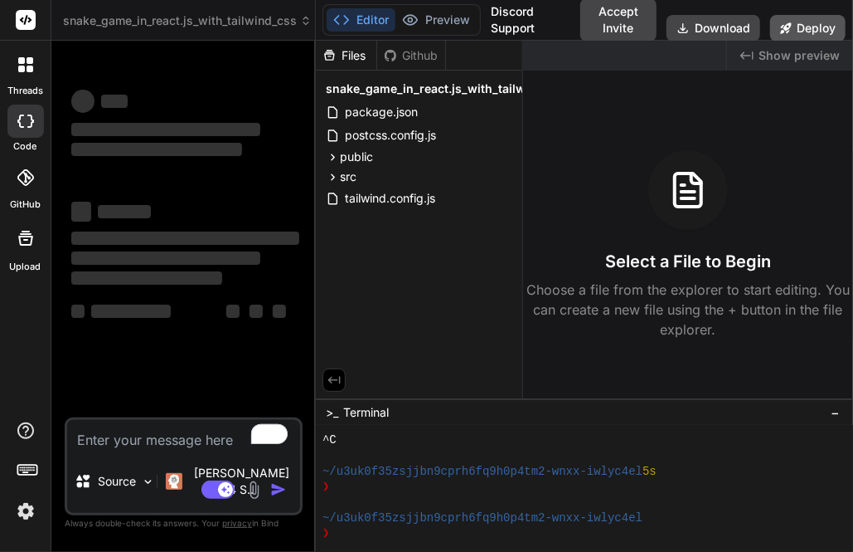
click at [814, 35] on button "Deploy" at bounding box center [808, 28] width 75 height 27
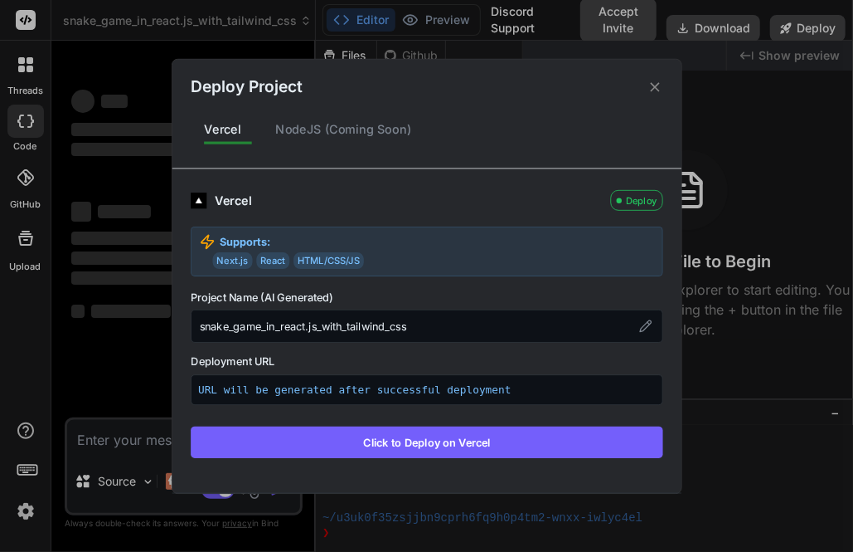
click at [760, 178] on div "Deploy Project Vercel NodeJS (Coming Soon) Vercel Deploy Supports: Next.js Reac…" at bounding box center [426, 276] width 853 height 552
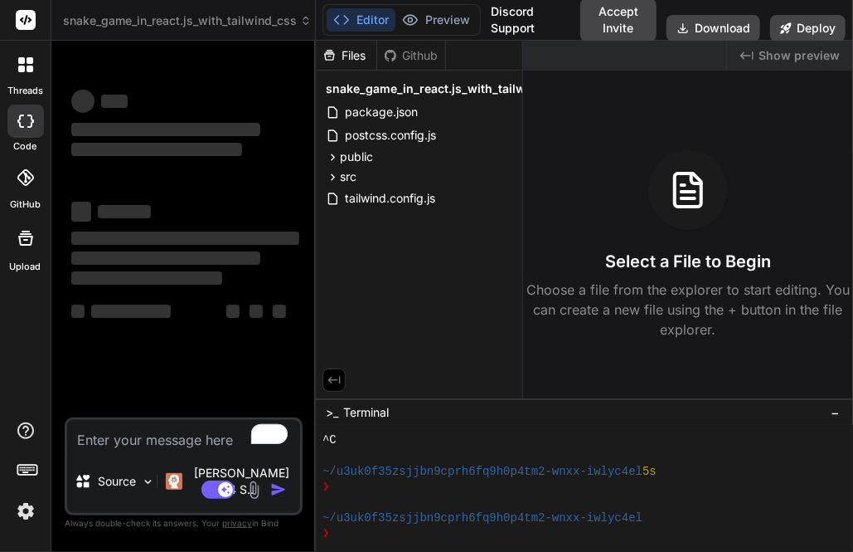
click at [158, 18] on span "snake_game_in_react.js_with_tailwind_css" at bounding box center [187, 20] width 249 height 17
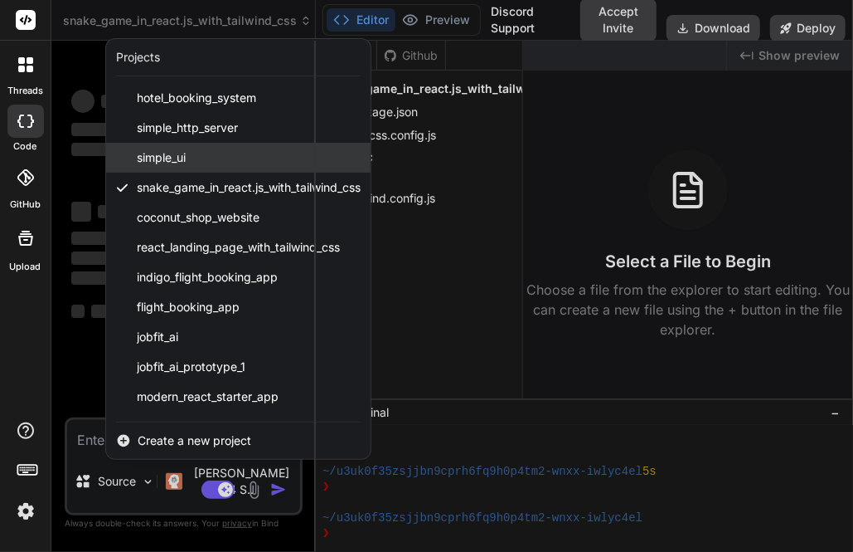
click at [170, 157] on span "simple_ui" at bounding box center [161, 157] width 49 height 17
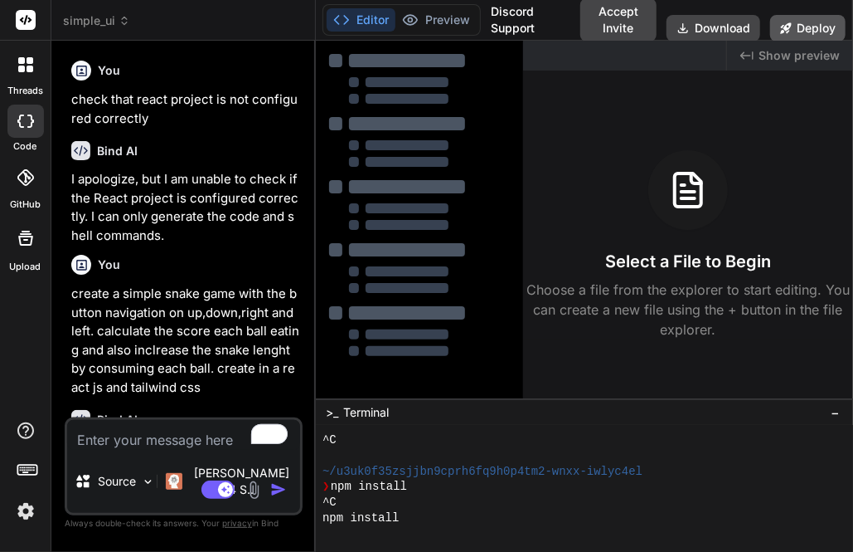
scroll to position [604, 0]
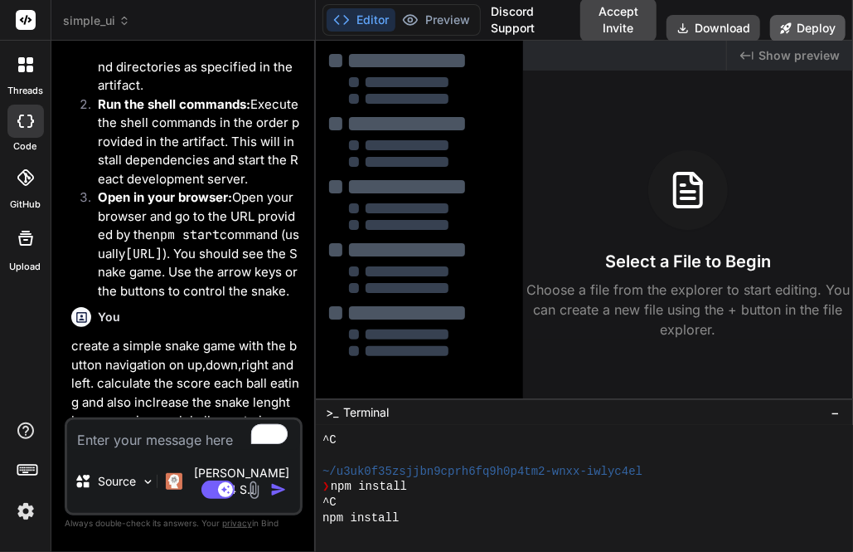
click at [814, 25] on button "Deploy" at bounding box center [808, 28] width 75 height 27
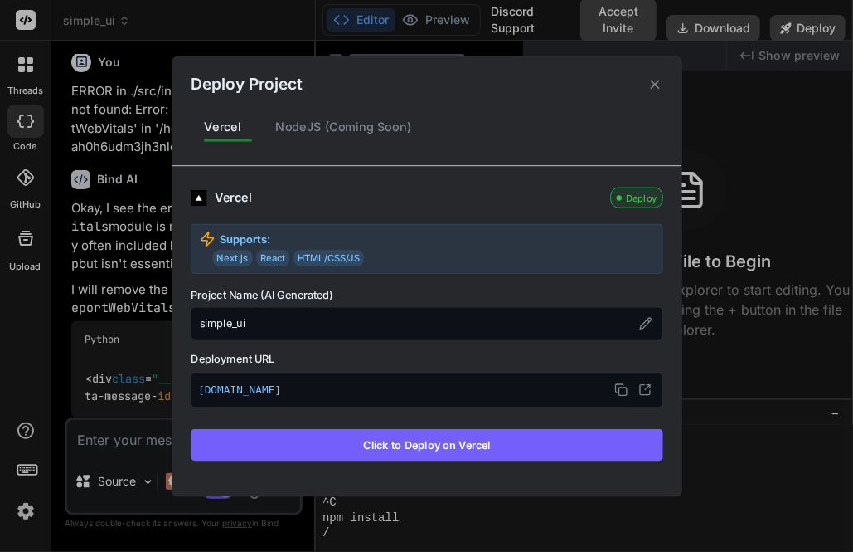
scroll to position [3175, 0]
click at [761, 154] on div "Deploy Project Vercel NodeJS (Coming Soon) Vercel Deploy Supports: Next.js Reac…" at bounding box center [426, 276] width 853 height 552
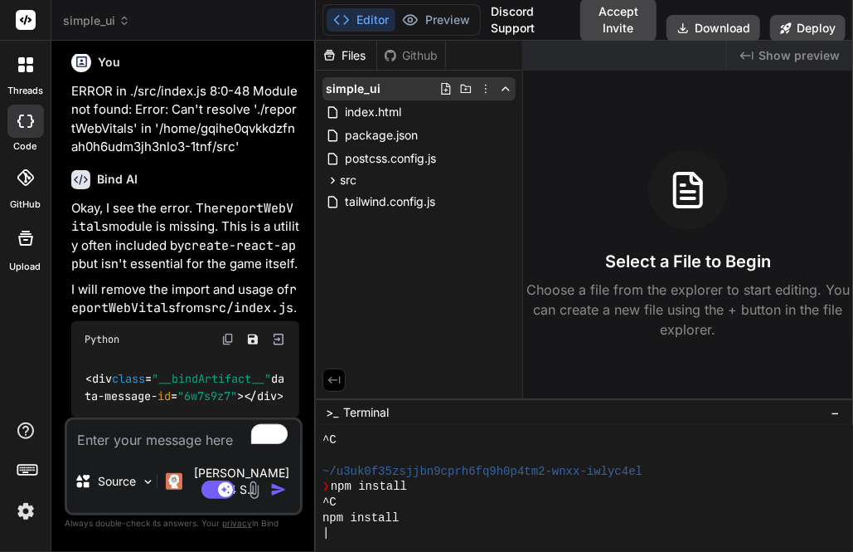
click at [486, 86] on icon at bounding box center [485, 88] width 13 height 13
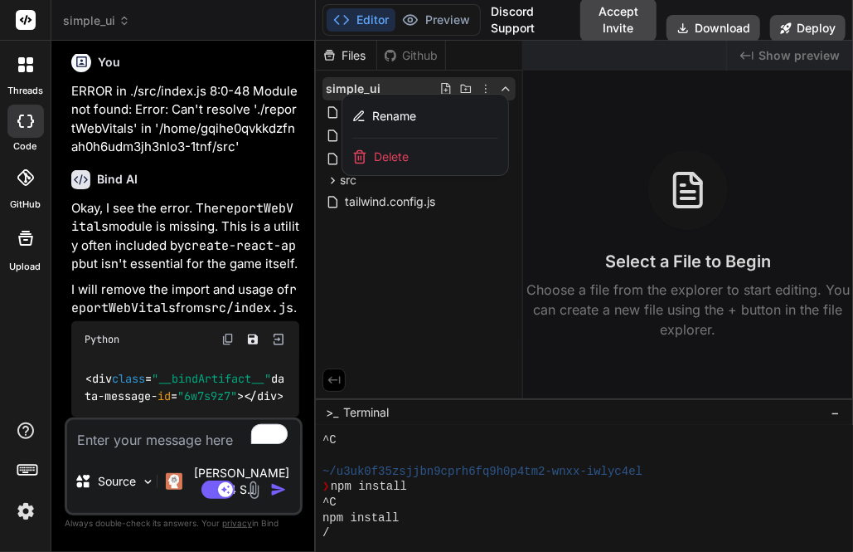
click at [382, 150] on span "Delete" at bounding box center [391, 156] width 35 height 17
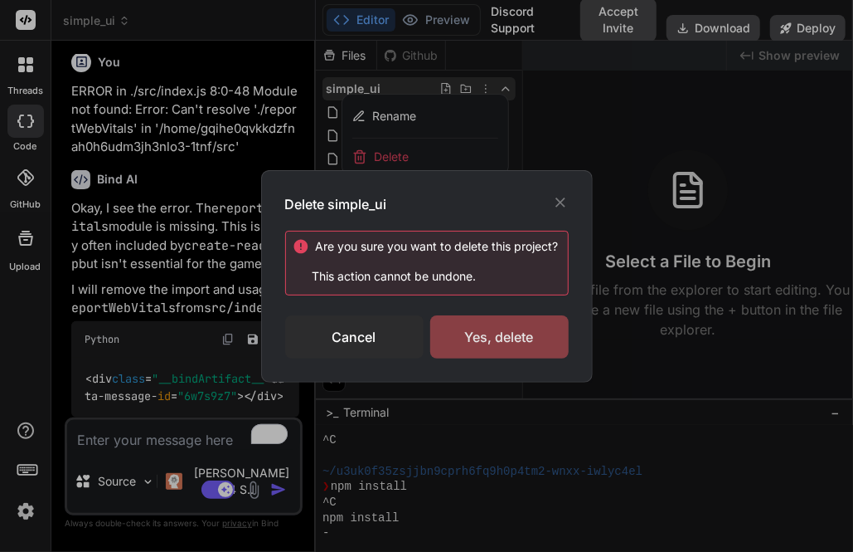
click at [508, 332] on div "Yes, delete" at bounding box center [499, 336] width 139 height 43
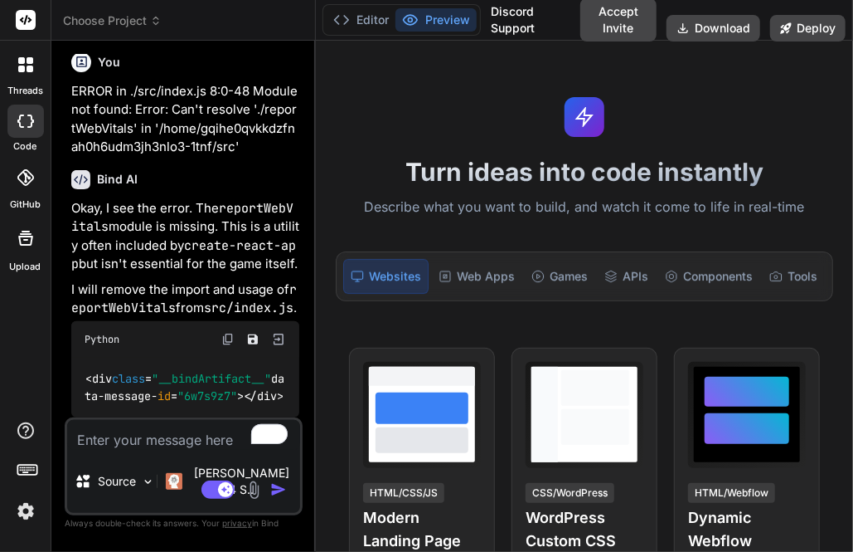
click at [99, 27] on span "Choose Project" at bounding box center [112, 20] width 99 height 17
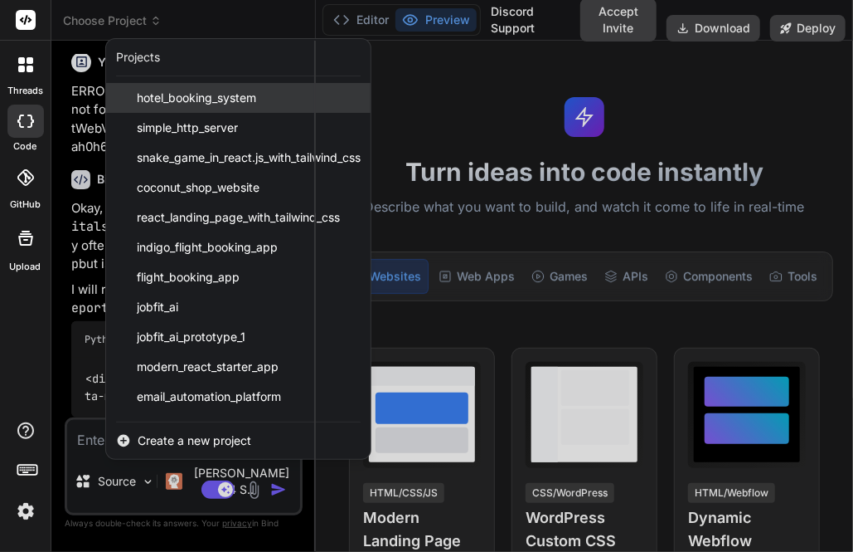
click at [167, 104] on span "hotel_booking_system" at bounding box center [196, 98] width 119 height 17
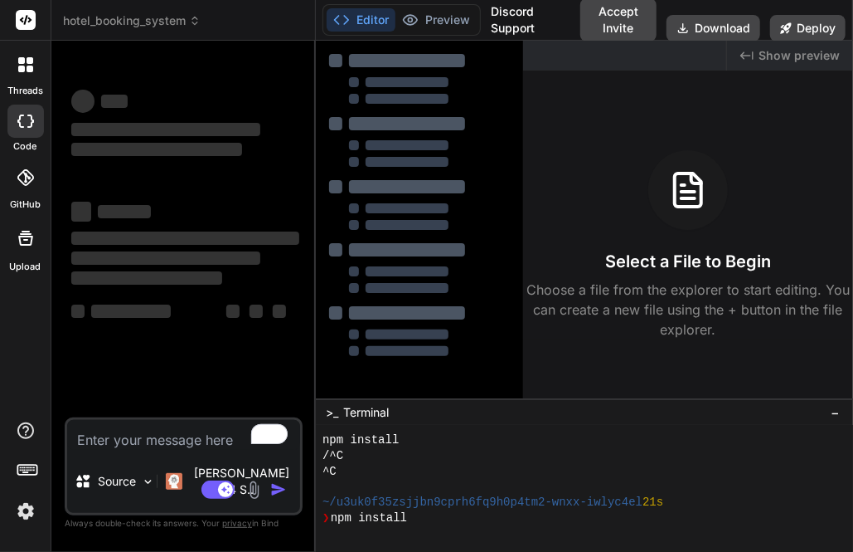
scroll to position [681, 0]
type textarea "x"
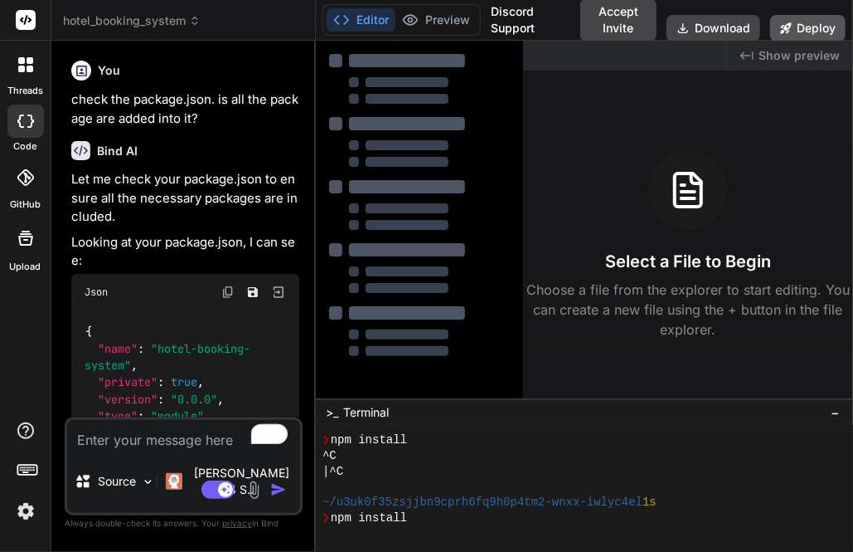
click at [814, 24] on button "Deploy" at bounding box center [808, 28] width 75 height 27
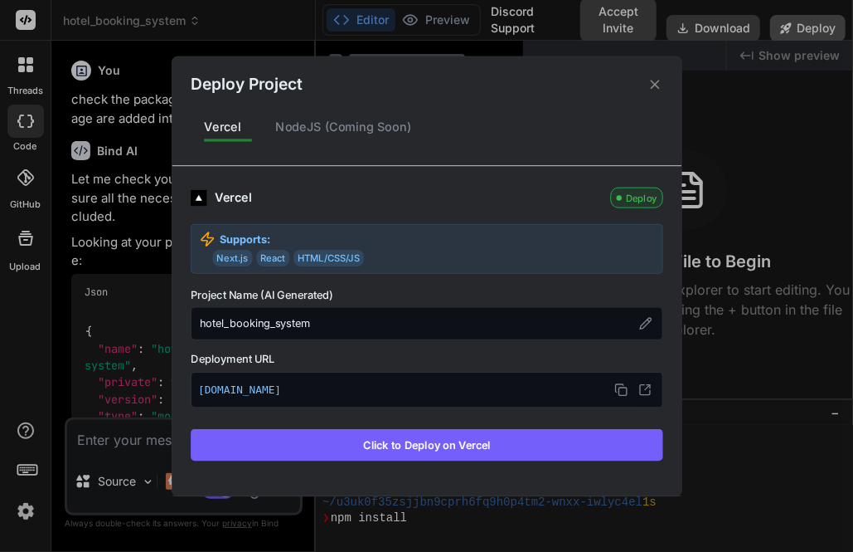
scroll to position [758, 0]
click at [760, 157] on div "Deploy Project Vercel NodeJS (Coming Soon) Vercel Deploy Supports: Next.js Reac…" at bounding box center [426, 276] width 853 height 552
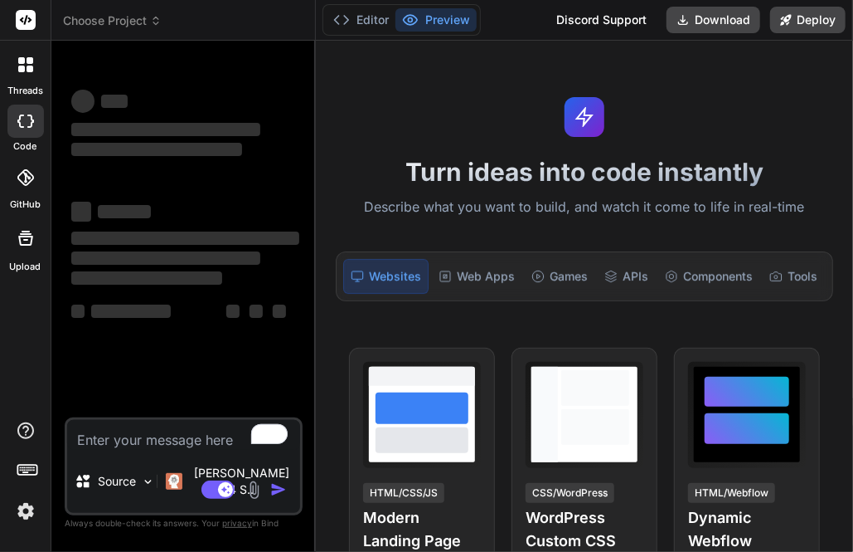
click at [90, 18] on span "Choose Project" at bounding box center [112, 20] width 99 height 17
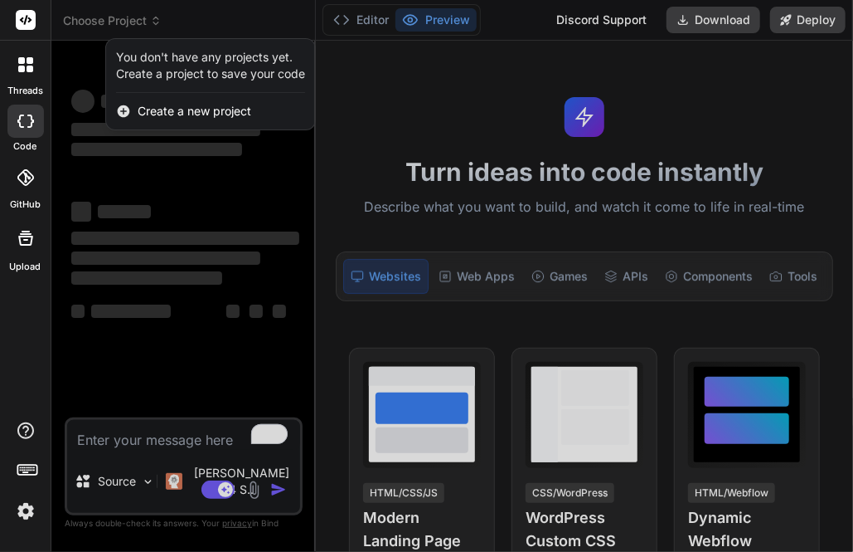
click at [177, 169] on div at bounding box center [426, 276] width 853 height 552
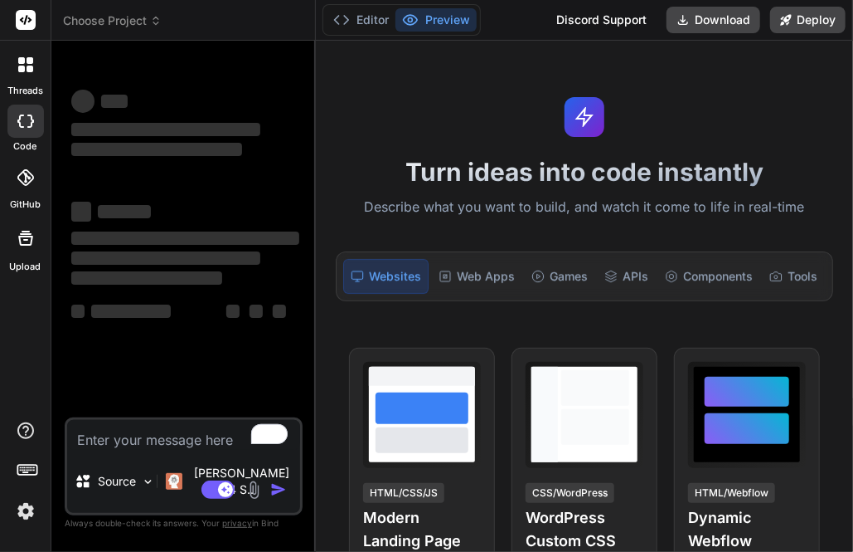
click at [666, 99] on div "Turn ideas into code instantly Describe what you want to build, and watch it co…" at bounding box center [584, 296] width 537 height 511
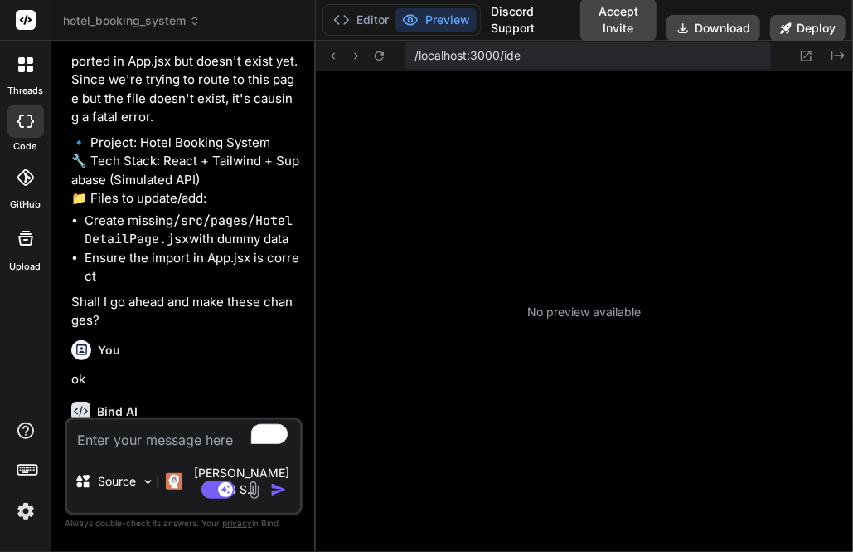
scroll to position [1501, 0]
type textarea "x"
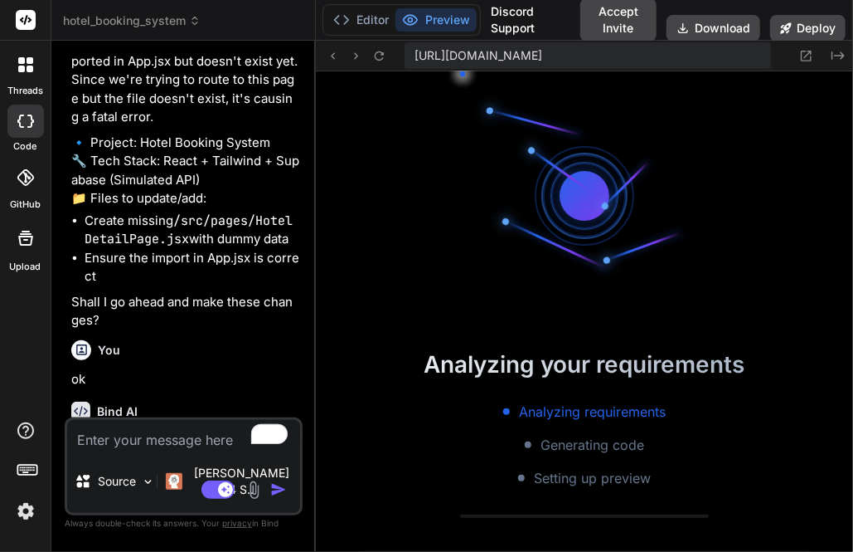
scroll to position [1594, 0]
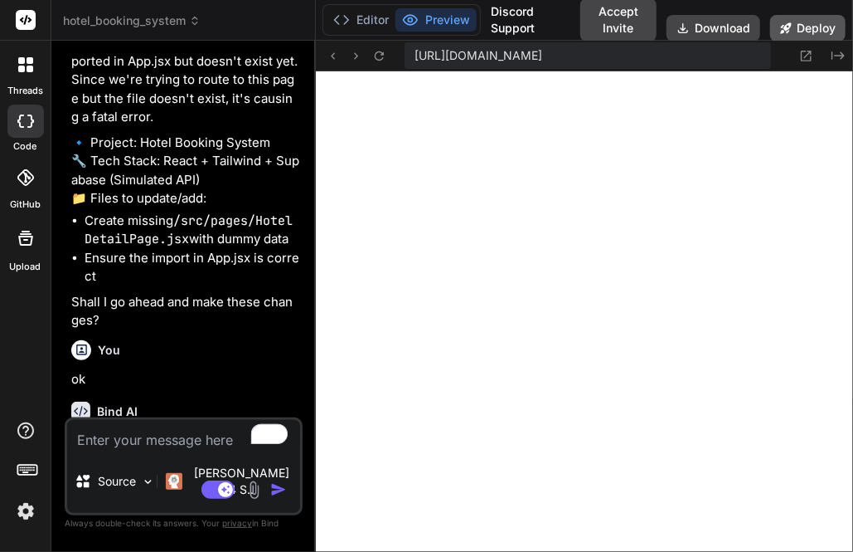
click at [810, 19] on button "Deploy" at bounding box center [808, 28] width 75 height 27
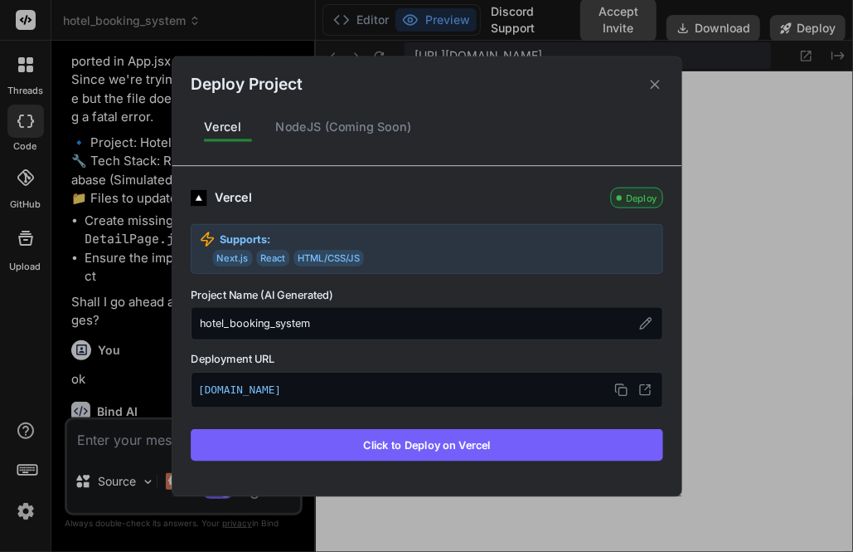
click at [733, 177] on div "Deploy Project Vercel NodeJS (Coming Soon) Vercel Deploy Supports: Next.js Reac…" at bounding box center [426, 276] width 853 height 552
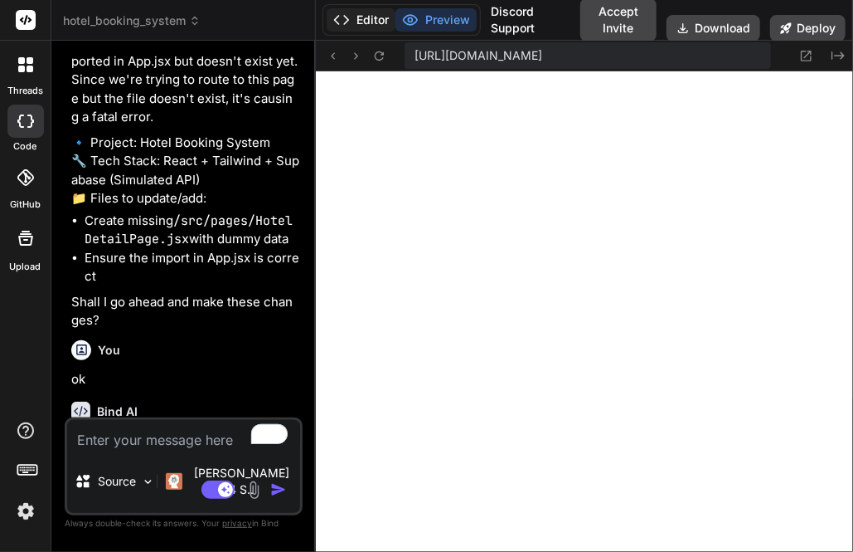
click at [362, 25] on button "Editor" at bounding box center [361, 19] width 69 height 23
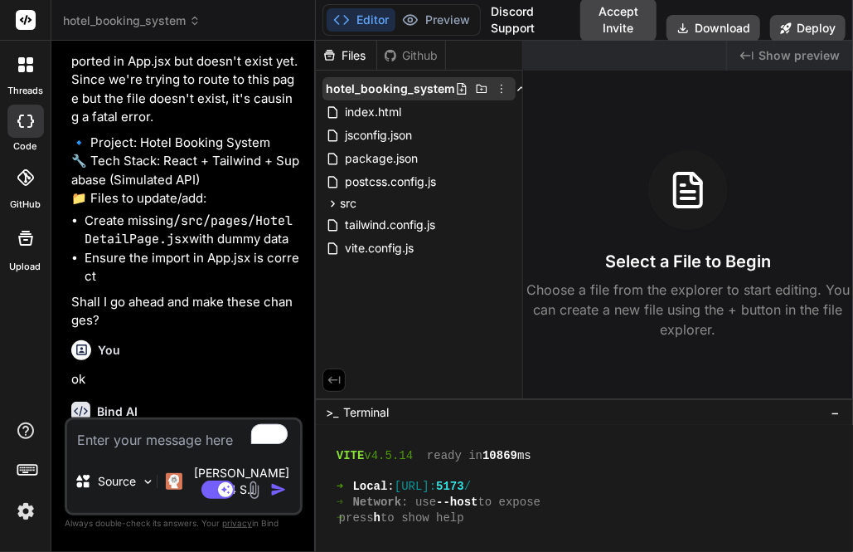
click at [498, 90] on icon at bounding box center [501, 88] width 13 height 13
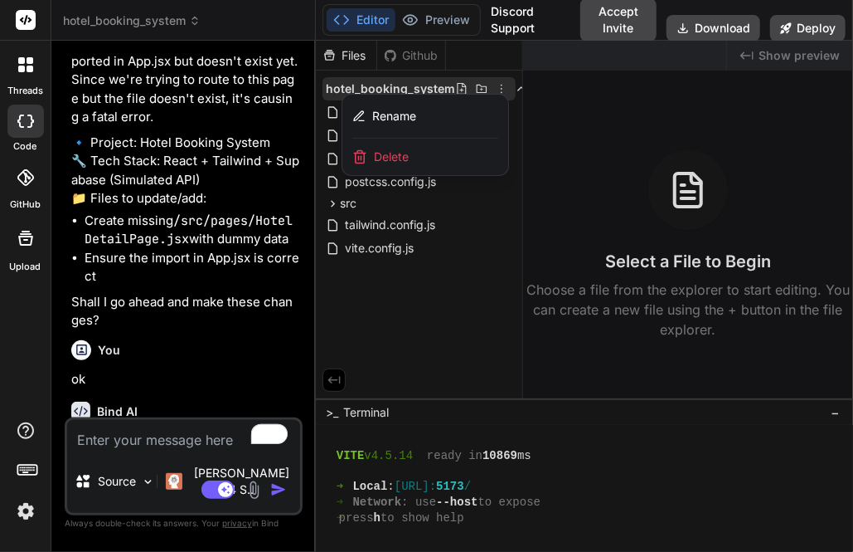
click at [398, 152] on span "Delete" at bounding box center [391, 156] width 35 height 17
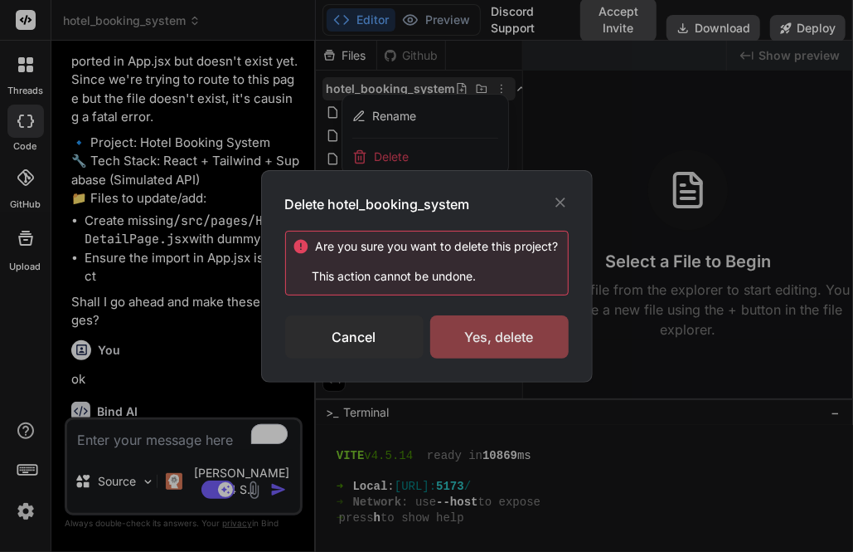
click at [504, 343] on div "Yes, delete" at bounding box center [499, 336] width 139 height 43
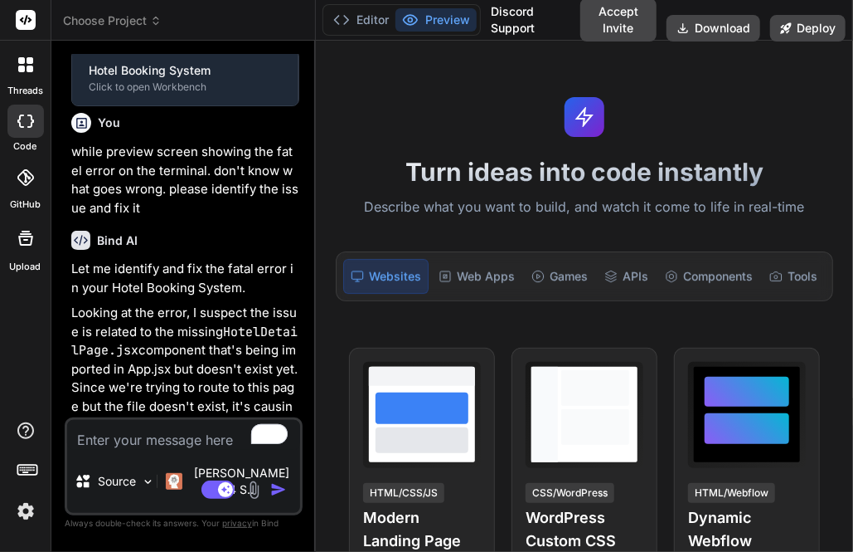
click at [107, 23] on span "Choose Project" at bounding box center [112, 20] width 99 height 17
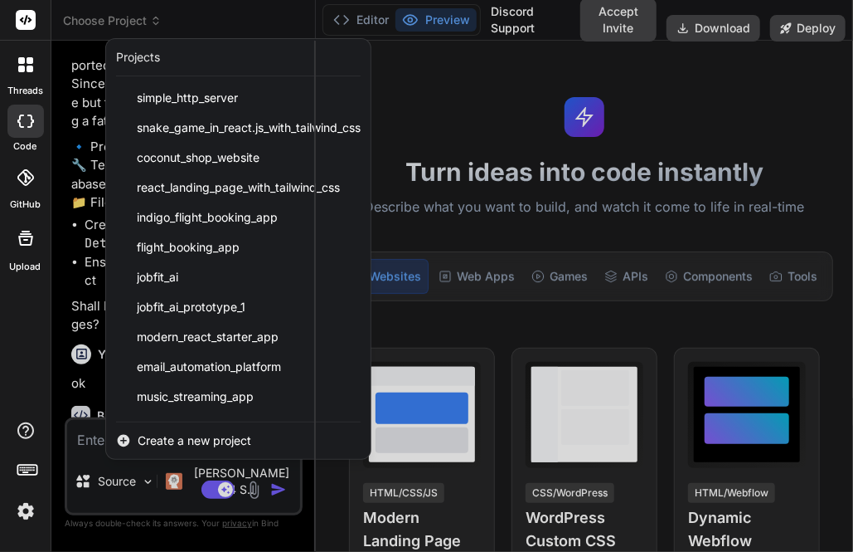
scroll to position [2038, 0]
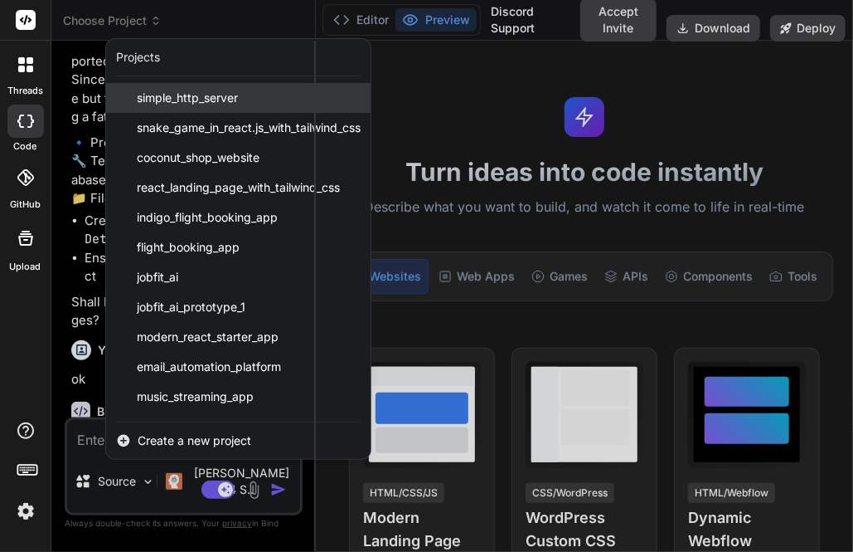
click at [169, 95] on span "simple_http_server" at bounding box center [187, 98] width 101 height 17
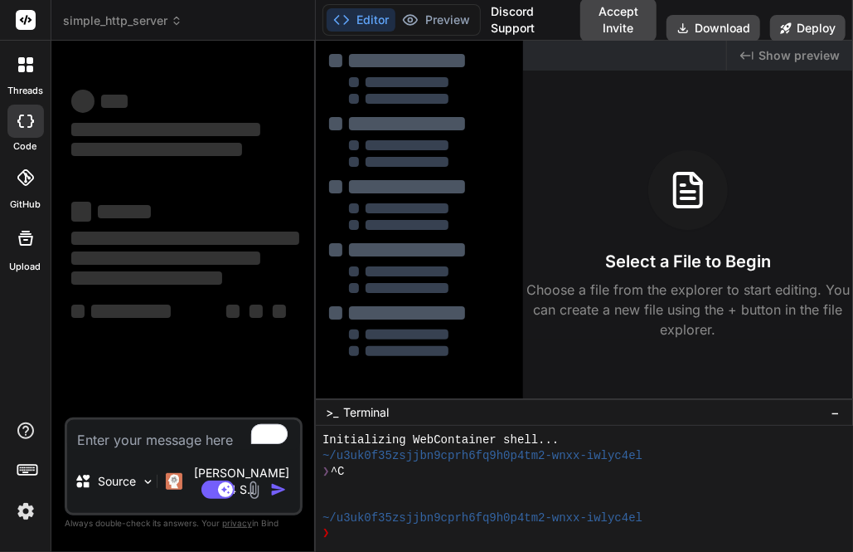
scroll to position [15, 0]
click at [800, 29] on button "Deploy" at bounding box center [808, 28] width 75 height 27
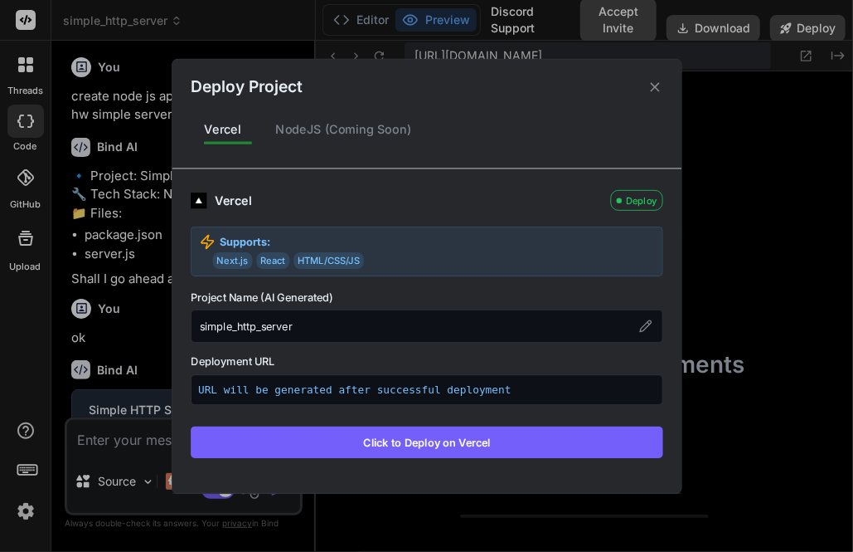
scroll to position [247, 0]
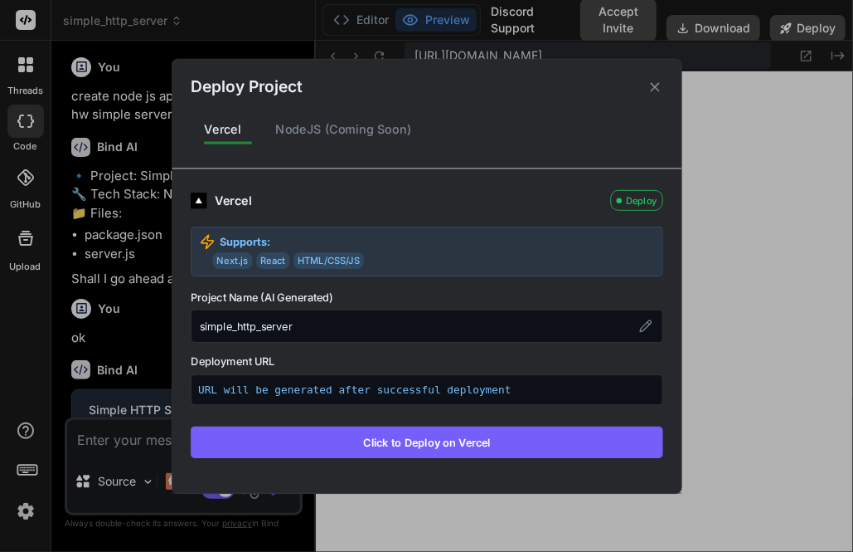
click at [647, 87] on div "Deploy Project" at bounding box center [426, 79] width 509 height 40
click at [654, 85] on icon at bounding box center [654, 86] width 9 height 9
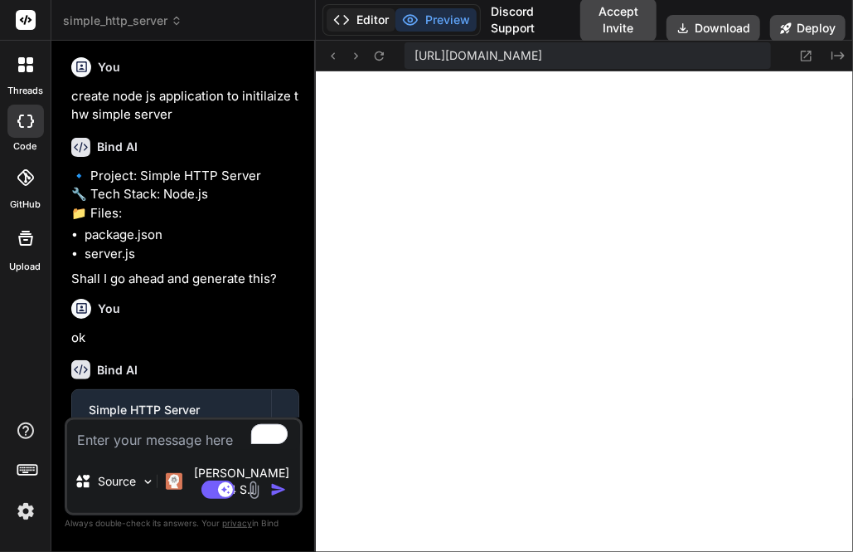
click at [365, 21] on button "Editor" at bounding box center [361, 19] width 69 height 23
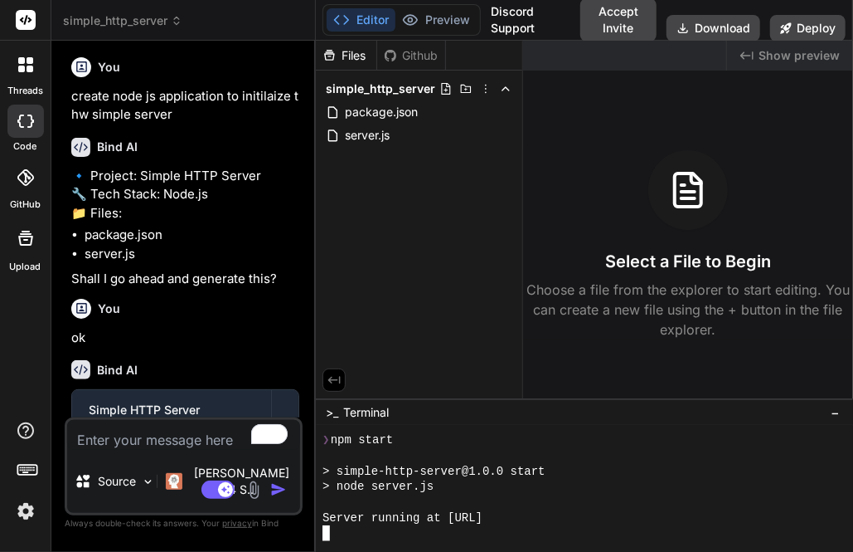
click at [645, 464] on div "> simple-http-server@1.0.0 start" at bounding box center [577, 472] width 508 height 16
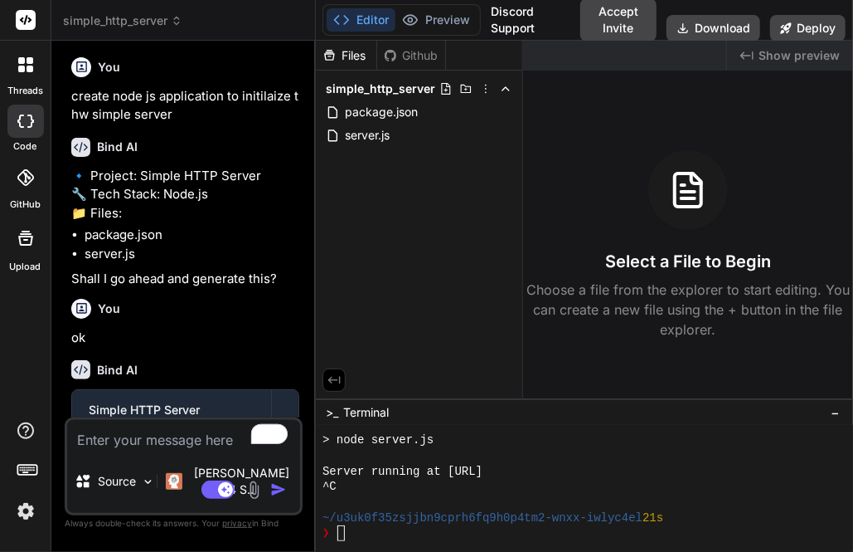
click at [128, 22] on span "simple_http_server" at bounding box center [122, 20] width 119 height 17
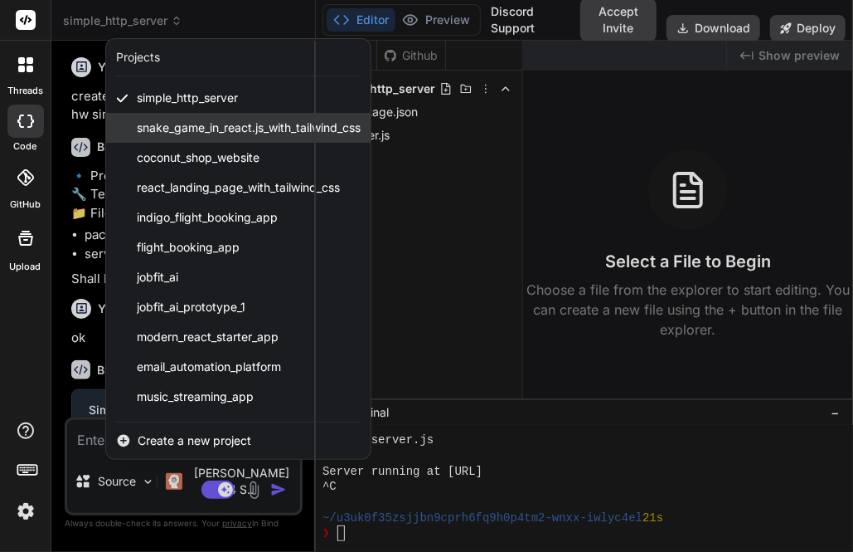
click at [173, 133] on span "snake_game_in_react.js_with_tailwind_css" at bounding box center [249, 127] width 224 height 17
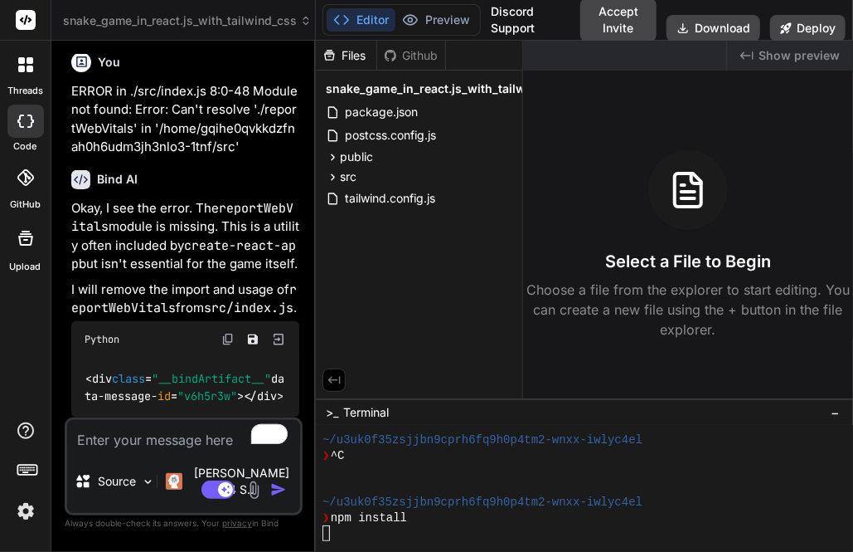
scroll to position [3175, 0]
click at [516, 520] on div "❯ npm install" at bounding box center [577, 518] width 508 height 16
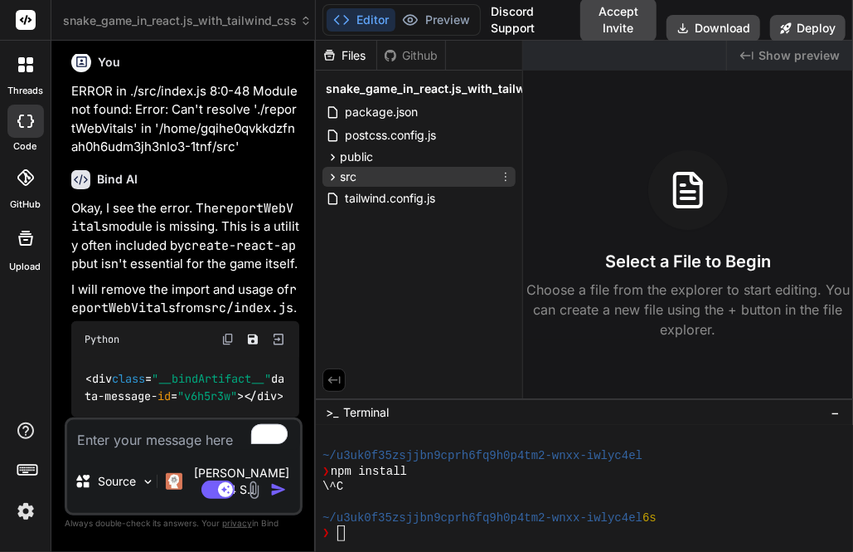
click at [334, 173] on icon at bounding box center [333, 177] width 14 height 14
click at [348, 178] on span "src" at bounding box center [348, 176] width 17 height 17
click at [810, 22] on button "Deploy" at bounding box center [808, 28] width 75 height 27
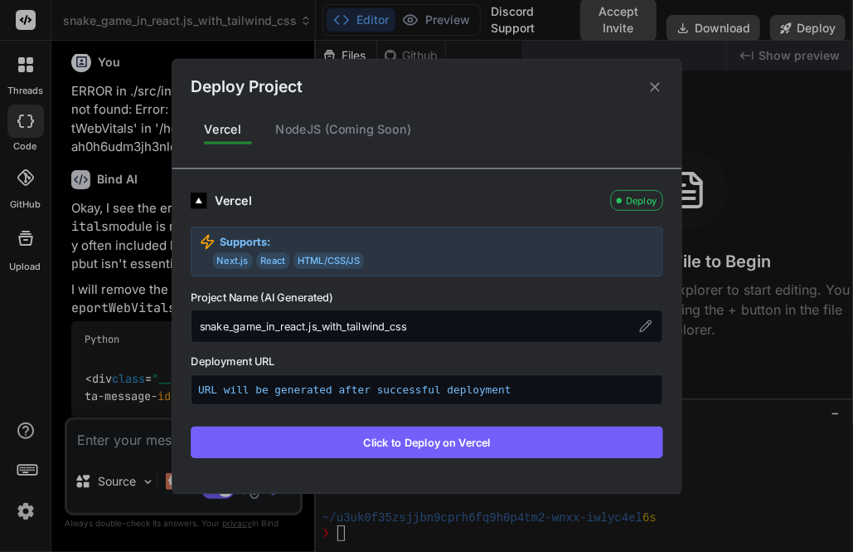
click at [448, 440] on button "Click to Deploy on Vercel" at bounding box center [427, 441] width 473 height 32
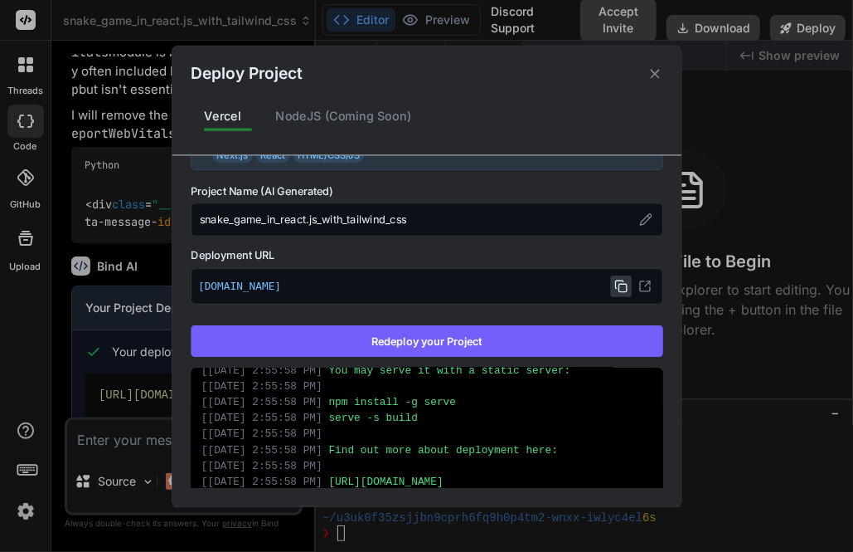
scroll to position [115, 0]
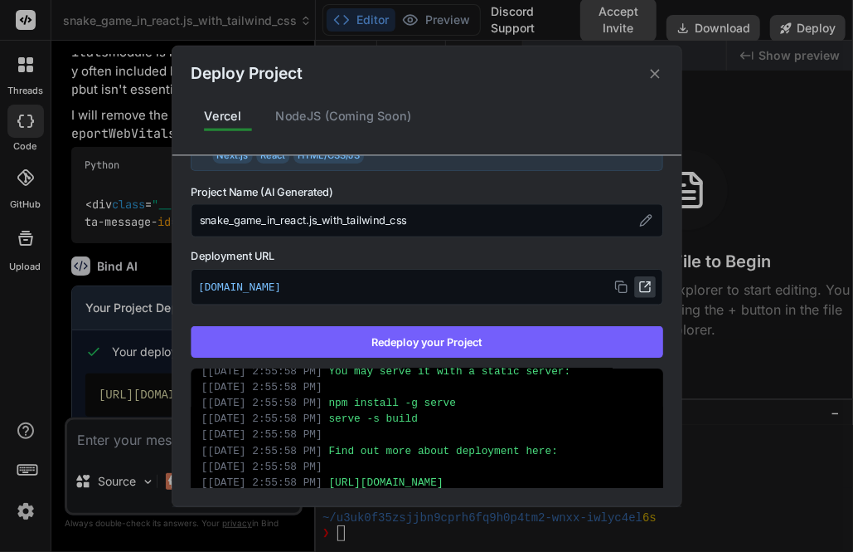
click at [639, 287] on icon at bounding box center [645, 286] width 13 height 13
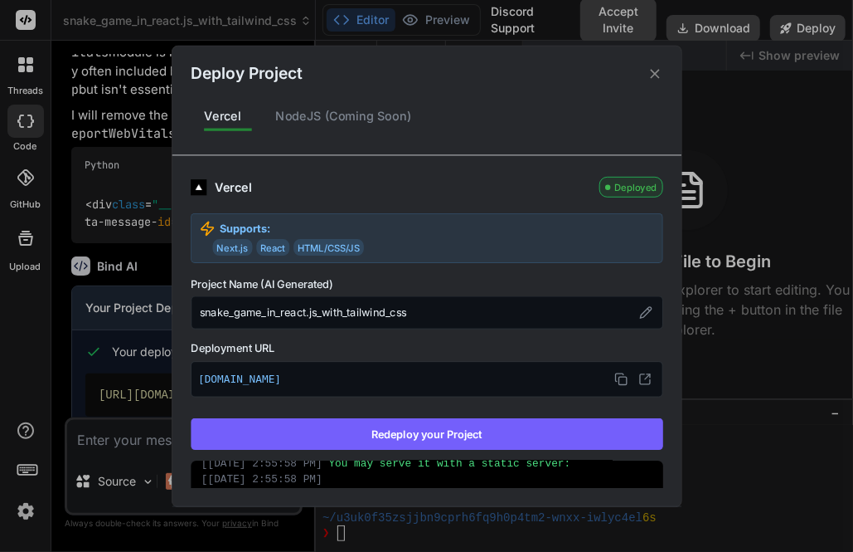
click at [655, 77] on icon at bounding box center [655, 74] width 16 height 16
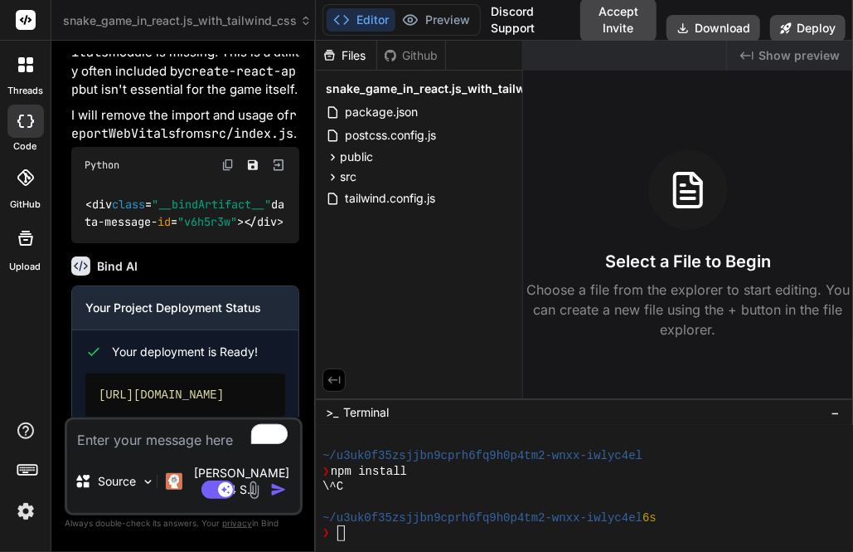
click at [111, 14] on span "snake_game_in_react.js_with_tailwind_css" at bounding box center [187, 20] width 249 height 17
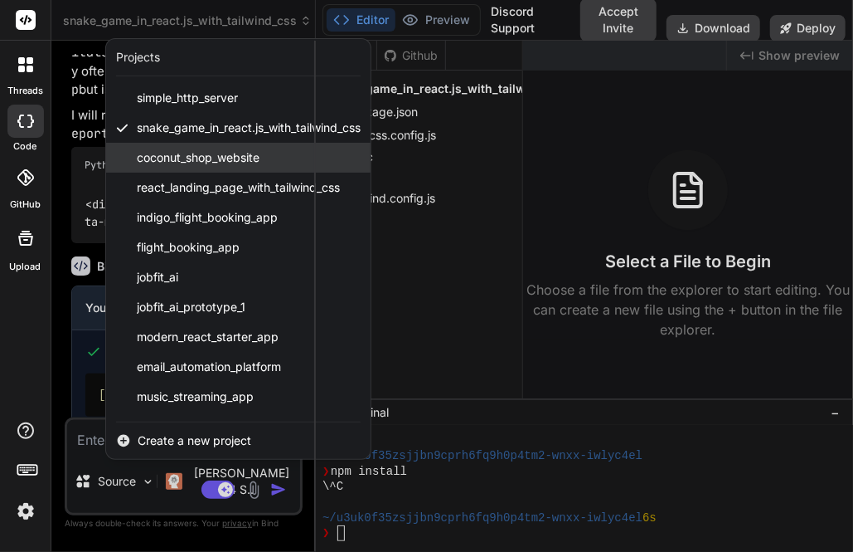
click at [159, 158] on span "coconut_shop_website" at bounding box center [198, 157] width 123 height 17
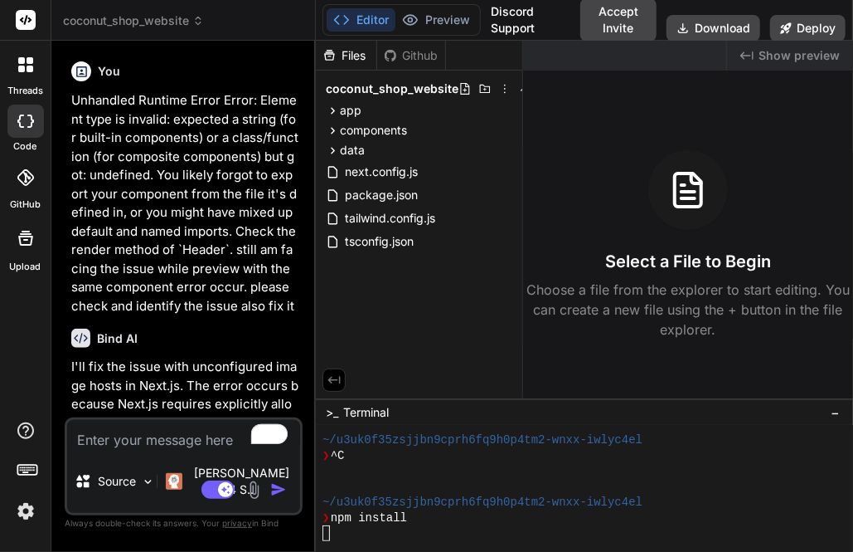
scroll to position [2309, 0]
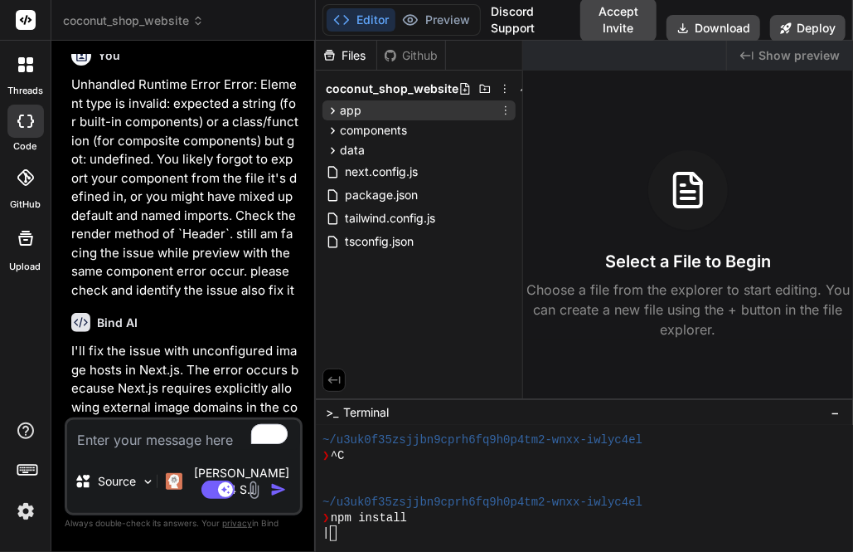
click at [353, 108] on span "app" at bounding box center [351, 110] width 22 height 17
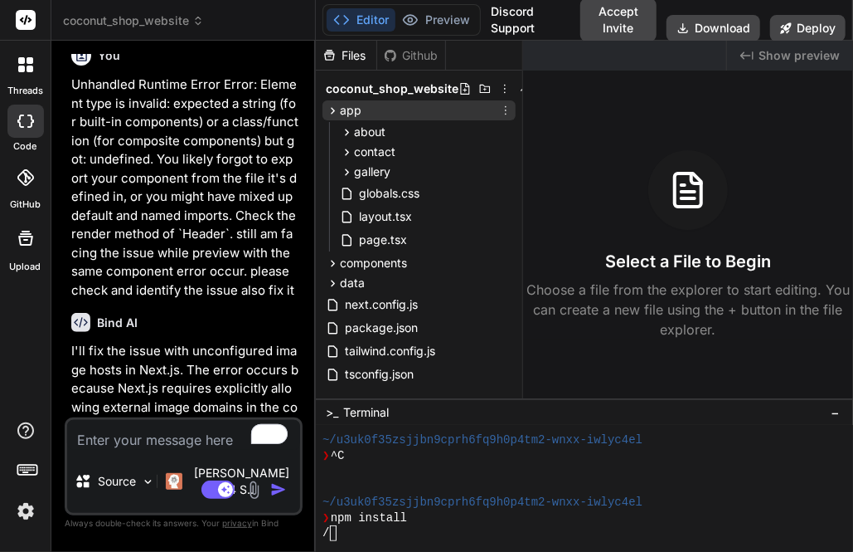
click at [340, 109] on span "app" at bounding box center [351, 110] width 22 height 17
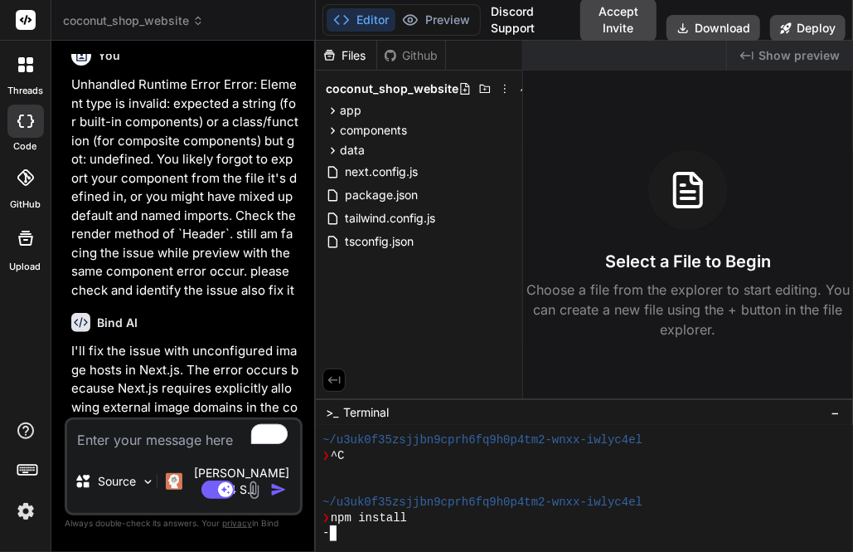
click at [677, 494] on div at bounding box center [577, 487] width 508 height 16
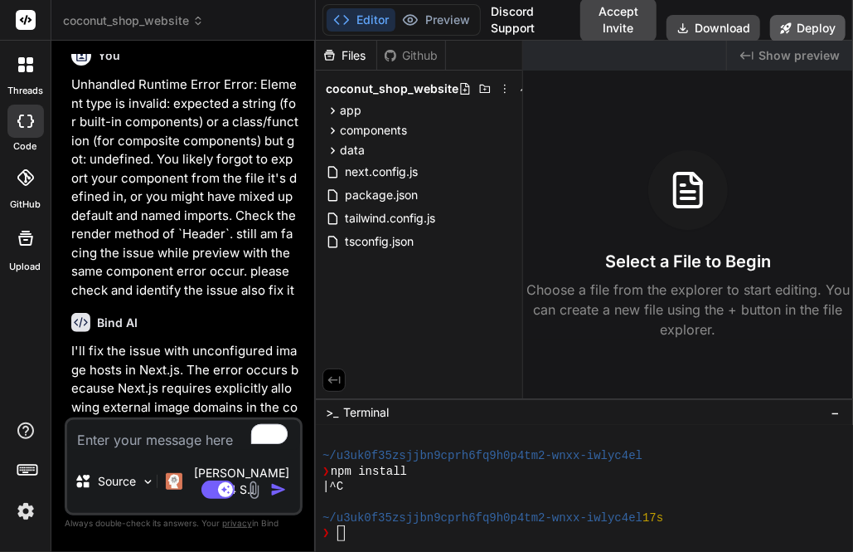
click at [815, 22] on button "Deploy" at bounding box center [808, 28] width 75 height 27
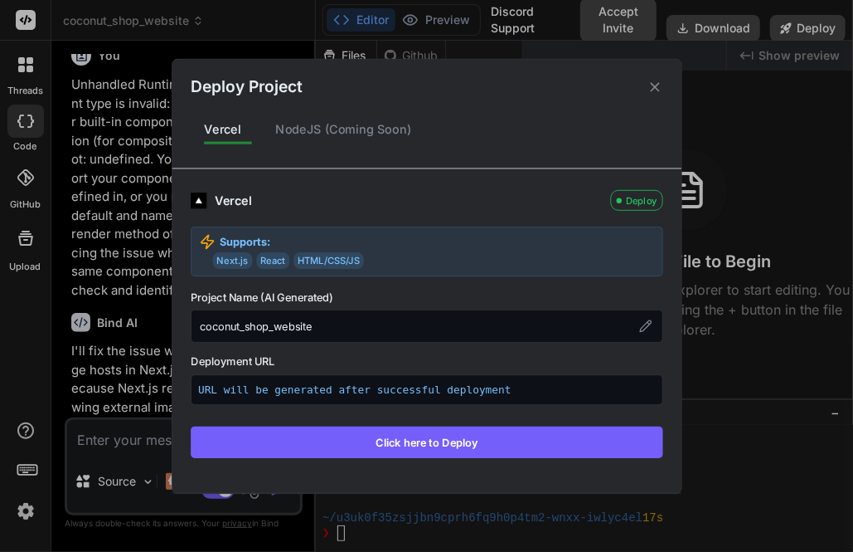
click at [456, 443] on button "Click here to Deploy" at bounding box center [427, 441] width 473 height 32
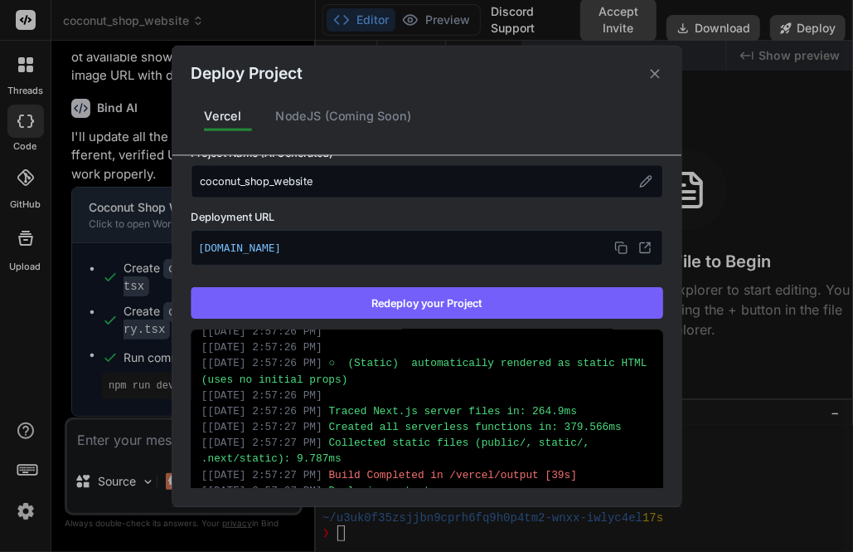
scroll to position [163, 0]
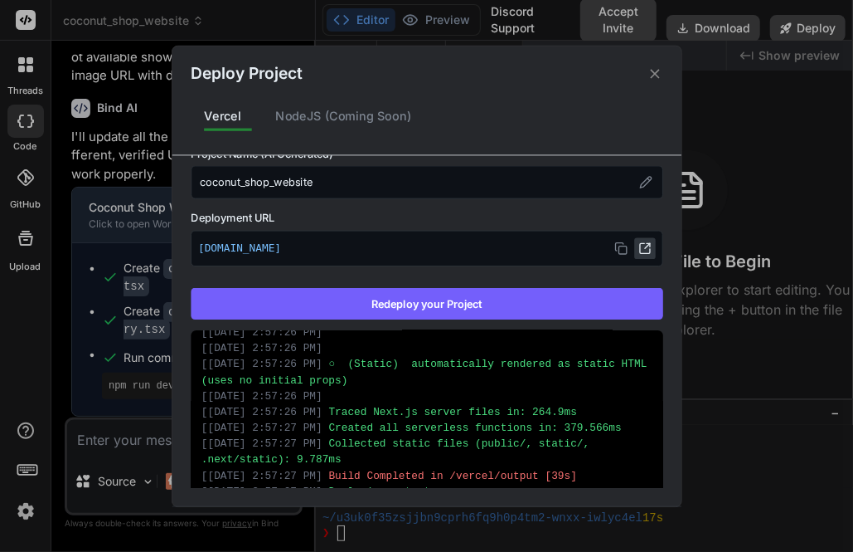
click at [636, 253] on button at bounding box center [646, 248] width 22 height 22
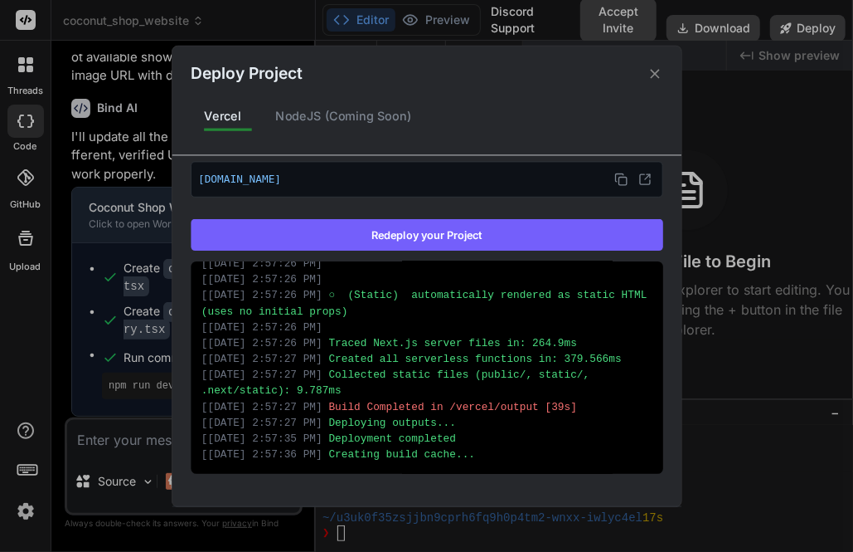
scroll to position [0, 0]
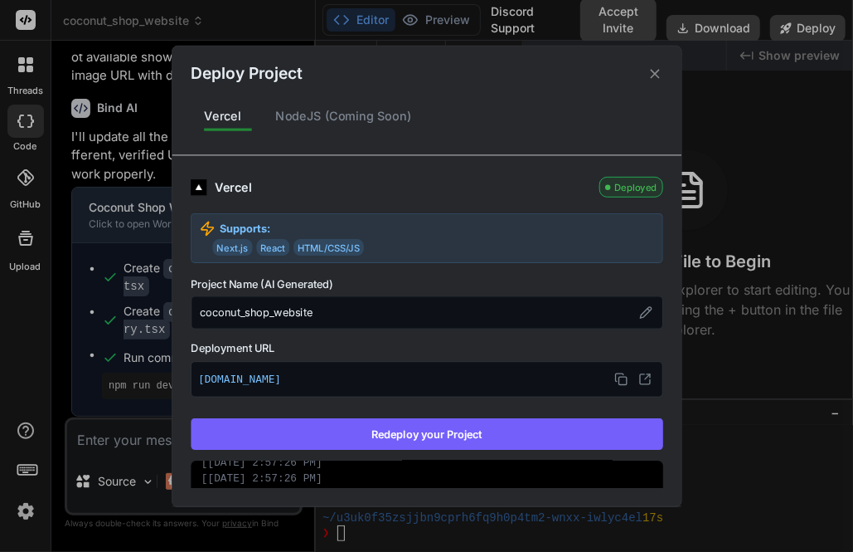
click at [654, 69] on icon at bounding box center [655, 74] width 16 height 16
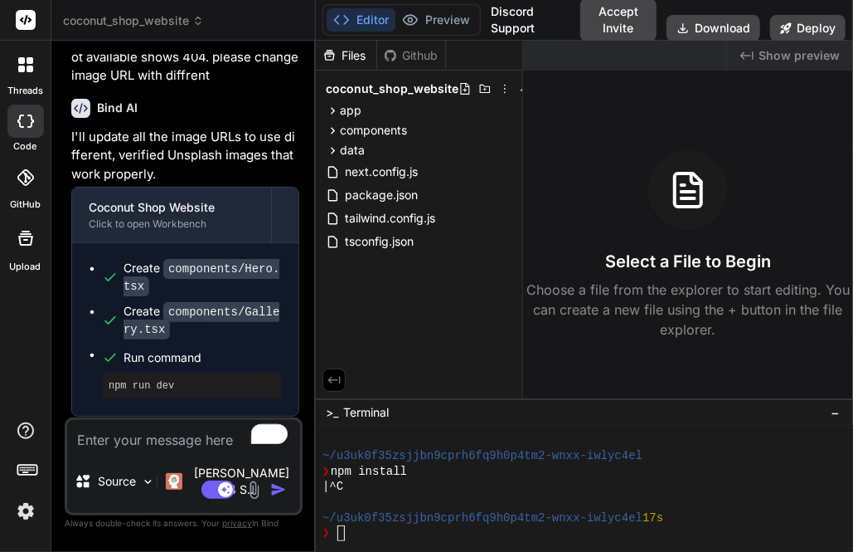
click at [136, 26] on span "coconut_shop_website" at bounding box center [133, 20] width 141 height 17
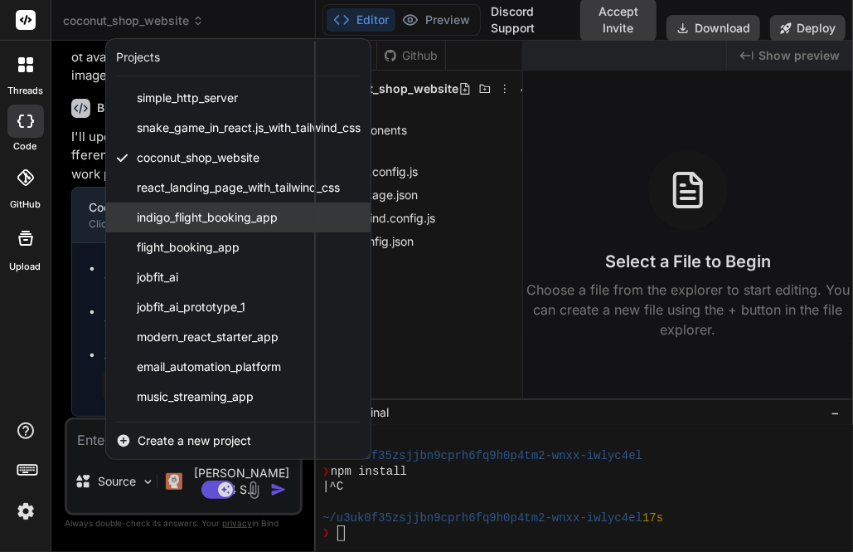
click at [163, 213] on span "indigo_flight_booking_app" at bounding box center [207, 217] width 141 height 17
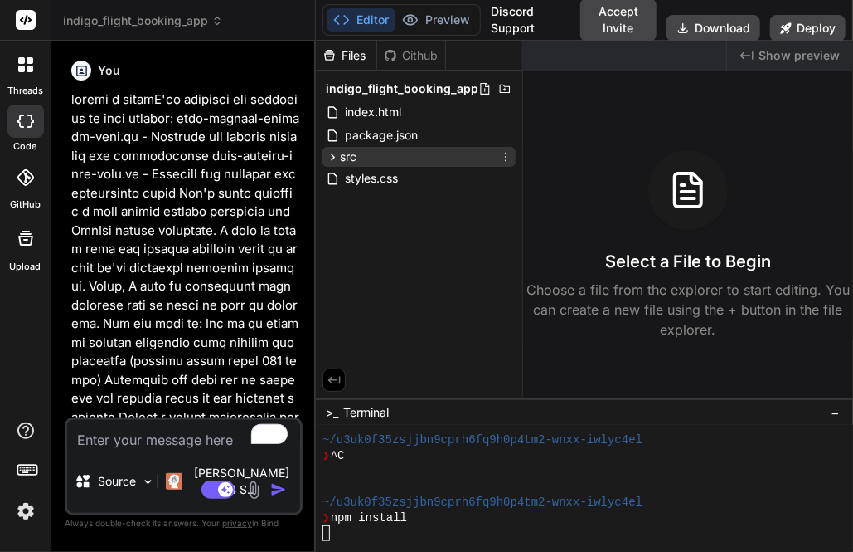
scroll to position [805, 0]
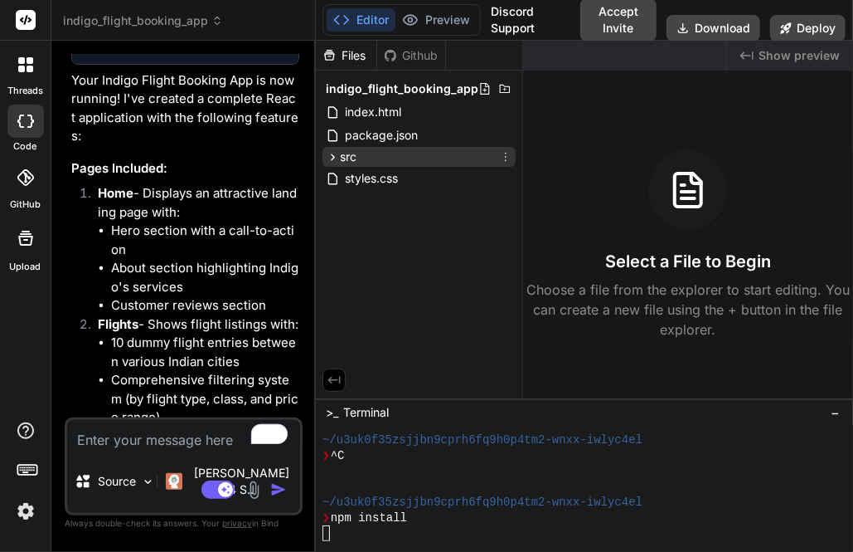
click at [338, 155] on icon at bounding box center [333, 157] width 14 height 14
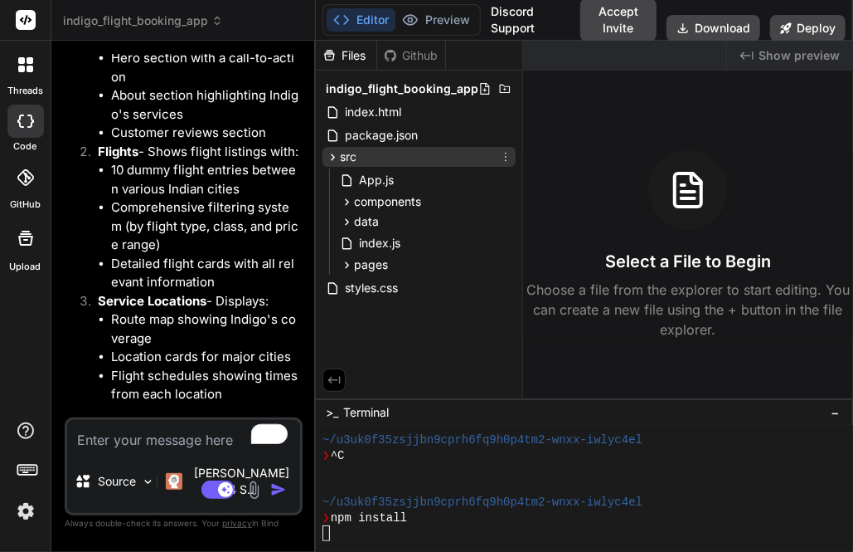
scroll to position [2966, 0]
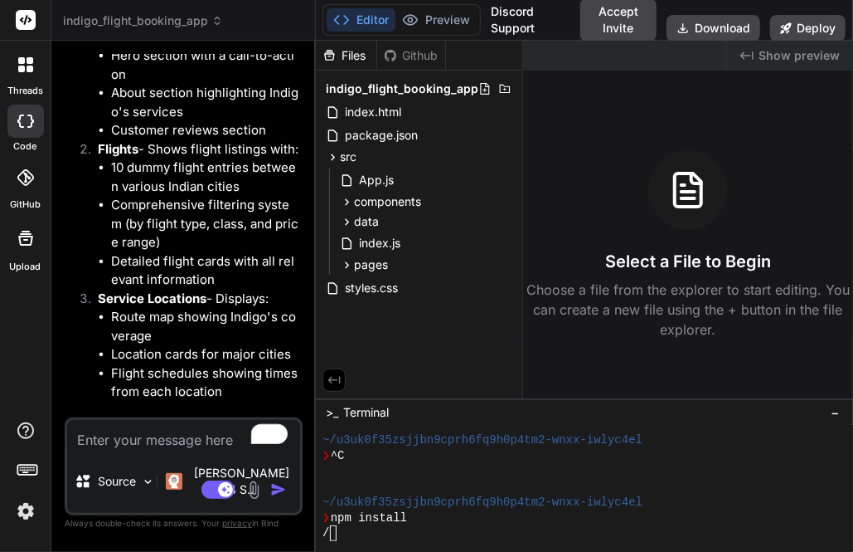
click at [117, 17] on span "indigo_flight_booking_app" at bounding box center [143, 20] width 160 height 17
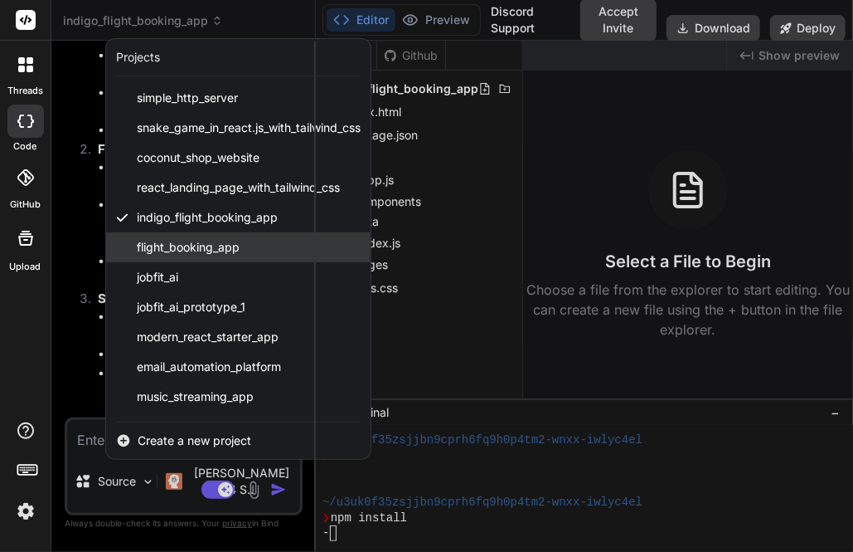
click at [154, 248] on span "flight_booking_app" at bounding box center [188, 247] width 103 height 17
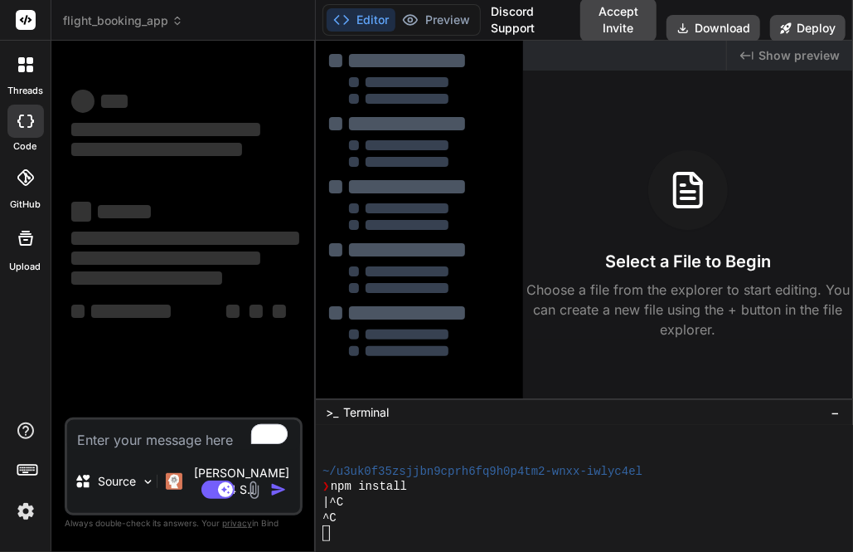
scroll to position [929, 0]
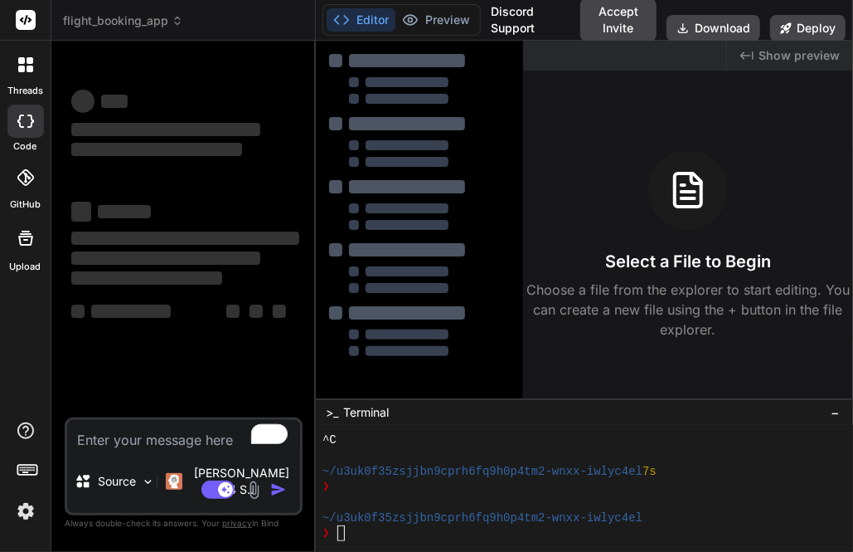
type textarea "x"
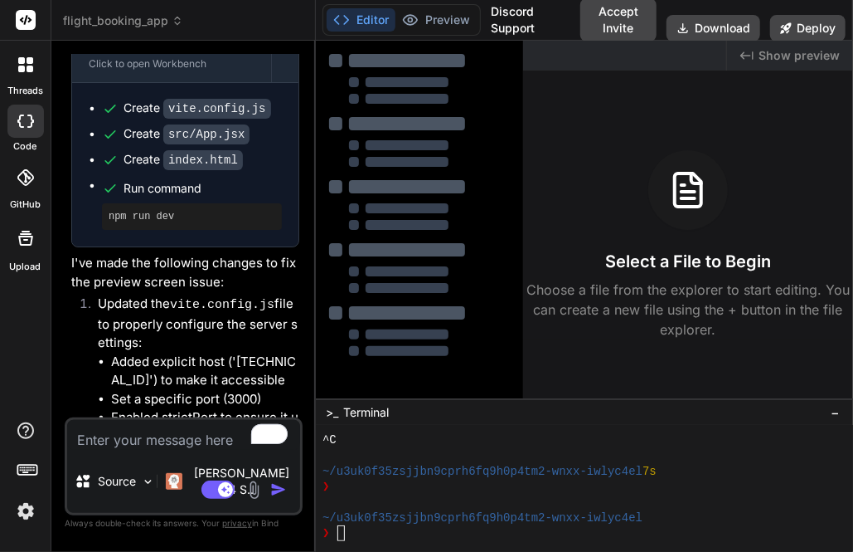
scroll to position [3041, 0]
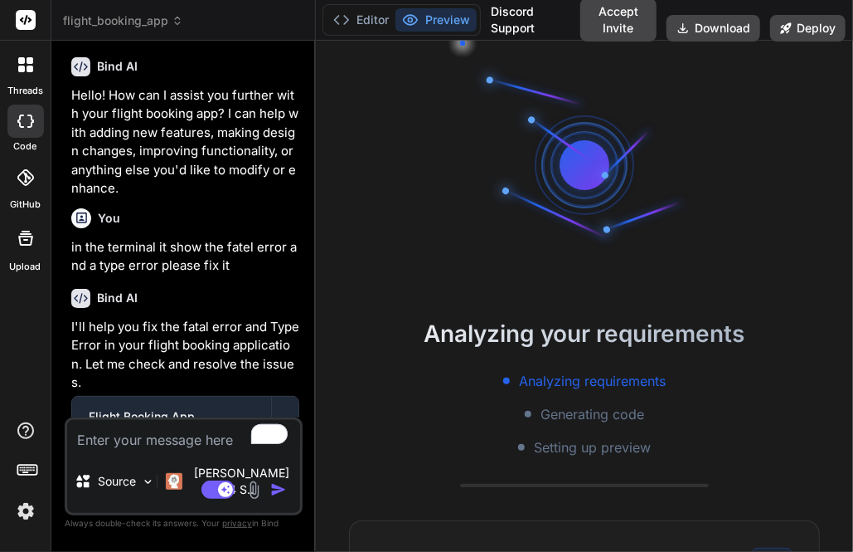
scroll to position [31, 0]
click at [370, 25] on button "Editor" at bounding box center [361, 19] width 69 height 23
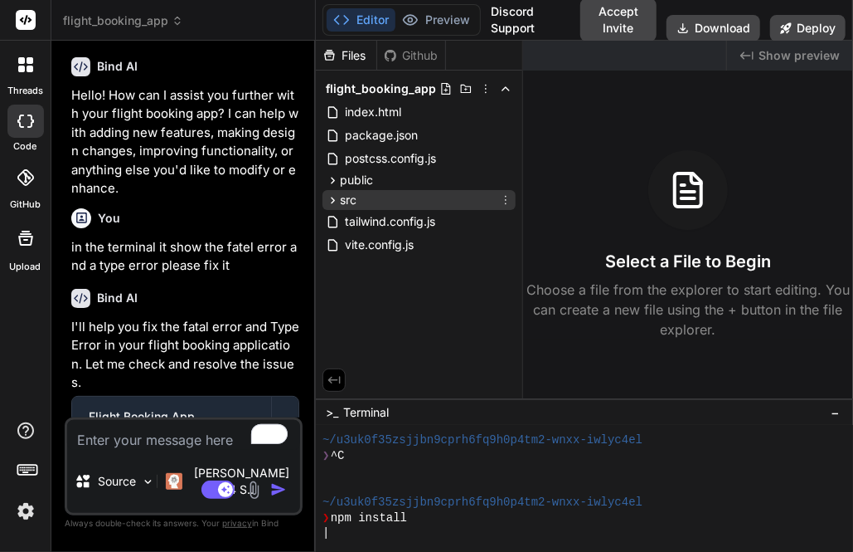
click at [344, 203] on span "src" at bounding box center [348, 200] width 17 height 17
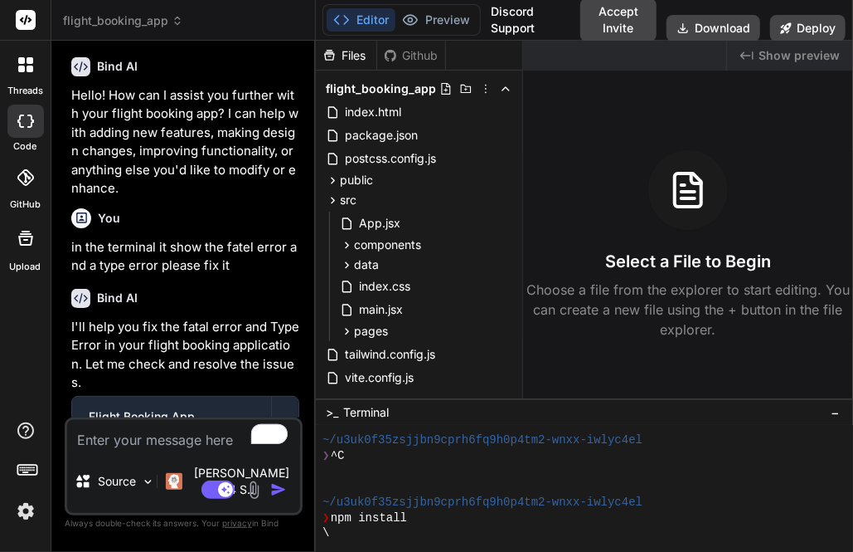
click at [121, 19] on span "flight_booking_app" at bounding box center [123, 20] width 120 height 17
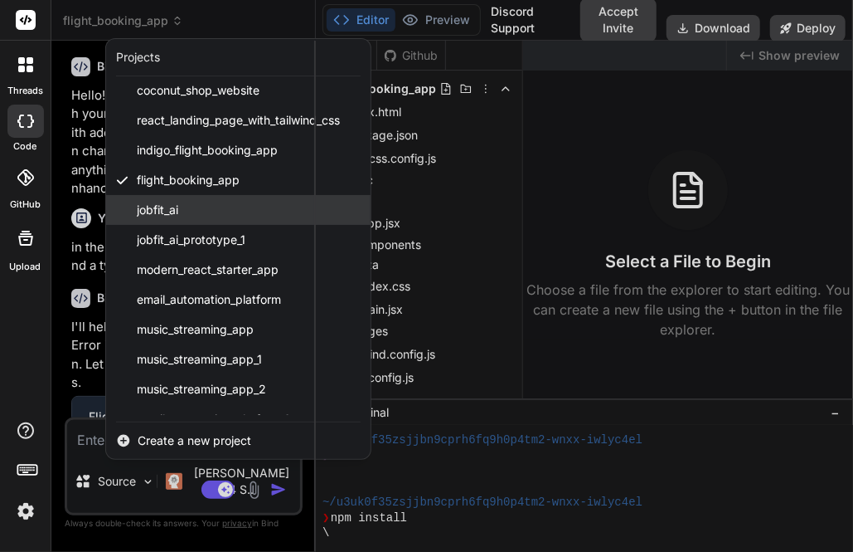
scroll to position [80, 0]
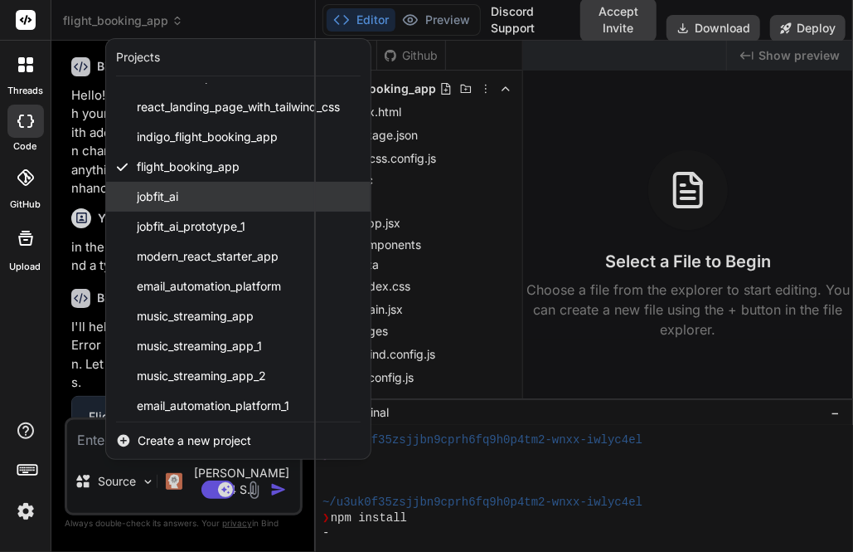
click at [160, 192] on span "jobfit_ai" at bounding box center [157, 196] width 41 height 17
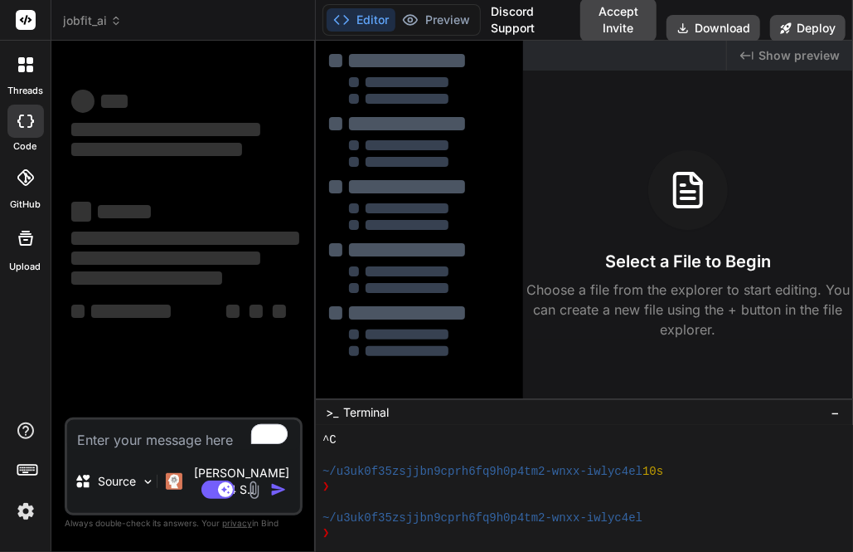
scroll to position [154, 0]
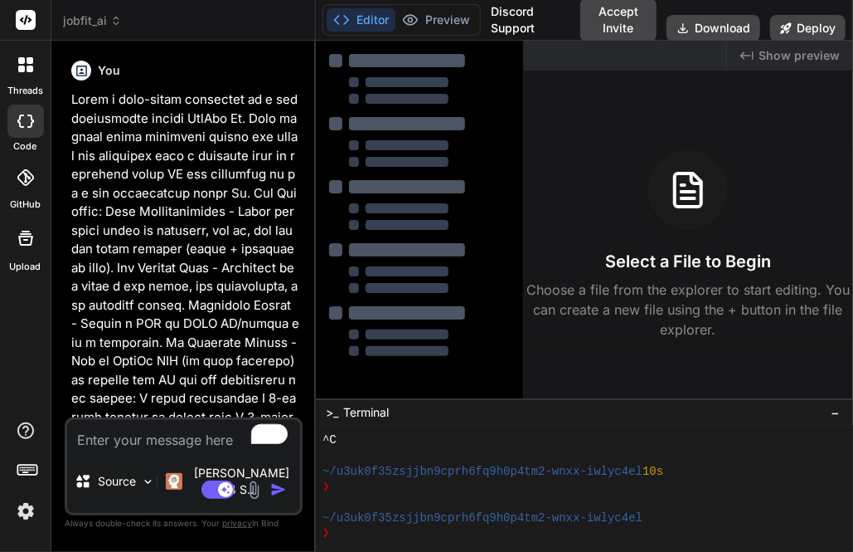
type textarea "x"
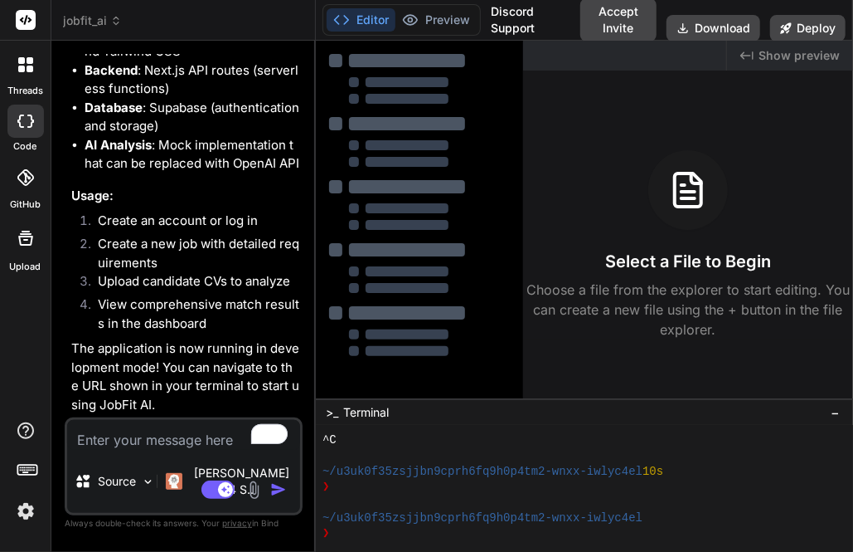
scroll to position [3571, 0]
click at [435, 15] on button "Preview" at bounding box center [436, 19] width 81 height 23
click at [353, 22] on button "Editor" at bounding box center [361, 19] width 69 height 23
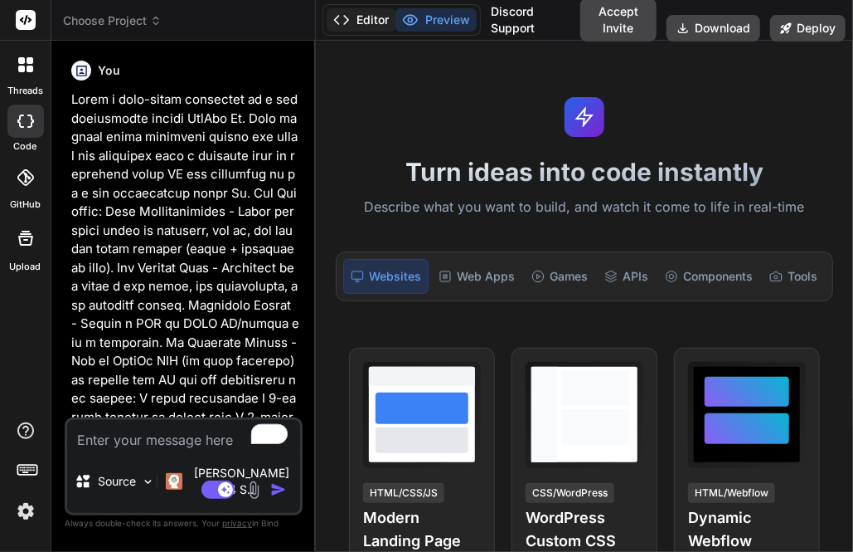
click at [365, 18] on button "Editor" at bounding box center [361, 19] width 69 height 23
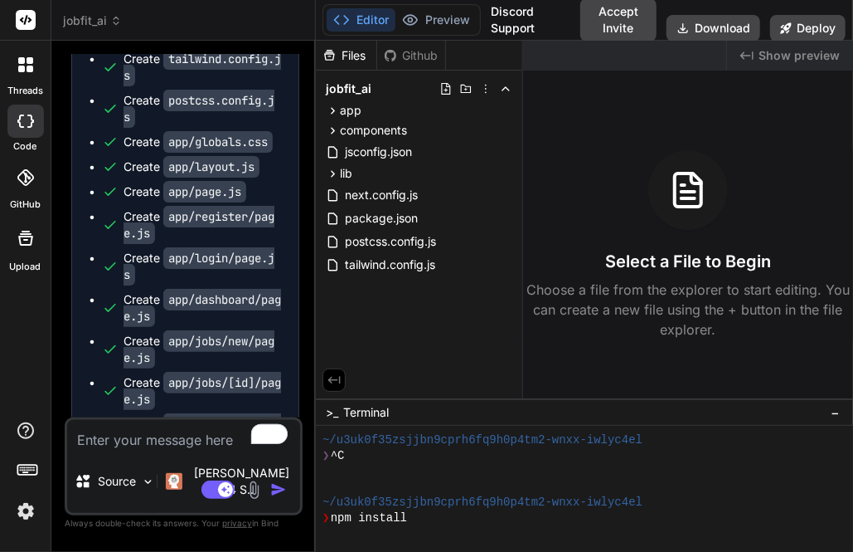
scroll to position [31, 0]
click at [91, 33] on header "jobfit_ai Created with Pixso." at bounding box center [183, 20] width 265 height 41
click at [352, 105] on span "app" at bounding box center [351, 110] width 22 height 17
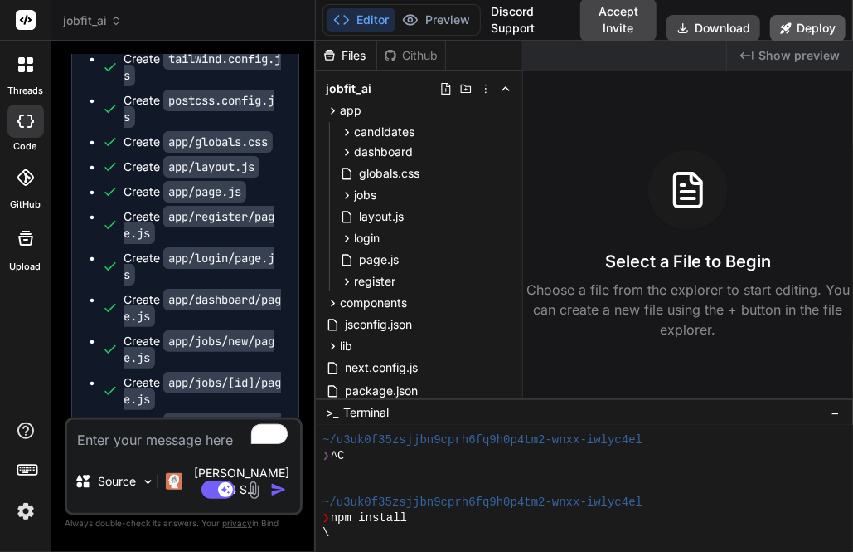
click at [809, 33] on button "Deploy" at bounding box center [808, 28] width 75 height 27
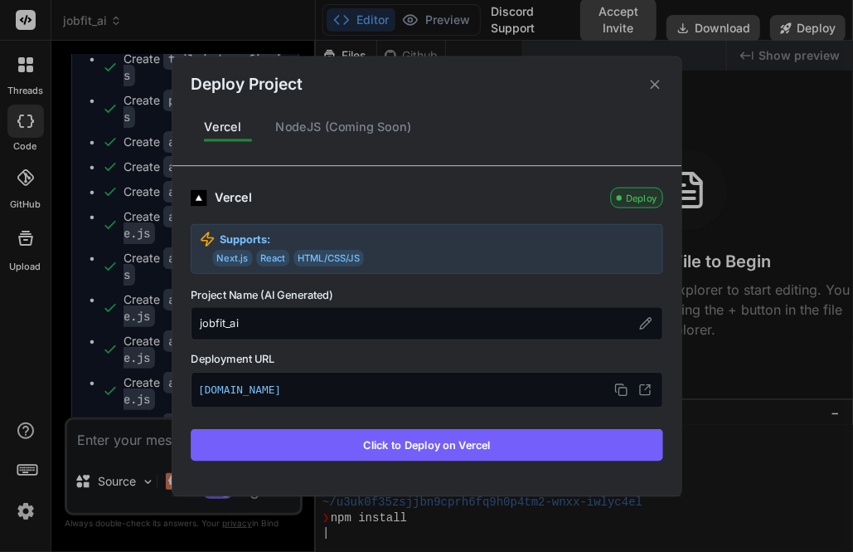
click at [796, 297] on div "Deploy Project Vercel NodeJS (Coming Soon) Vercel Deploy Supports: Next.js Reac…" at bounding box center [426, 276] width 853 height 552
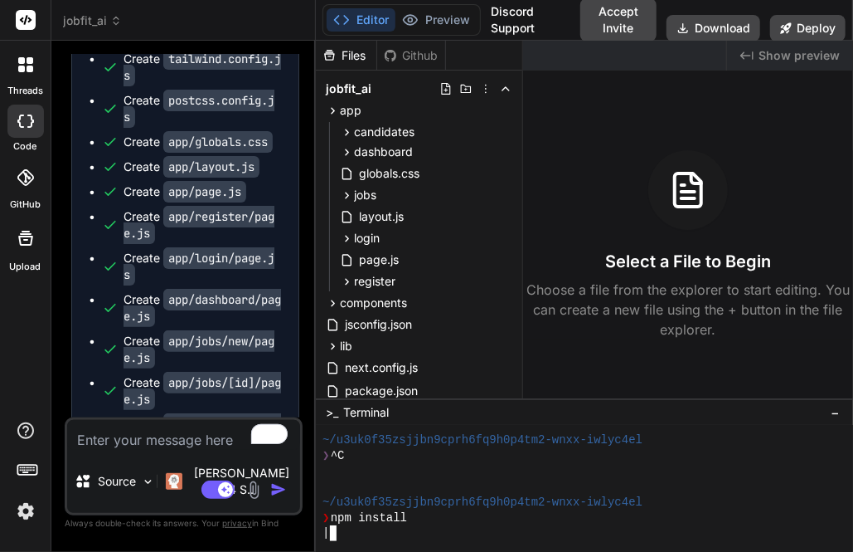
click at [635, 494] on div at bounding box center [577, 487] width 508 height 16
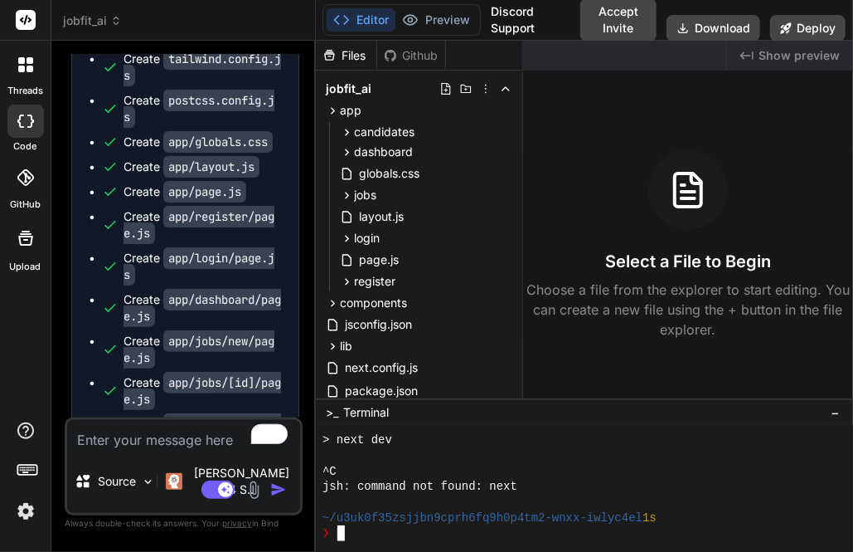
scroll to position [294, 0]
click at [811, 27] on button "Deploy" at bounding box center [808, 28] width 75 height 27
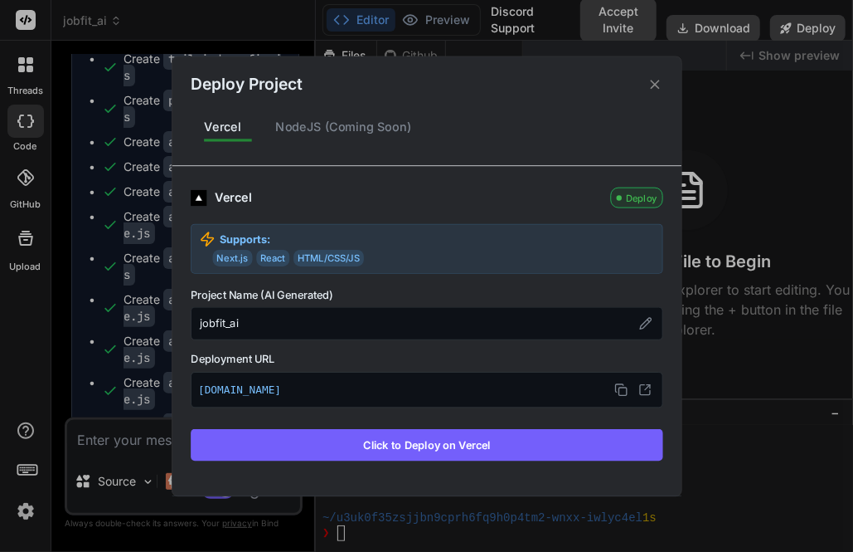
click at [440, 451] on button "Click to Deploy on Vercel" at bounding box center [427, 445] width 473 height 32
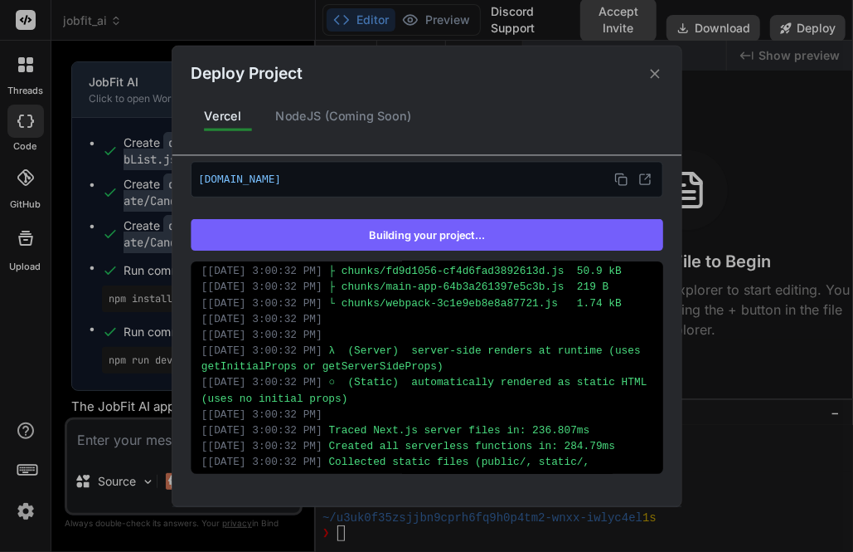
scroll to position [2866, 0]
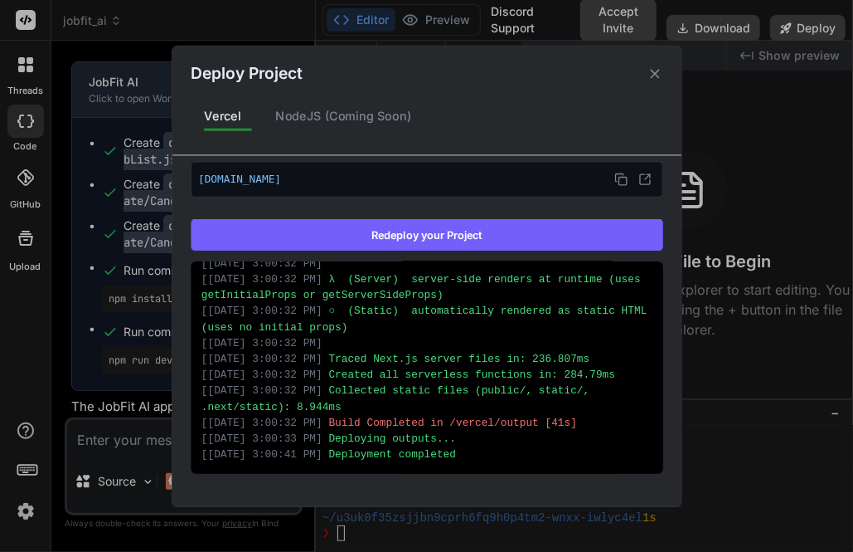
type textarea "x"
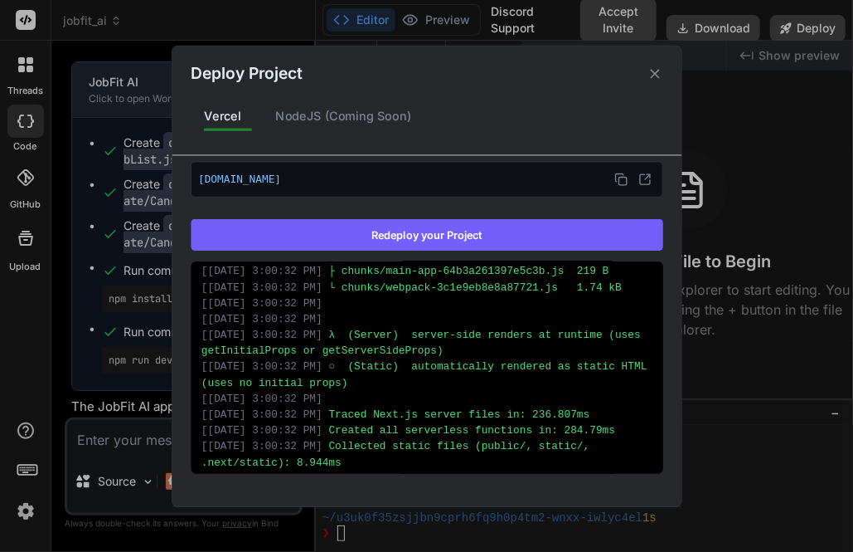
scroll to position [0, 0]
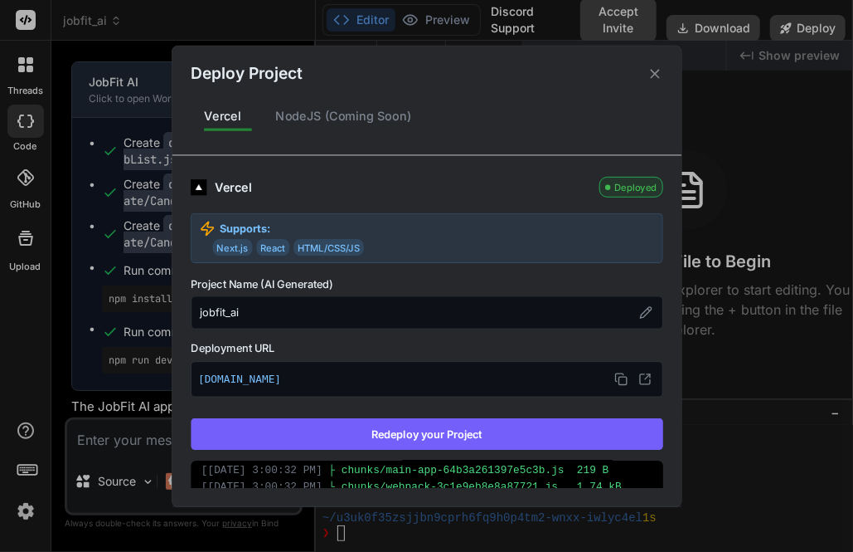
click at [651, 75] on icon at bounding box center [655, 74] width 16 height 16
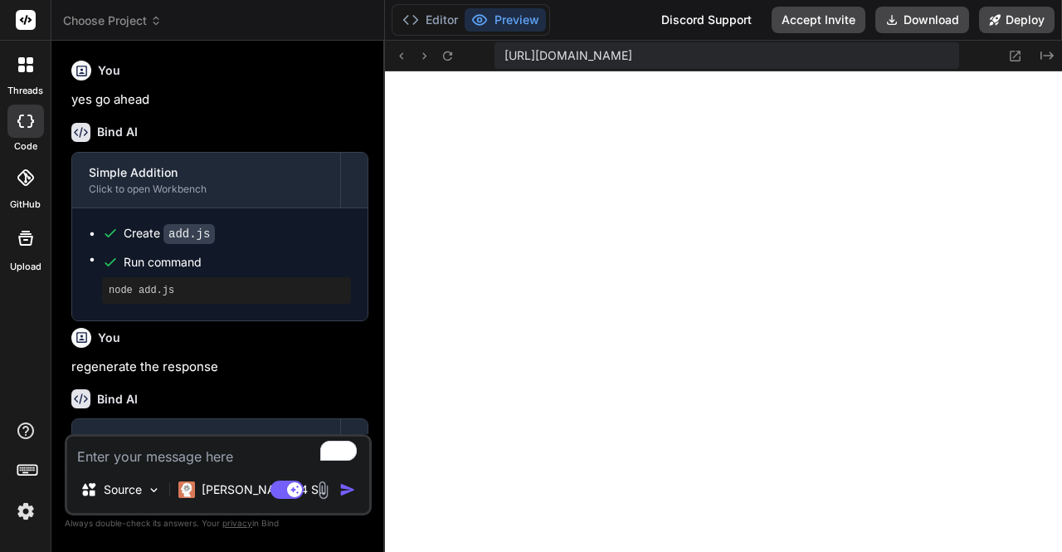
scroll to position [650, 0]
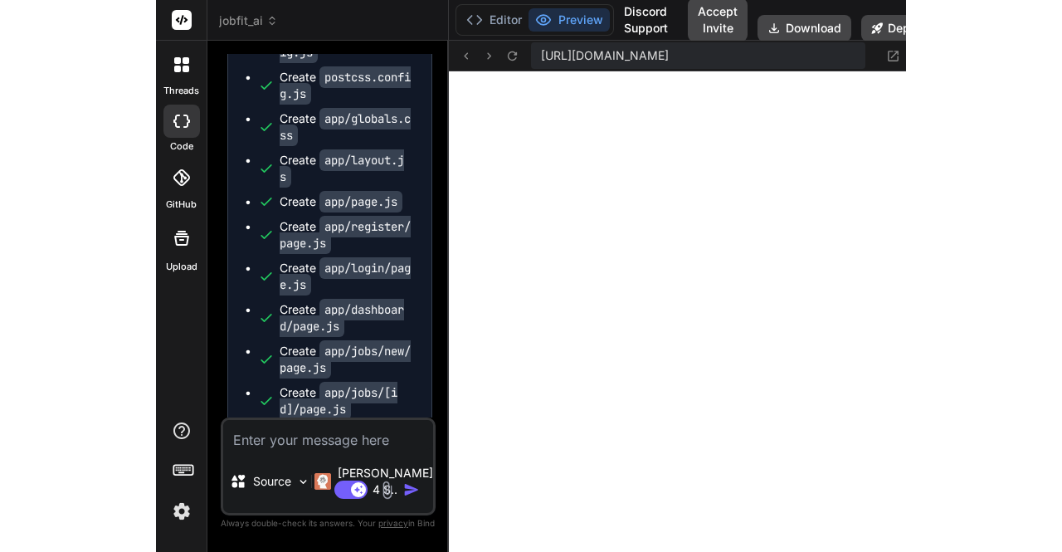
scroll to position [1579, 0]
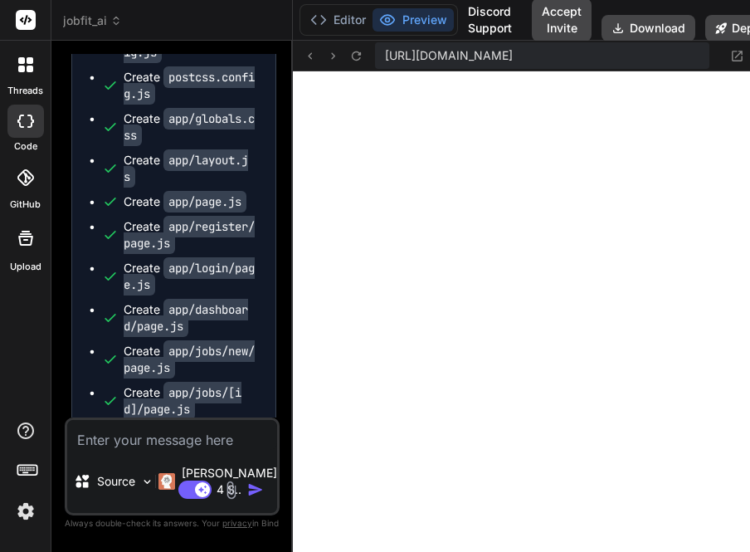
type textarea "x"
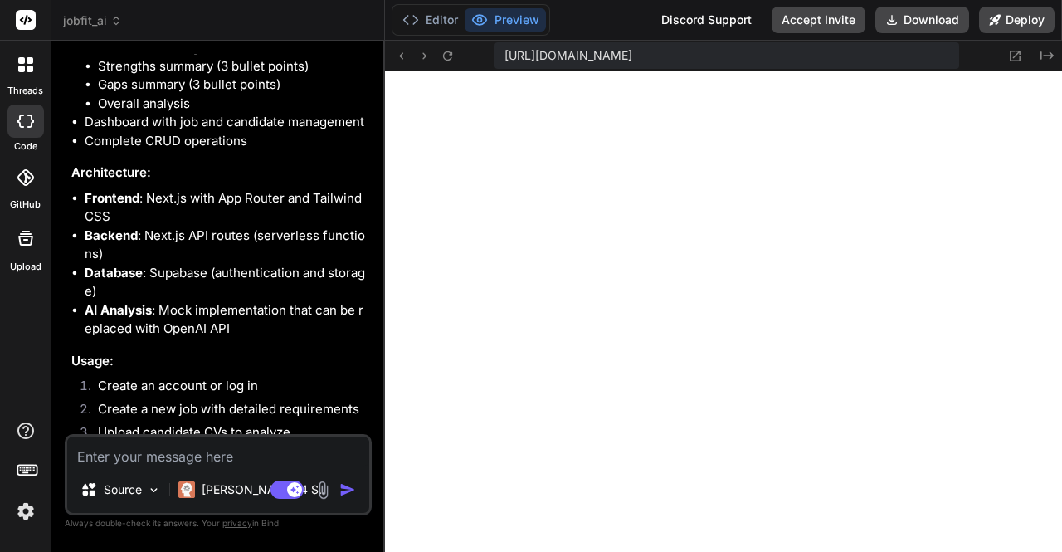
scroll to position [2966, 0]
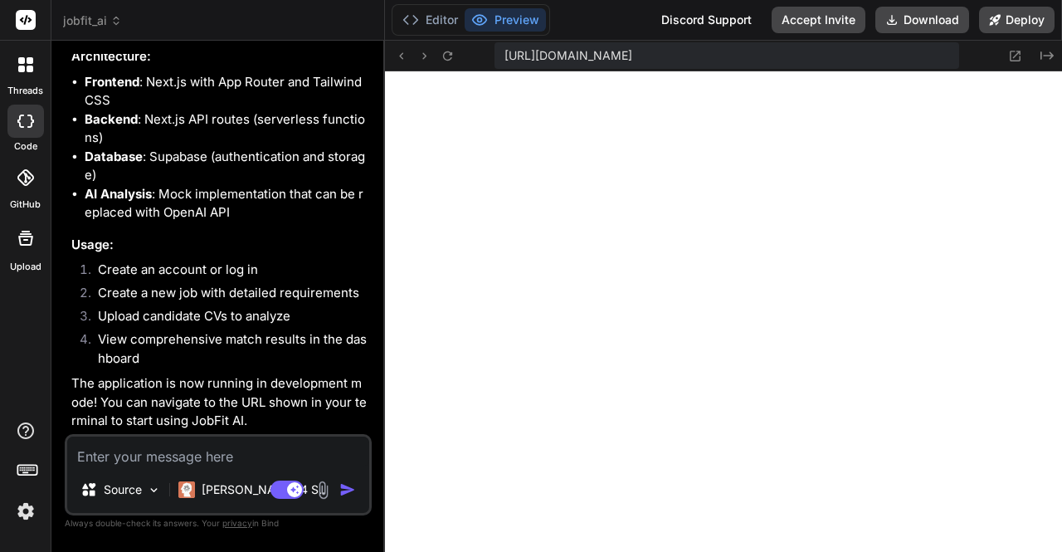
click at [166, 448] on textarea at bounding box center [218, 451] width 302 height 30
type textarea "h"
type textarea "x"
type textarea "hi"
type textarea "x"
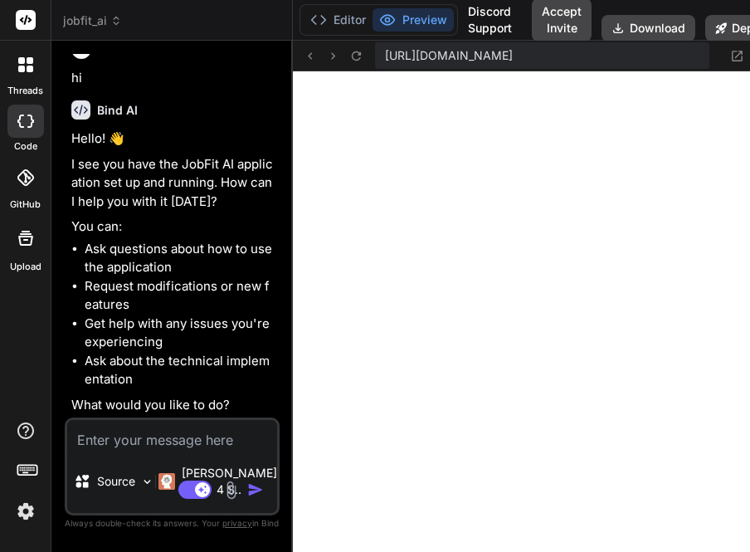
scroll to position [2446, 0]
type textarea "x"
click at [163, 421] on textarea at bounding box center [172, 435] width 210 height 30
type textarea "o"
type textarea "x"
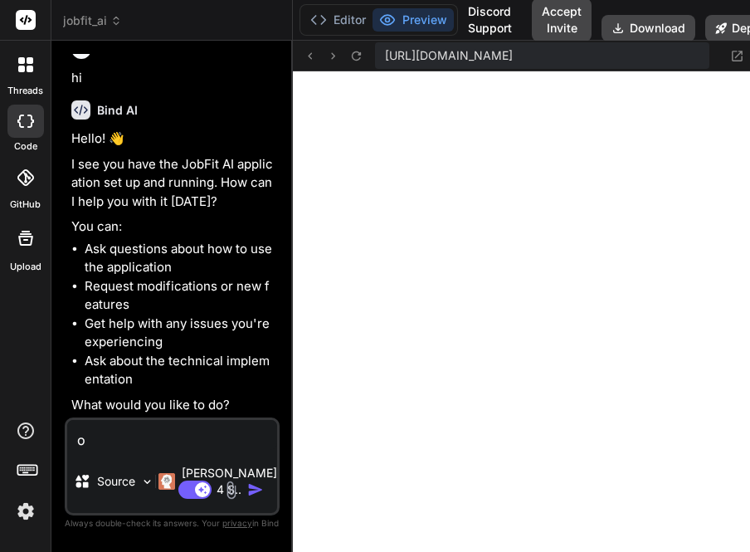
type textarea "ok"
type textarea "x"
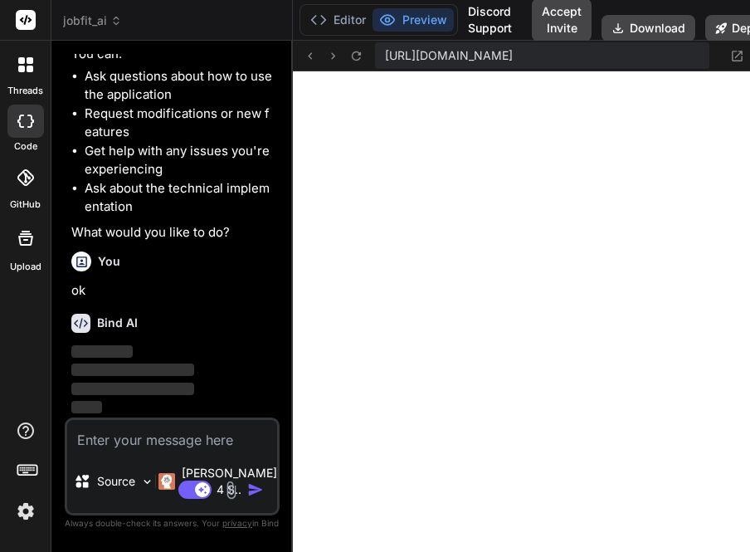
scroll to position [4541, 0]
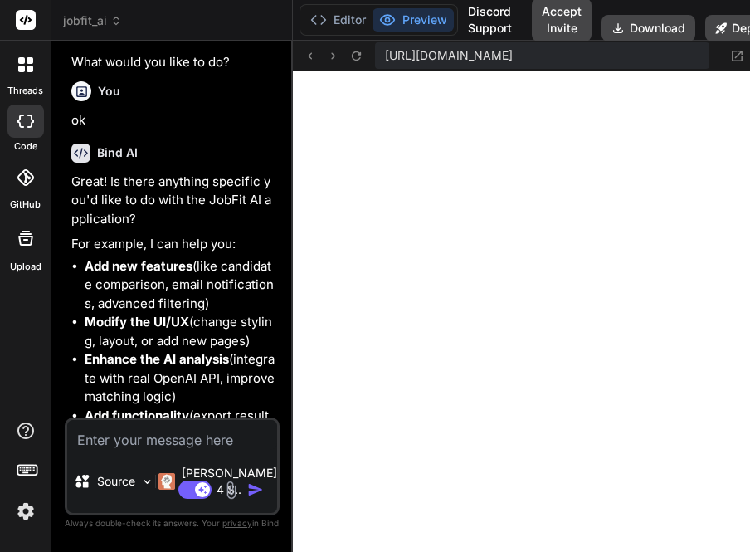
type textarea "x"
